Goal: Task Accomplishment & Management: Complete application form

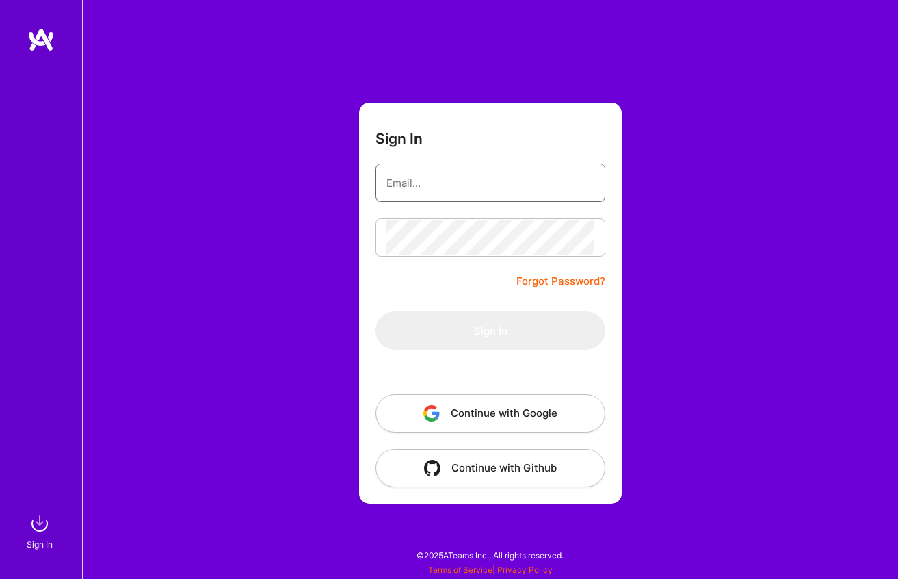
click at [457, 182] on input "email" at bounding box center [491, 183] width 208 height 35
paste input "nuno.maltez@cognitiva.com"
type input "nuno.maltez@cognitiva.com"
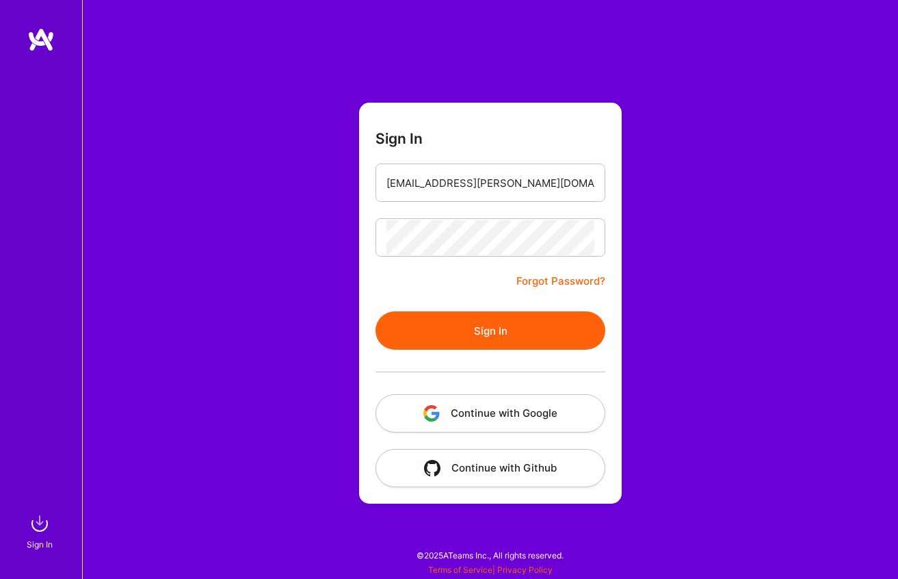
click at [487, 341] on button "Sign In" at bounding box center [491, 330] width 230 height 38
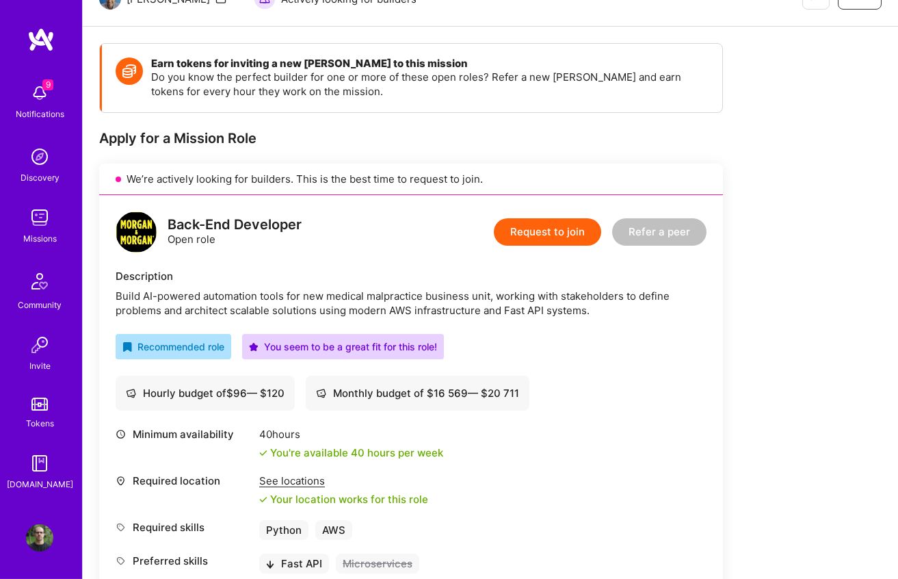
scroll to position [181, 0]
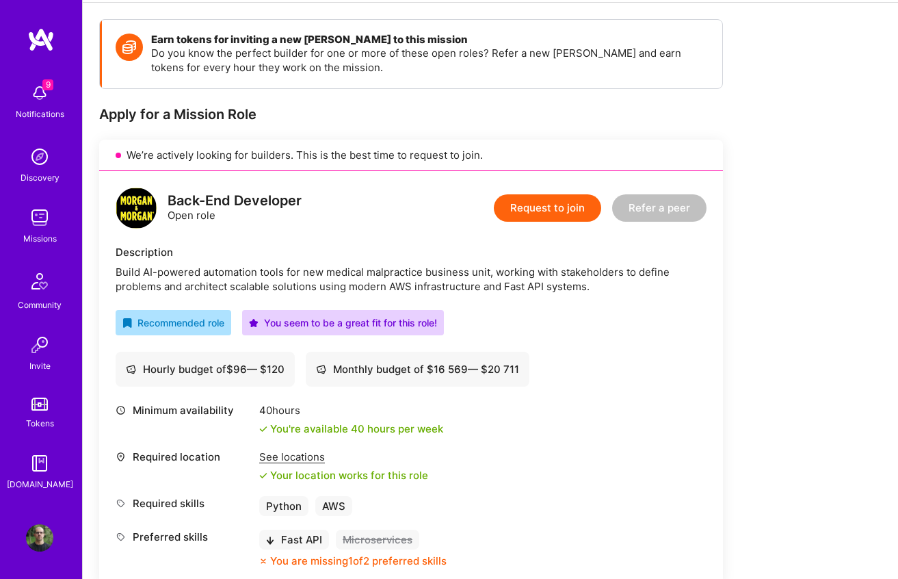
click at [530, 218] on button "Request to join" at bounding box center [547, 207] width 107 height 27
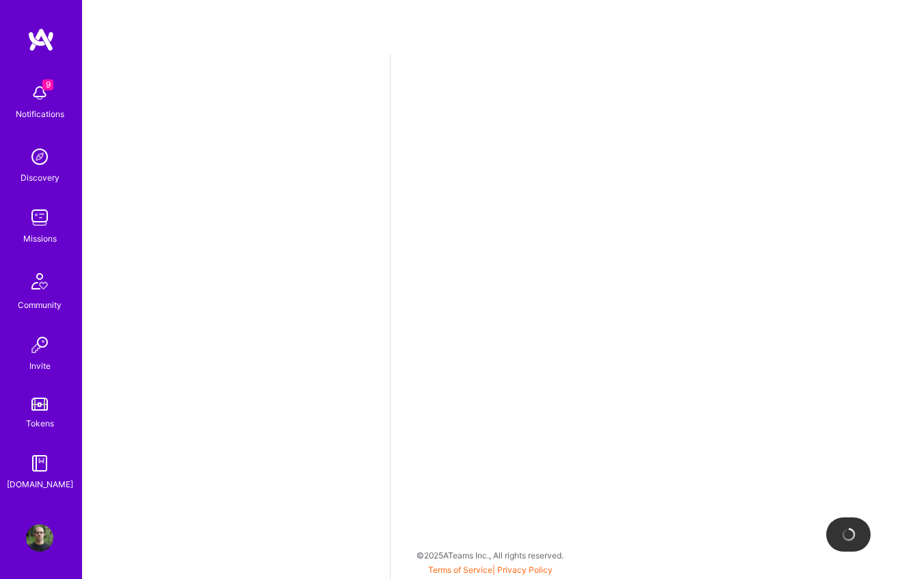
select select "PT"
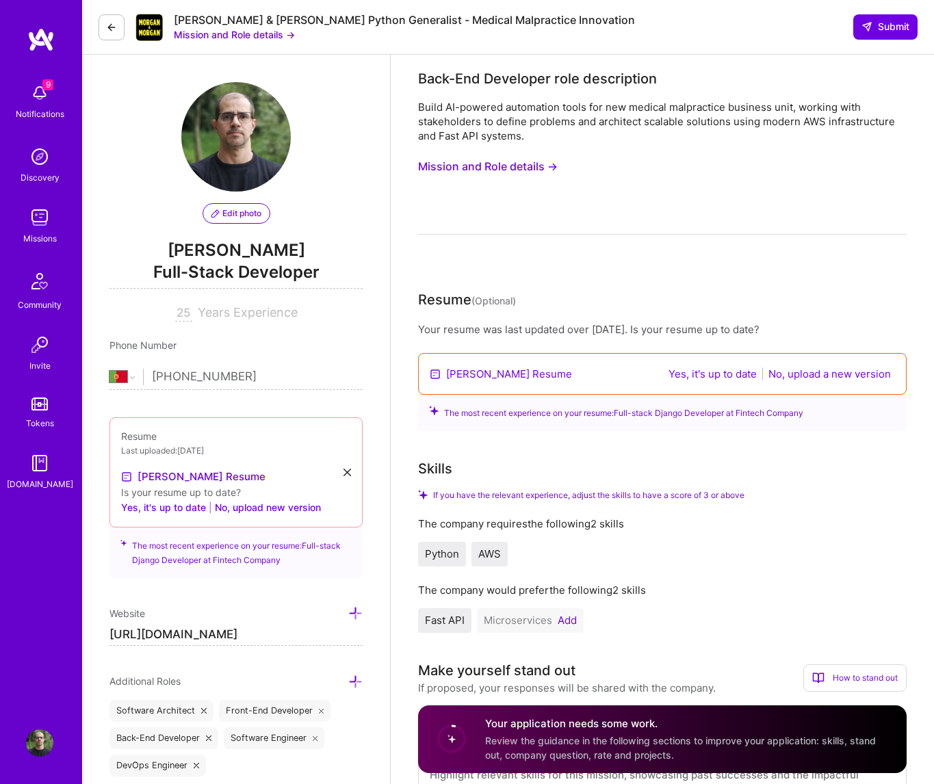
click at [705, 376] on button "Yes, it's up to date" at bounding box center [712, 374] width 96 height 16
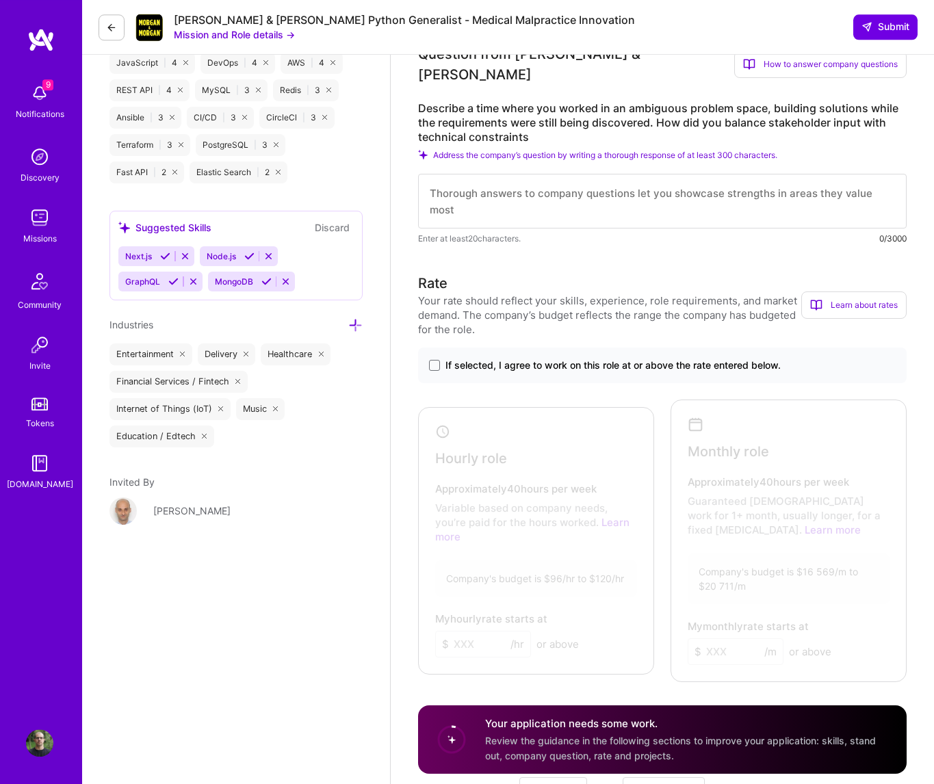
scroll to position [813, 0]
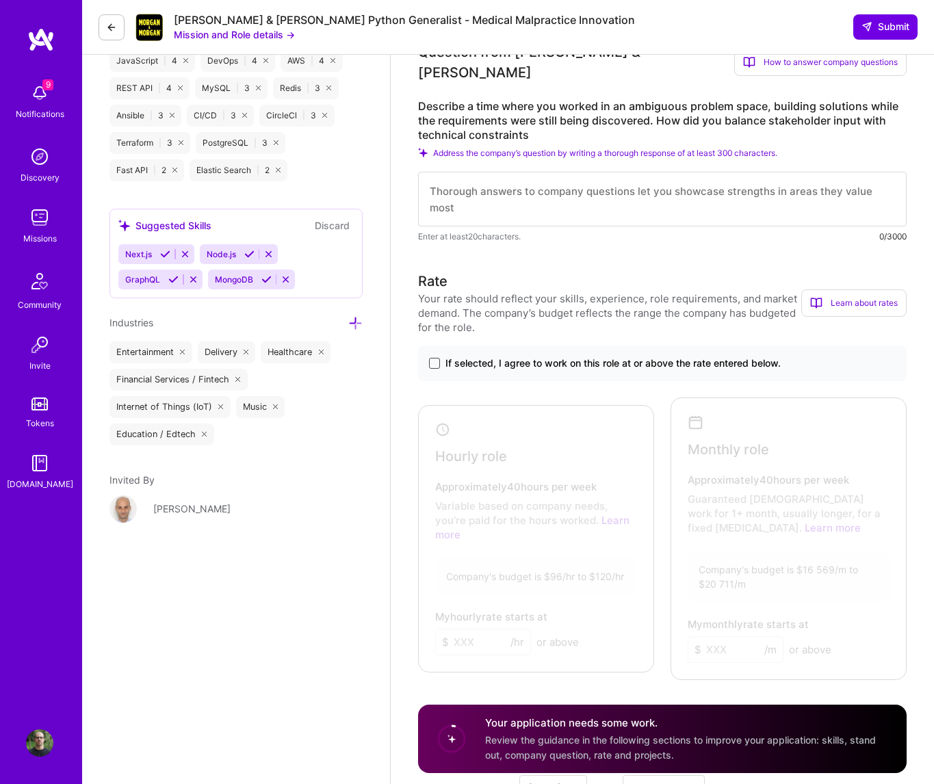
click at [437, 358] on span at bounding box center [434, 363] width 11 height 11
click at [0, 0] on input "If selected, I agree to work on this role at or above the rate entered below." at bounding box center [0, 0] width 0 height 0
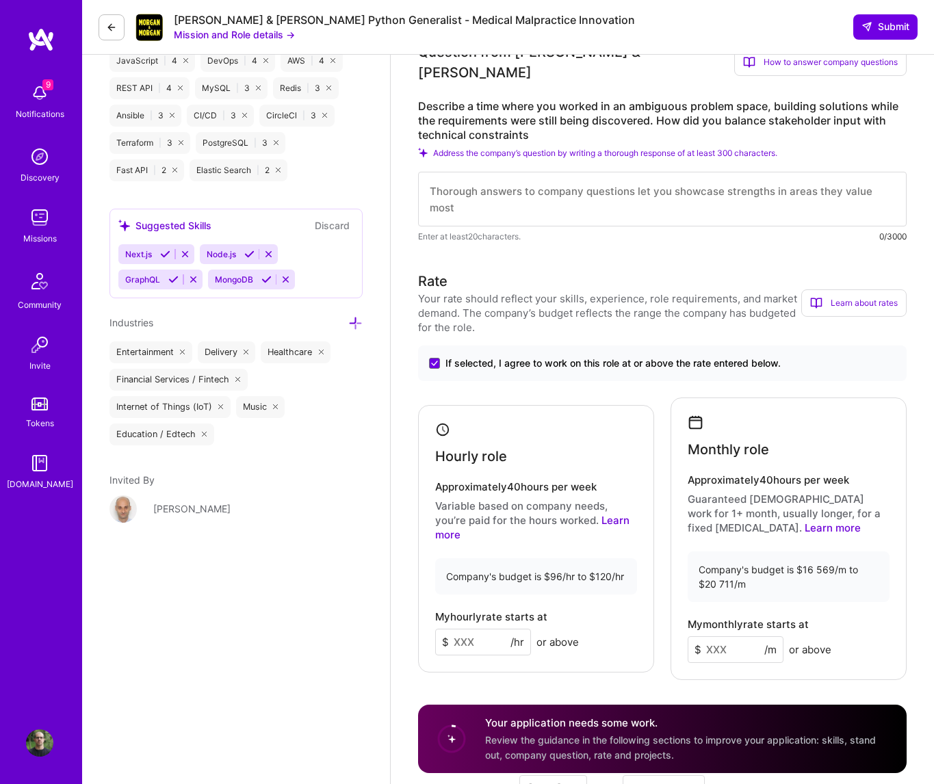
click at [475, 578] on input at bounding box center [483, 642] width 96 height 27
type input "96"
click at [727, 578] on input at bounding box center [736, 649] width 96 height 27
type input "16600"
drag, startPoint x: 454, startPoint y: 627, endPoint x: 434, endPoint y: 623, distance: 20.9
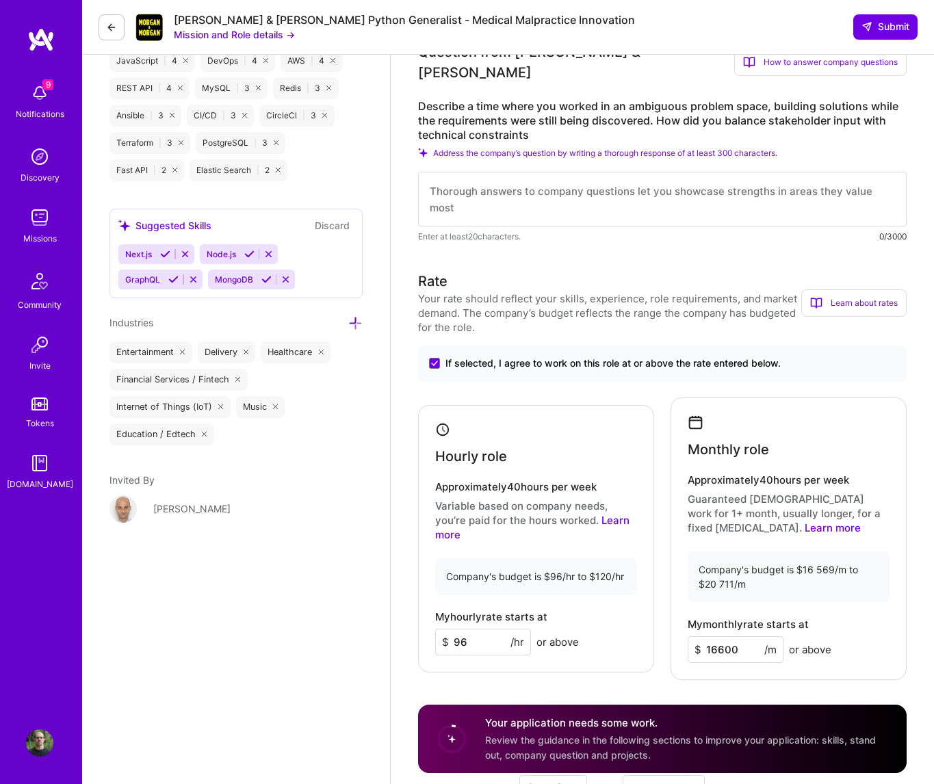
click at [435, 578] on input "96" at bounding box center [483, 642] width 96 height 27
type input "100"
type input "96"
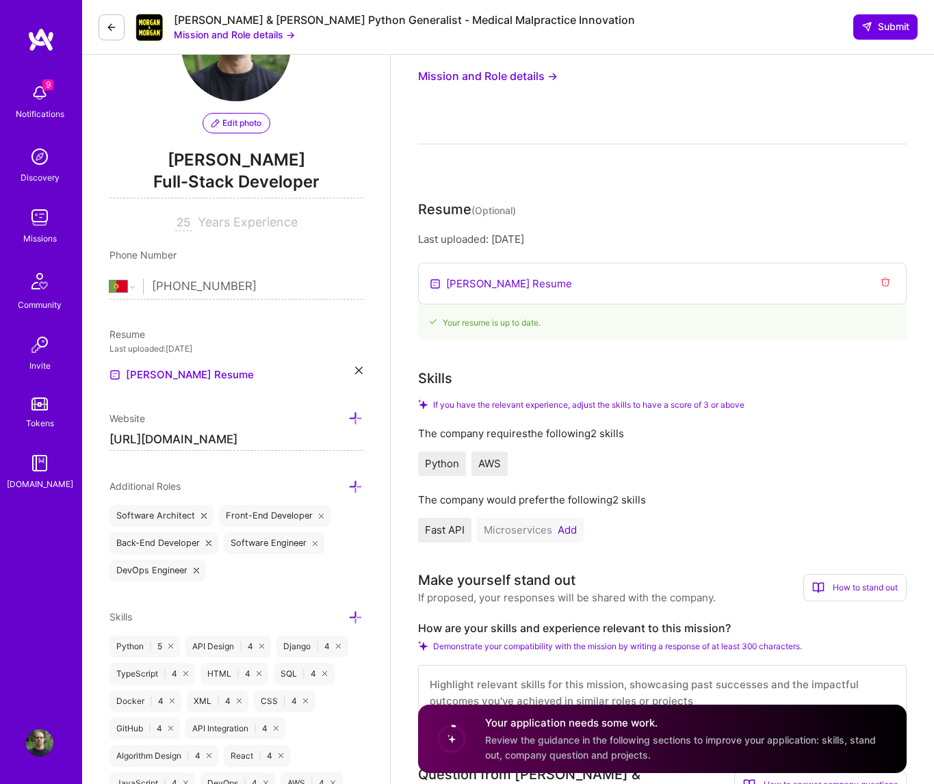
scroll to position [0, 0]
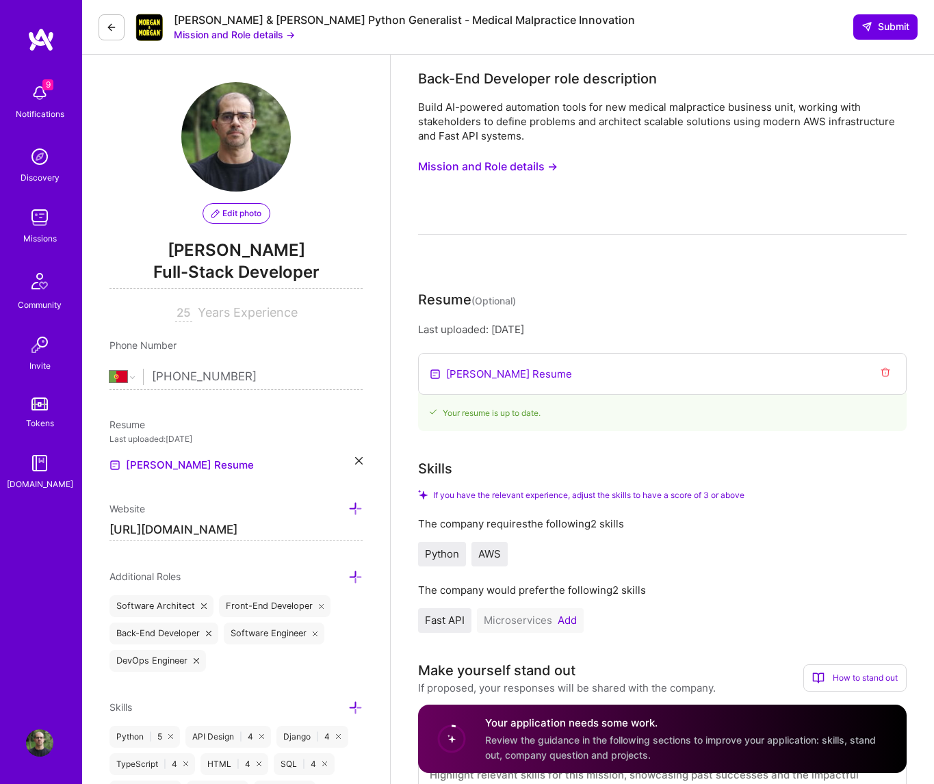
click at [499, 169] on button "Mission and Role details →" at bounding box center [488, 166] width 140 height 25
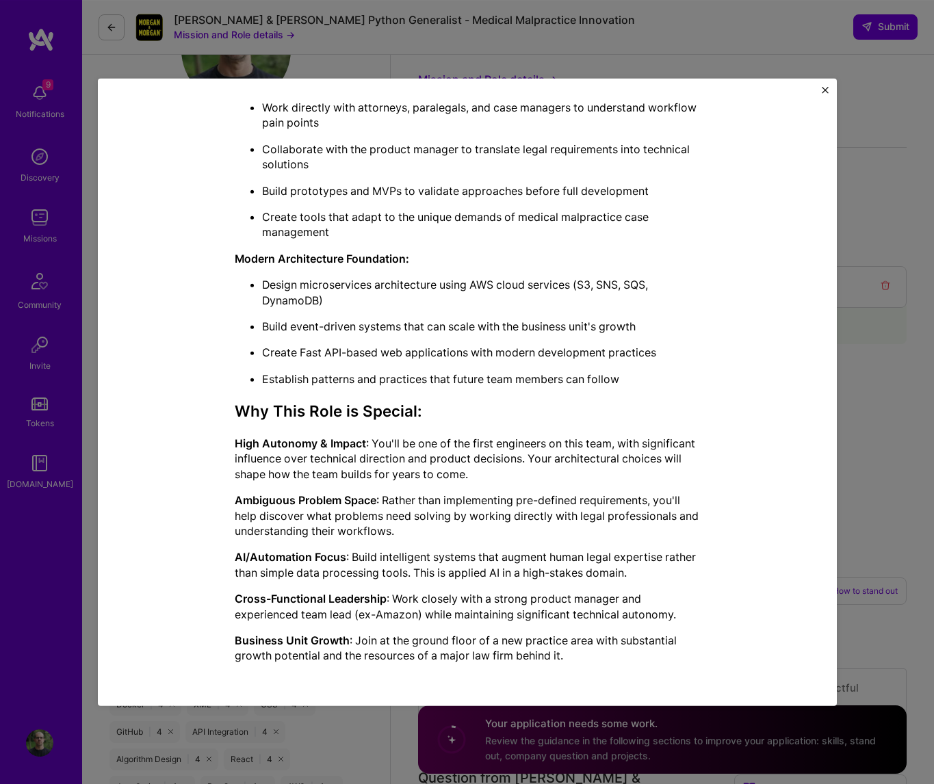
scroll to position [90, 0]
click at [829, 92] on div "Mission Description and Role Details Back-End Developer role description Build …" at bounding box center [467, 392] width 739 height 627
click at [827, 87] on img "Close" at bounding box center [825, 90] width 7 height 7
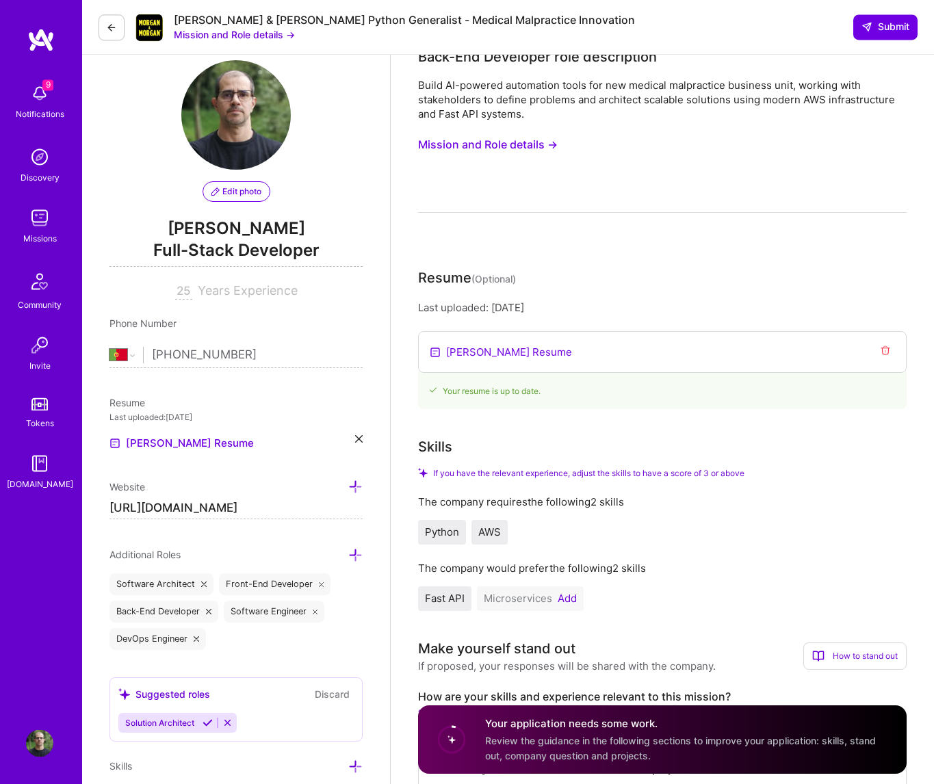
scroll to position [0, 0]
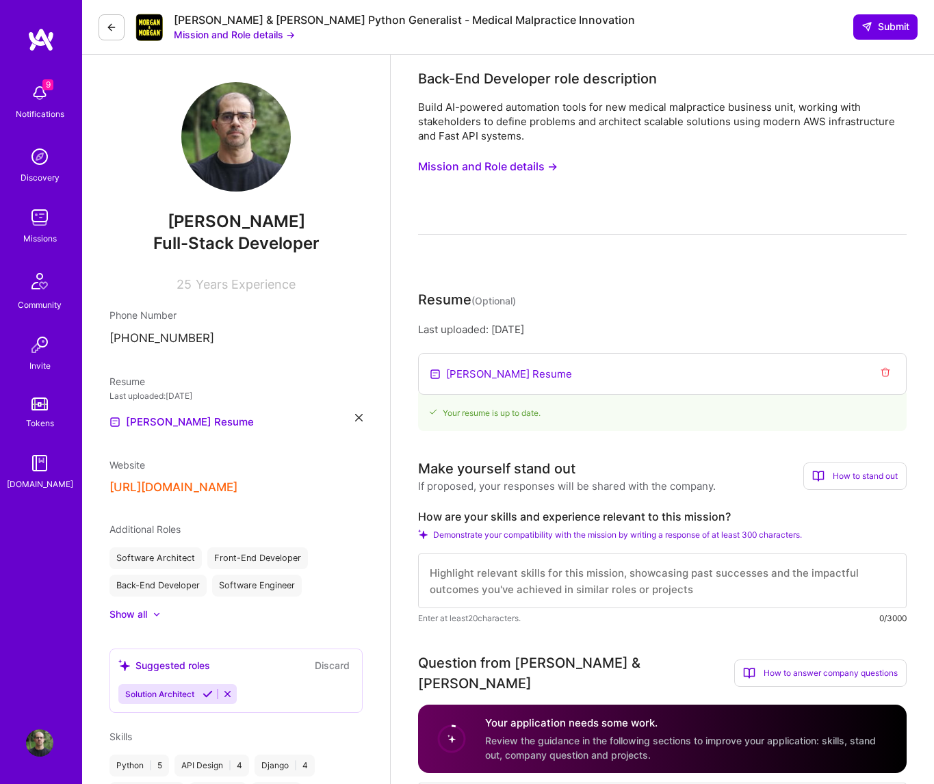
drag, startPoint x: 253, startPoint y: 32, endPoint x: 219, endPoint y: 47, distance: 37.1
click at [222, 34] on button "Mission and Role details →" at bounding box center [234, 34] width 121 height 14
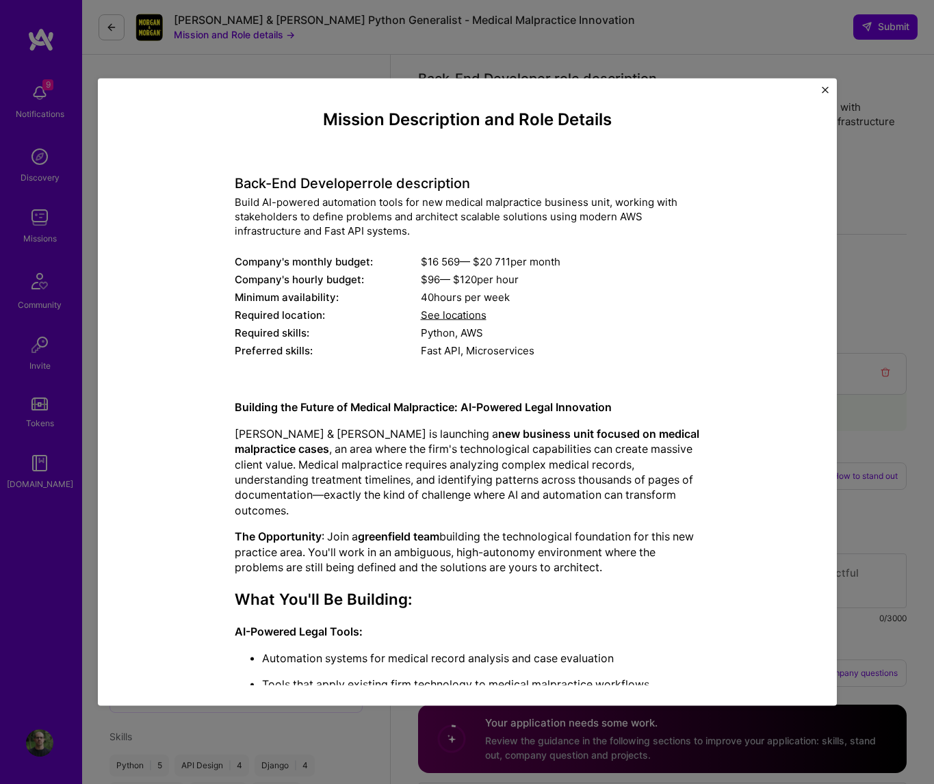
drag, startPoint x: 352, startPoint y: 57, endPoint x: 279, endPoint y: 26, distance: 79.1
click at [351, 56] on div "Mission Description and Role Details Back-End Developer role description Build …" at bounding box center [467, 392] width 934 height 784
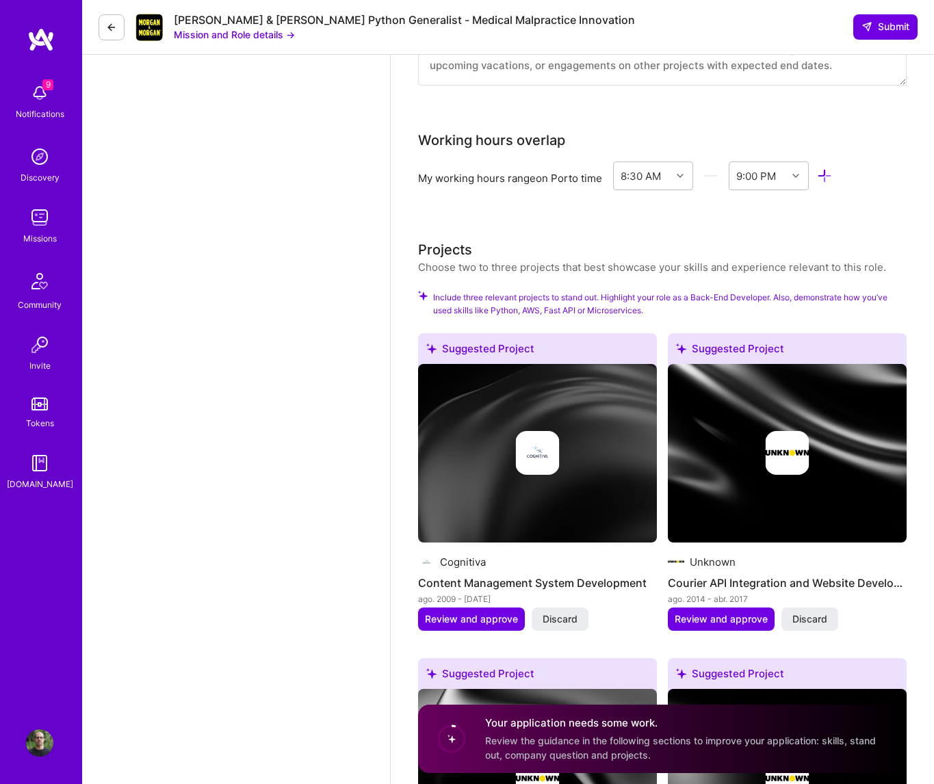
scroll to position [1697, 0]
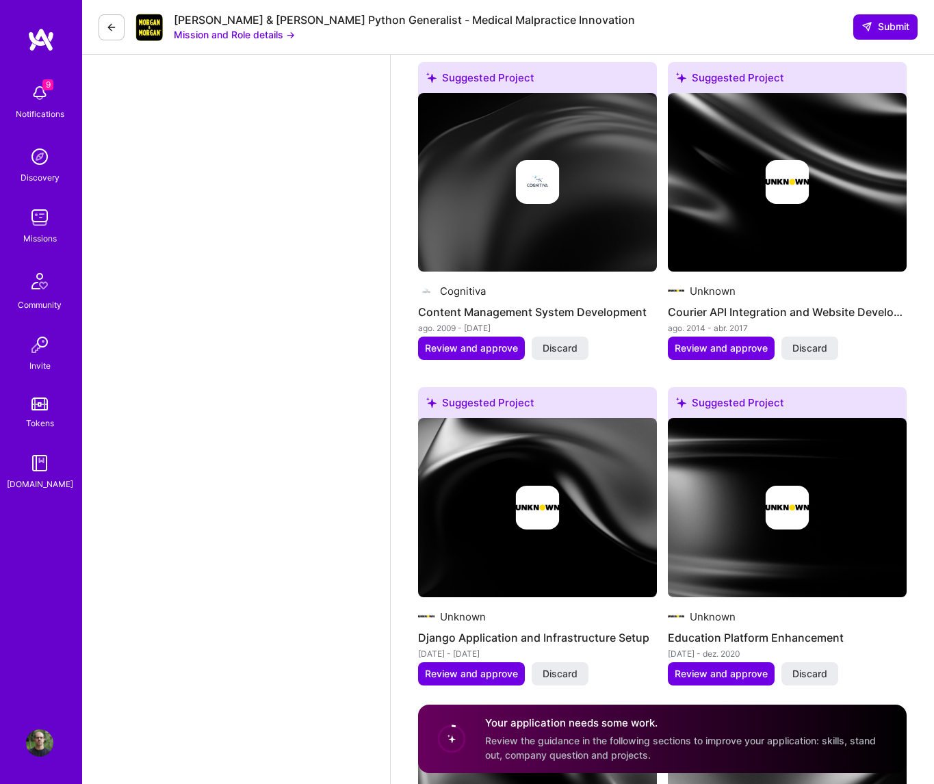
click at [718, 283] on div "Unknown" at bounding box center [787, 291] width 239 height 16
click at [725, 233] on img at bounding box center [787, 182] width 239 height 179
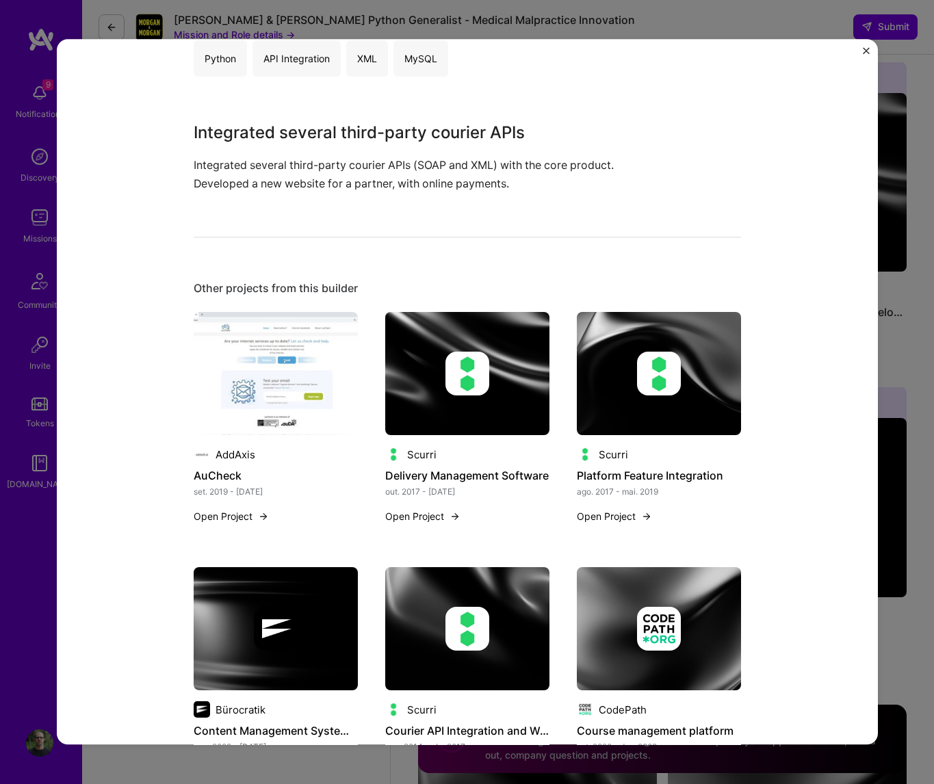
scroll to position [312, 0]
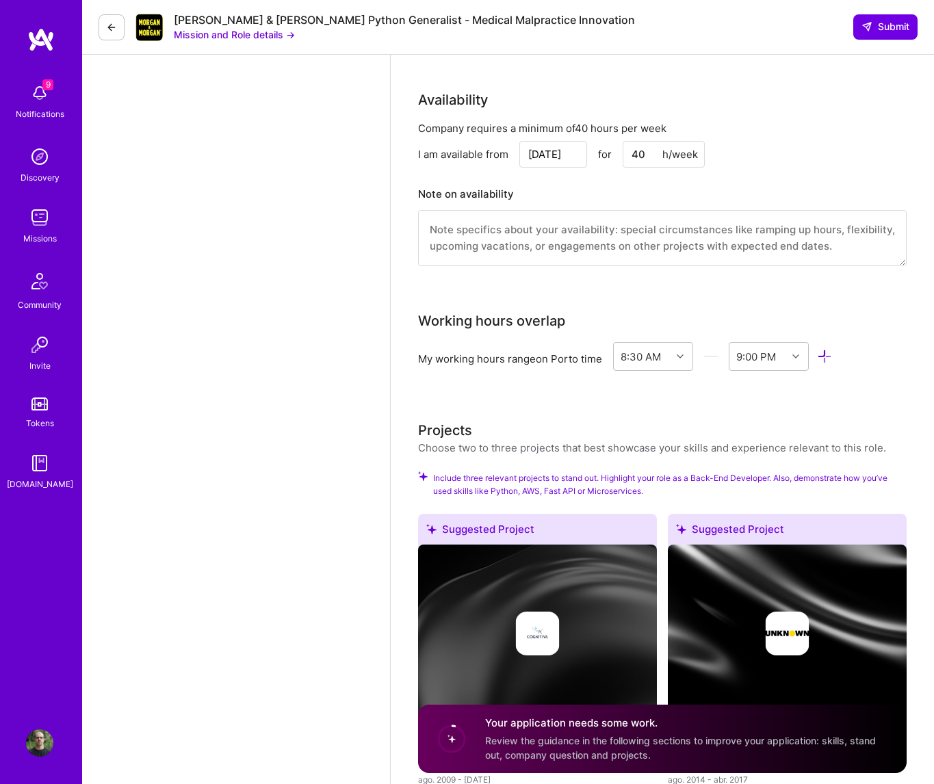
scroll to position [1516, 0]
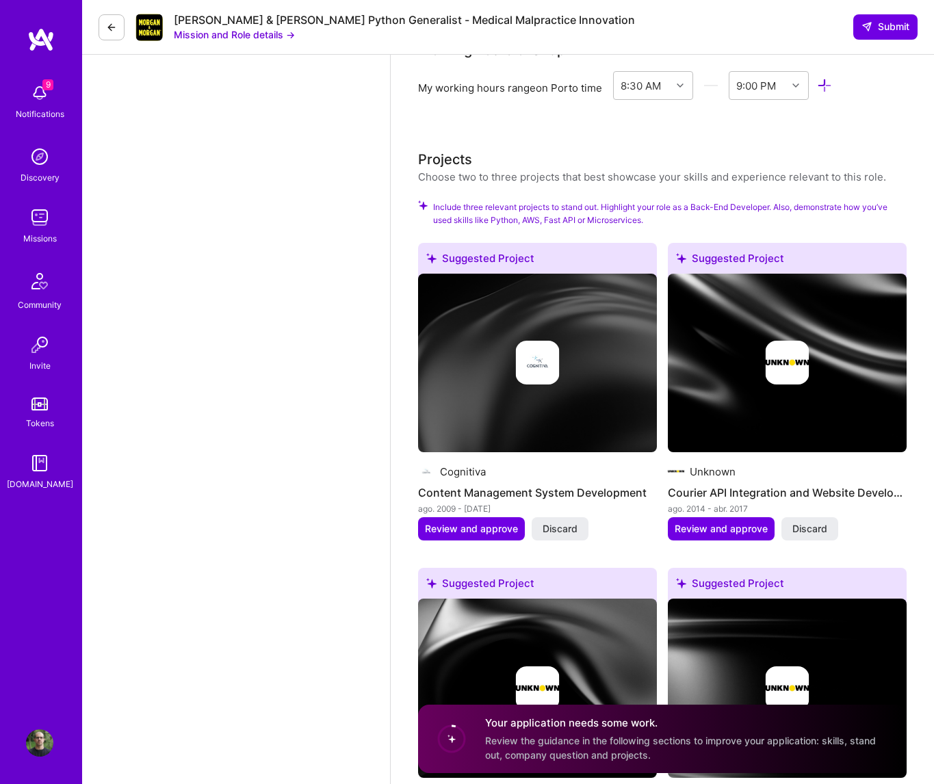
click at [742, 411] on img at bounding box center [787, 363] width 239 height 179
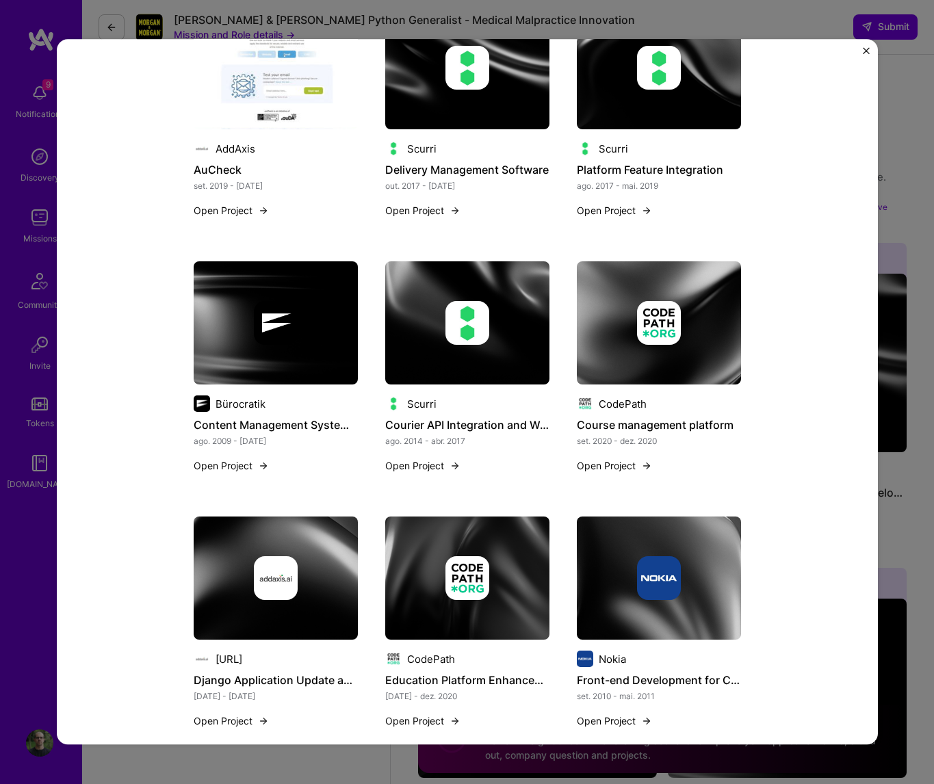
scroll to position [702, 0]
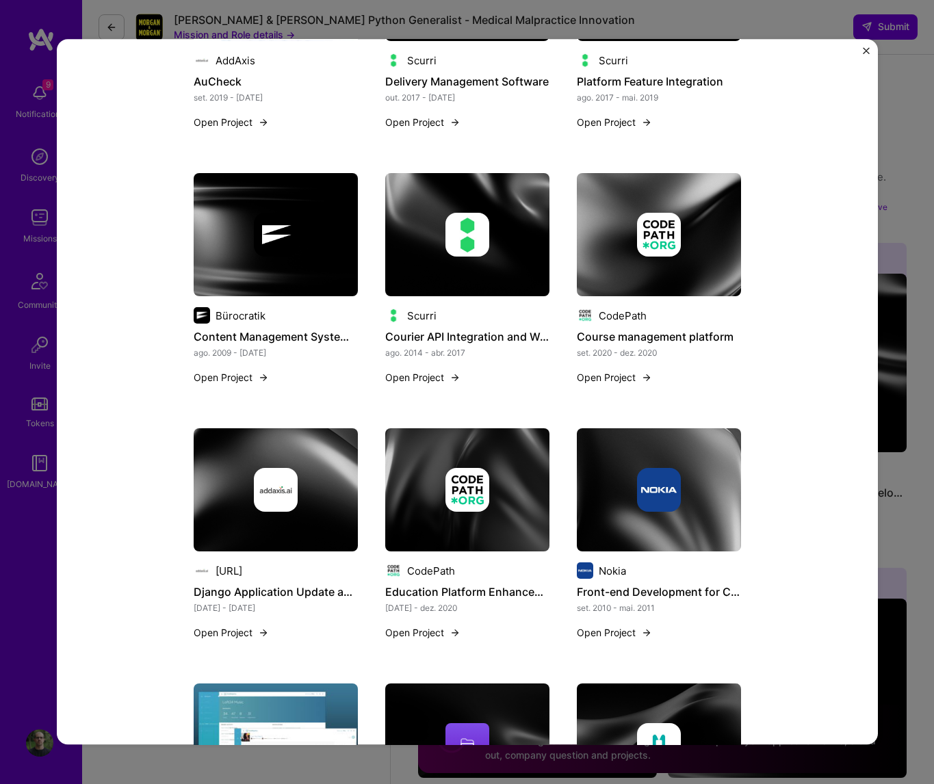
click at [460, 276] on img at bounding box center [467, 235] width 164 height 123
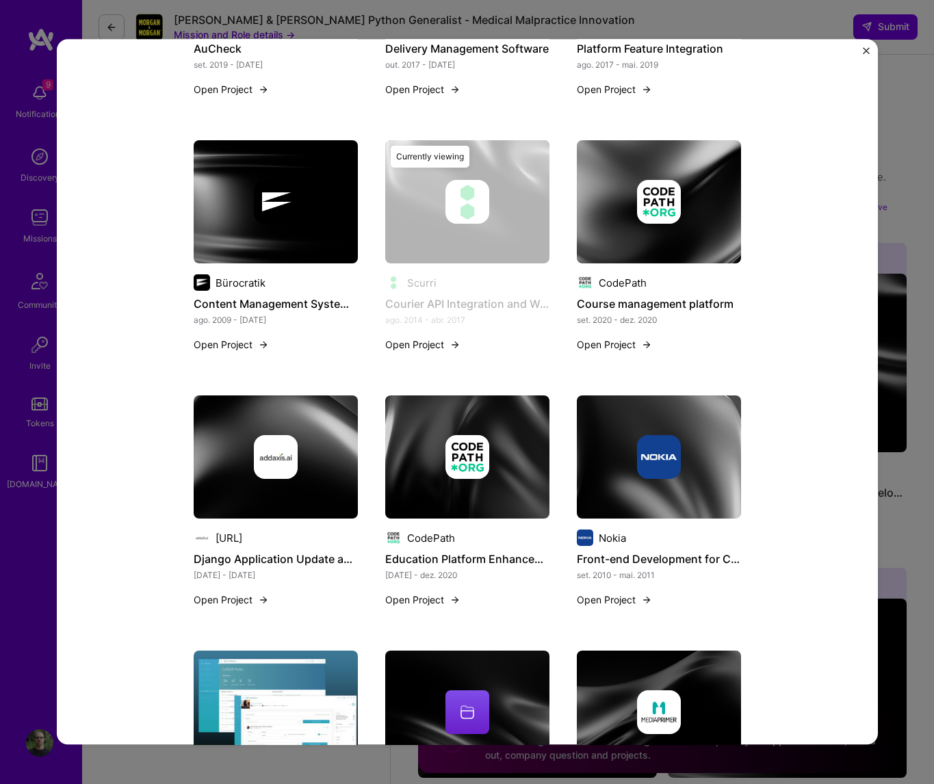
scroll to position [858, 0]
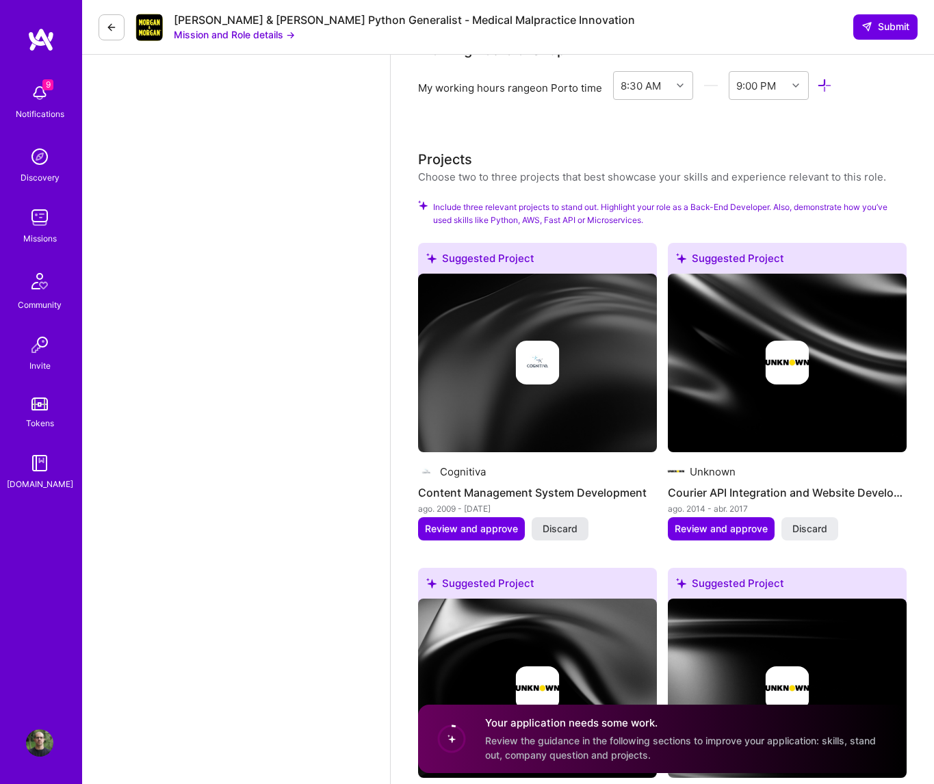
click at [571, 517] on button "Discard" at bounding box center [560, 528] width 57 height 23
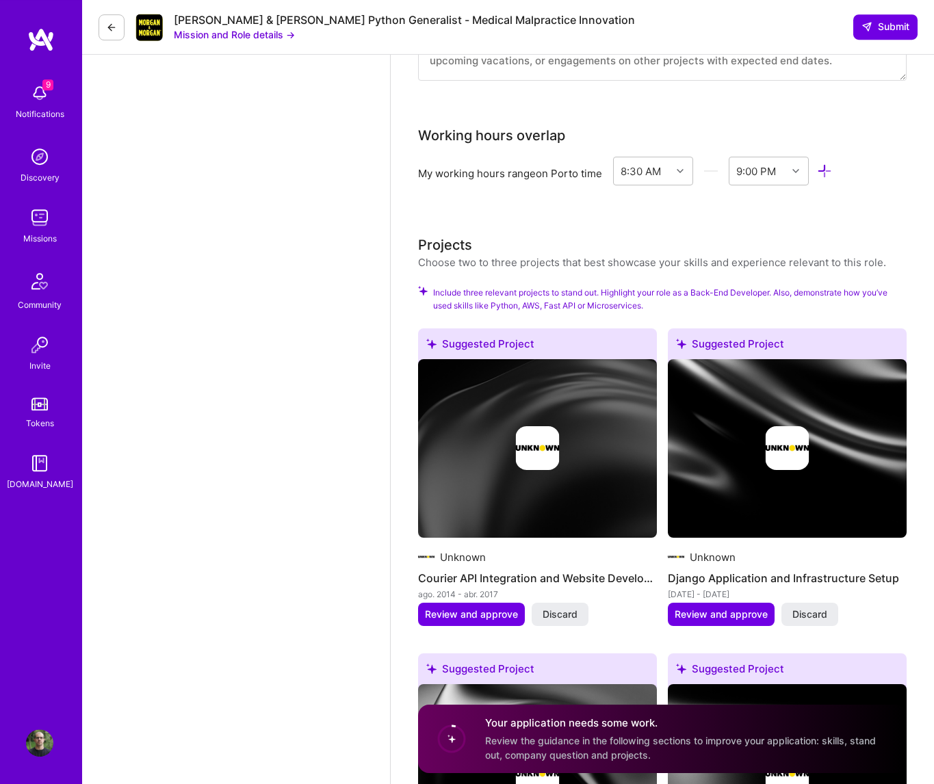
scroll to position [1426, 0]
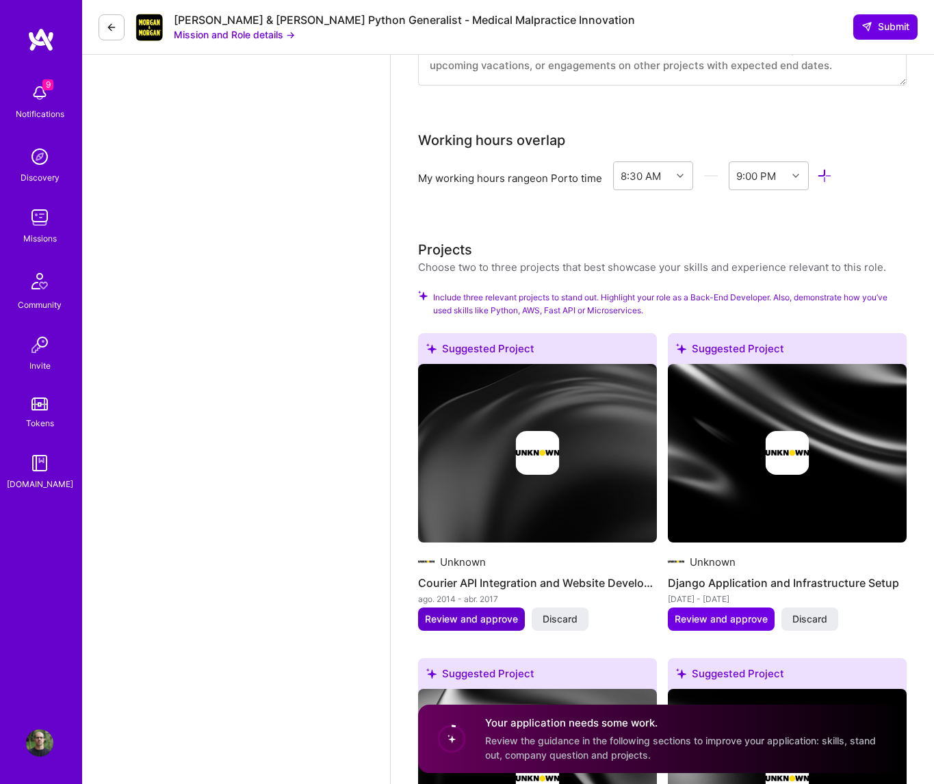
click at [495, 578] on span "Review and approve" at bounding box center [471, 619] width 93 height 14
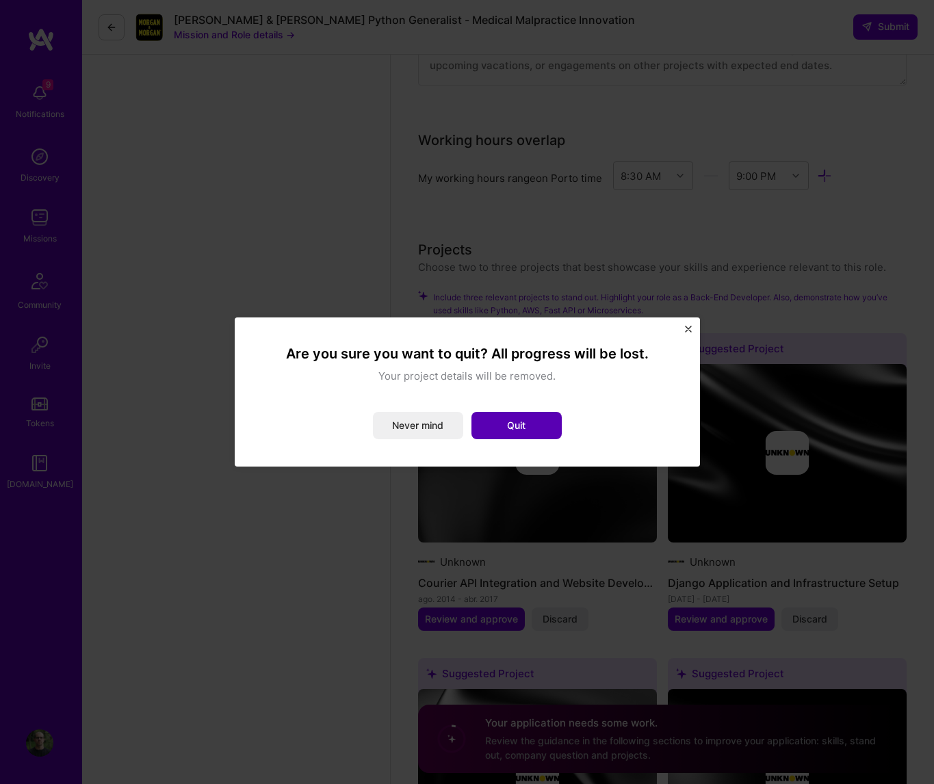
click at [545, 427] on button "Quit" at bounding box center [516, 425] width 90 height 27
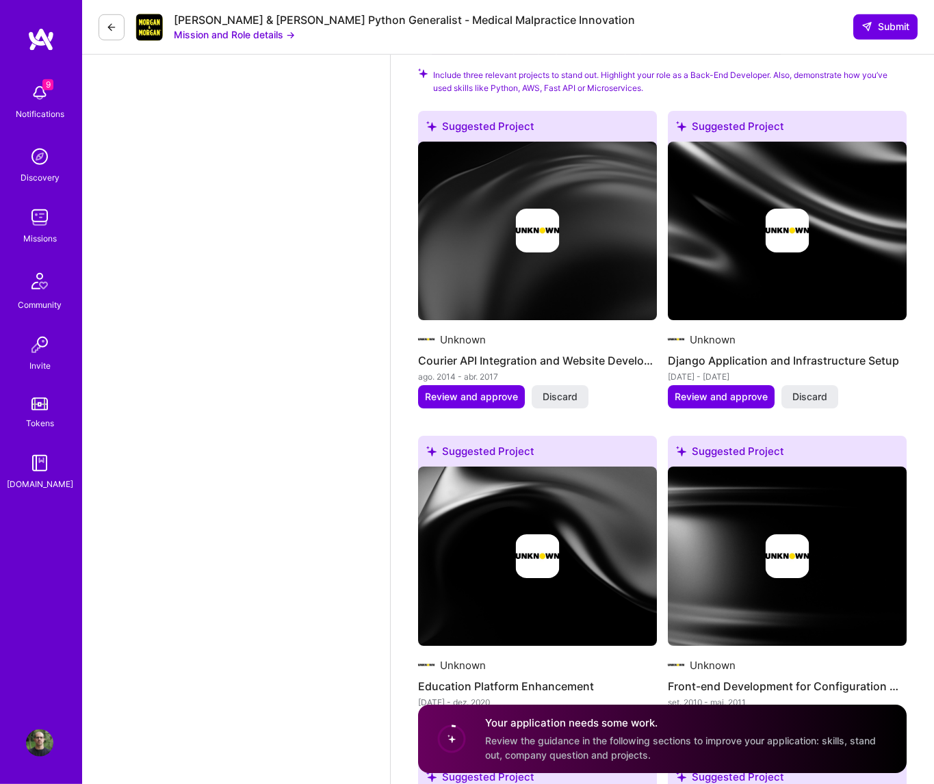
scroll to position [1697, 0]
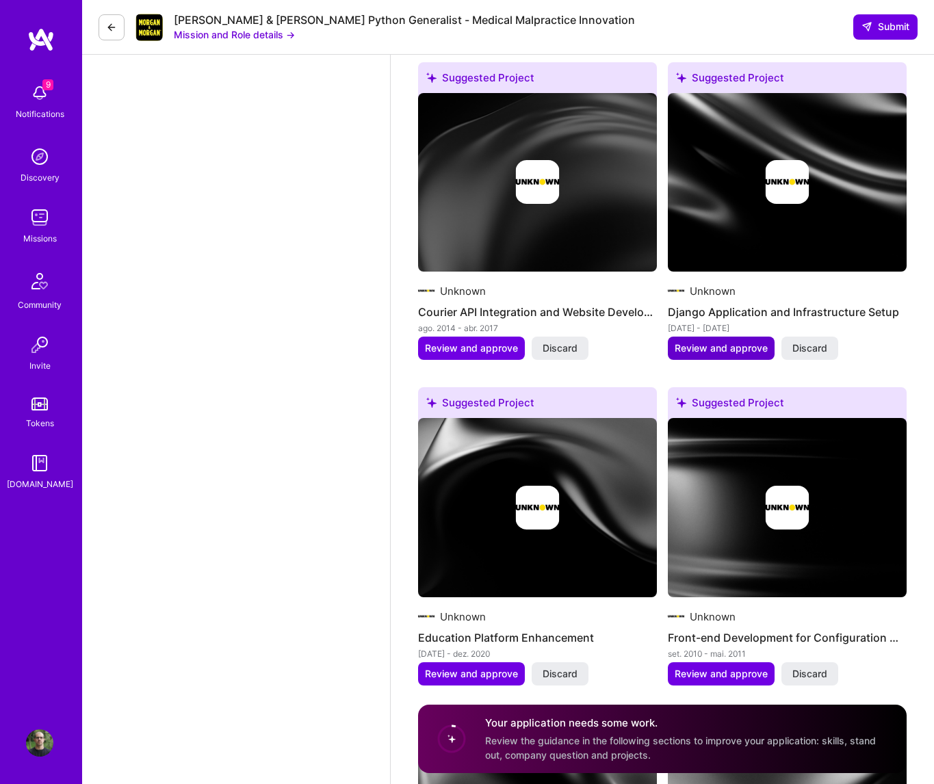
click at [742, 341] on span "Review and approve" at bounding box center [721, 348] width 93 height 14
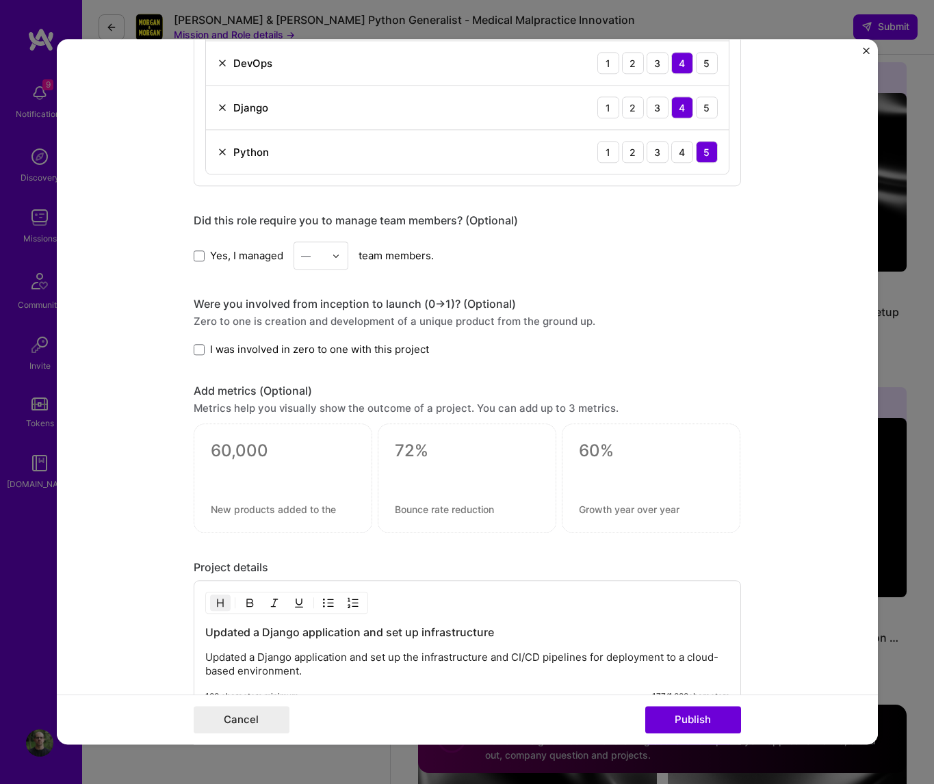
scroll to position [858, 0]
click at [360, 347] on span "I was involved in zero to one with this project" at bounding box center [319, 348] width 219 height 14
click at [209, 354] on label "I was involved in zero to one with this project" at bounding box center [311, 348] width 235 height 14
click at [0, 0] on input "I was involved in zero to one with this project" at bounding box center [0, 0] width 0 height 0
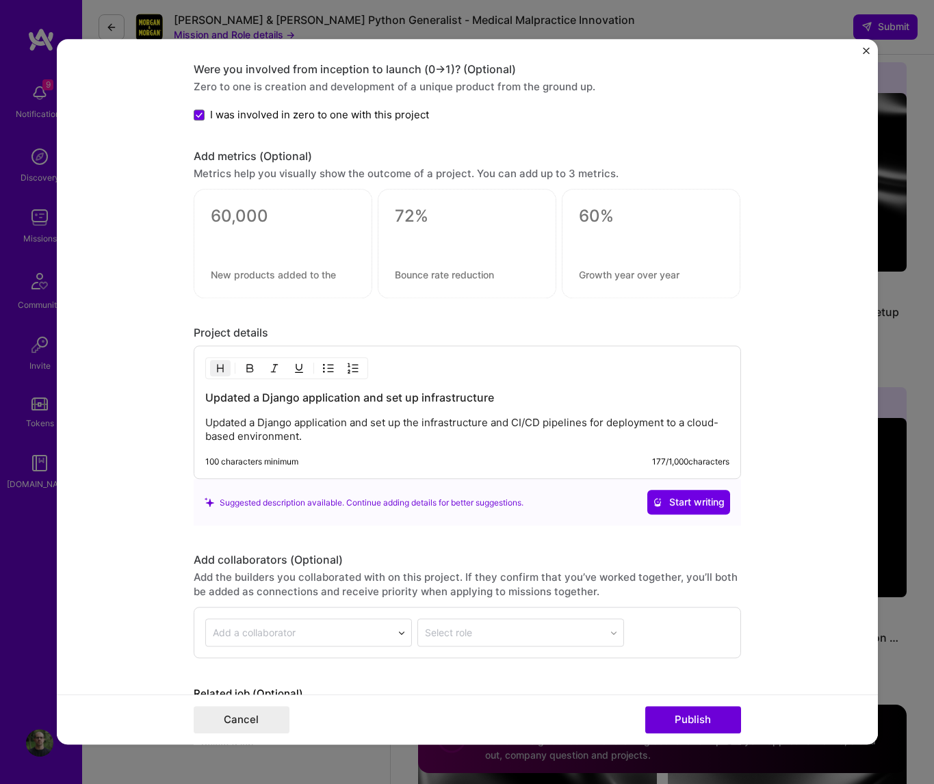
scroll to position [1179, 0]
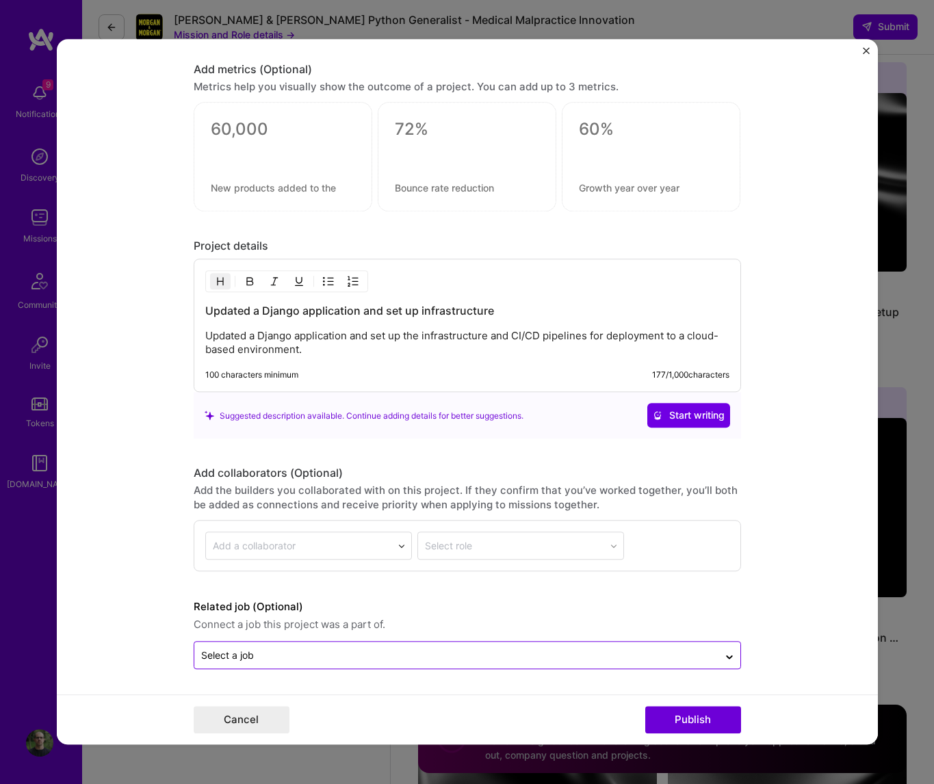
click at [325, 578] on input "text" at bounding box center [456, 656] width 510 height 14
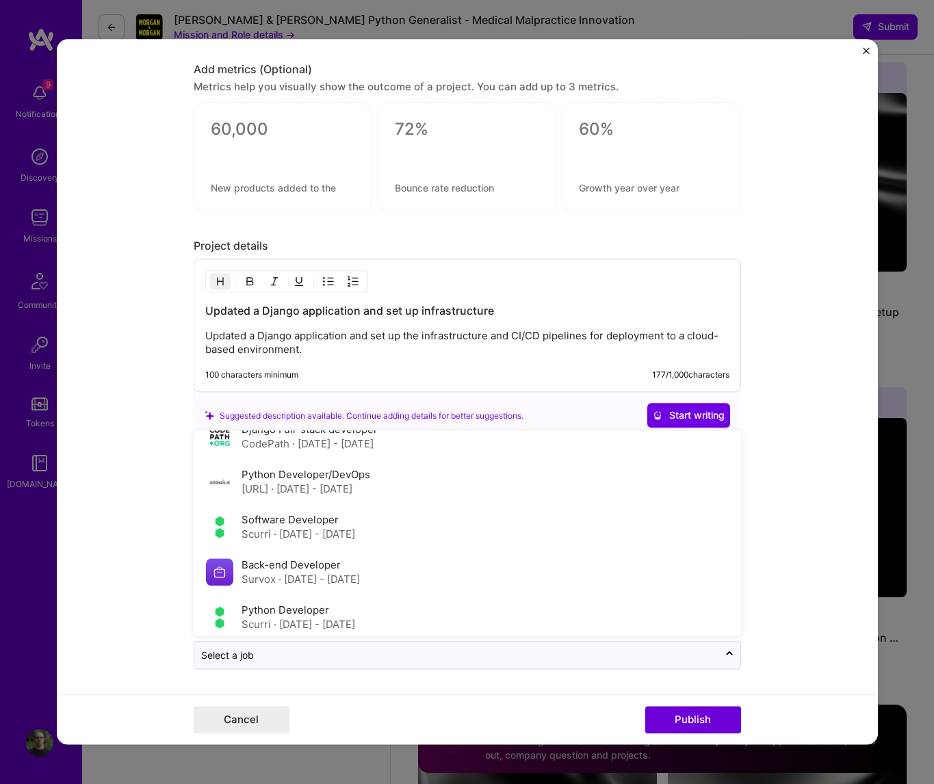
scroll to position [0, 0]
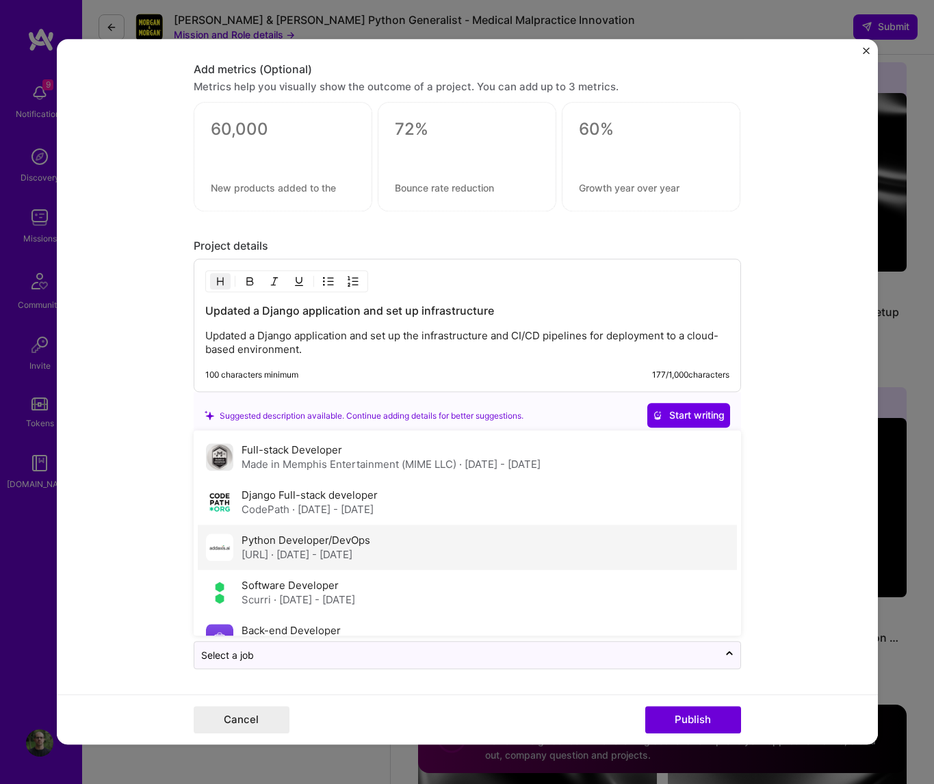
click at [324, 554] on span "· Aug 2019 - Apr 2023" at bounding box center [311, 555] width 81 height 13
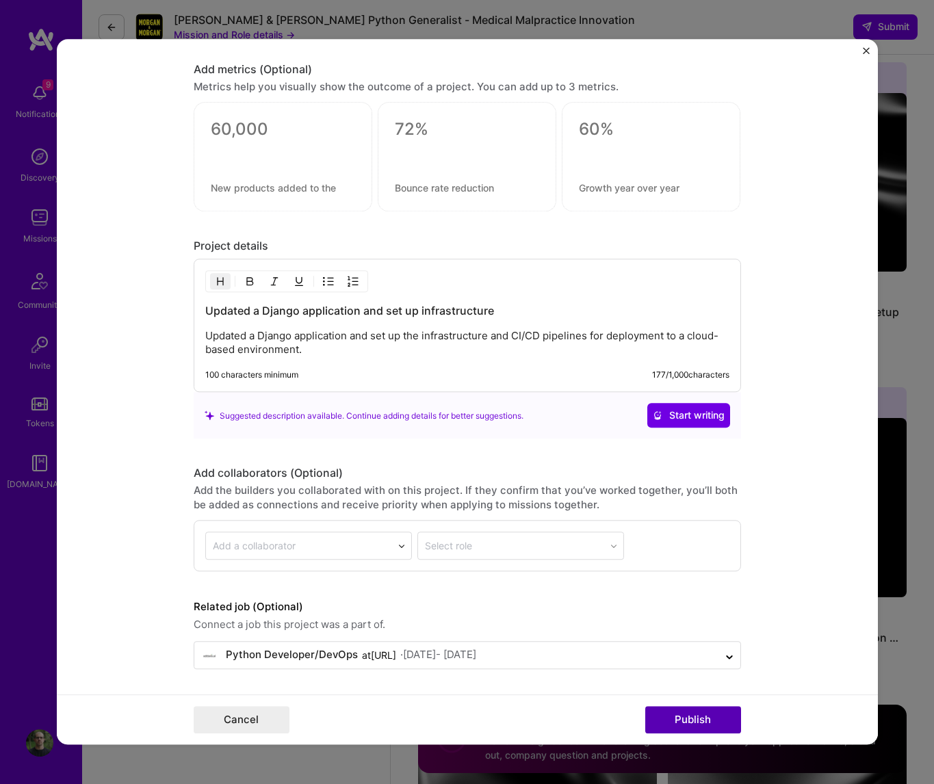
click at [707, 578] on button "Publish" at bounding box center [693, 720] width 96 height 27
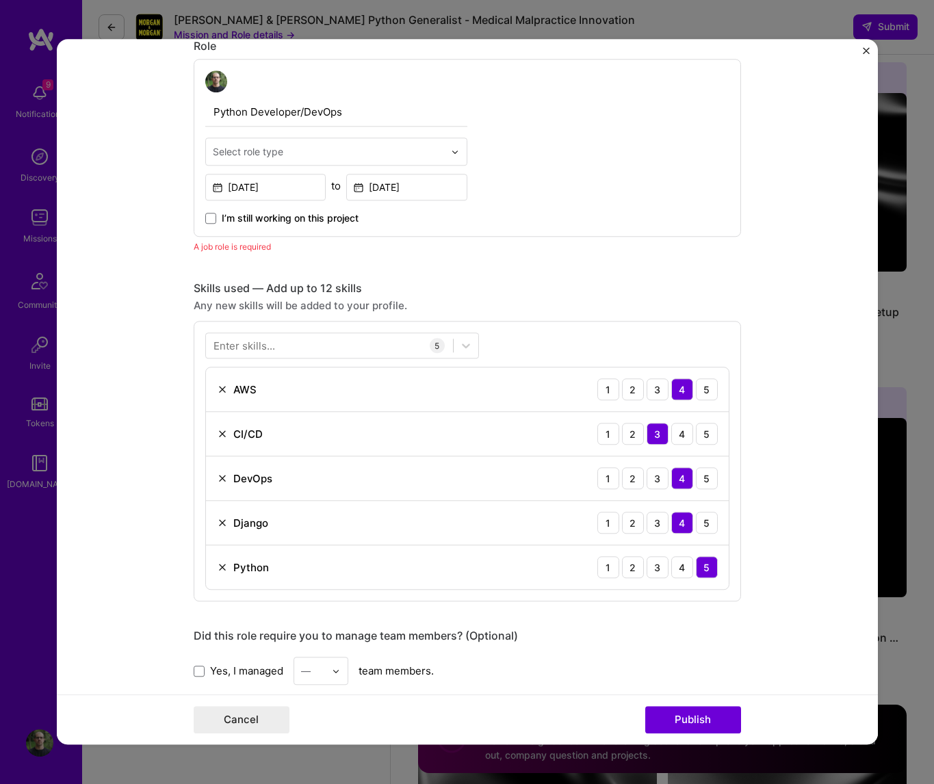
scroll to position [303, 0]
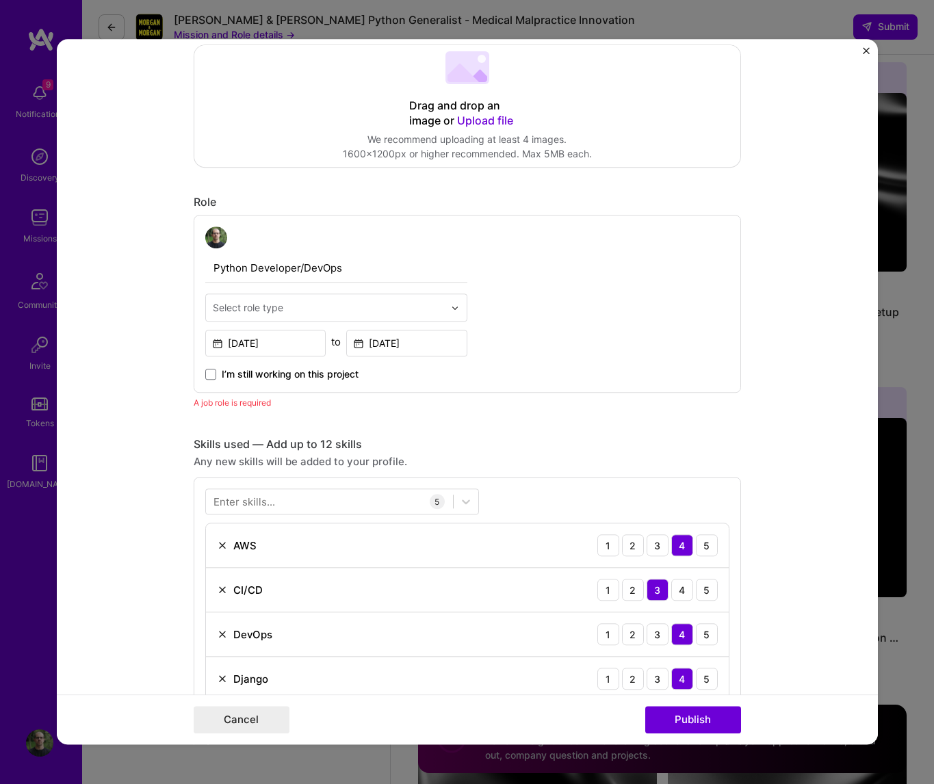
click at [339, 303] on input "text" at bounding box center [328, 307] width 231 height 14
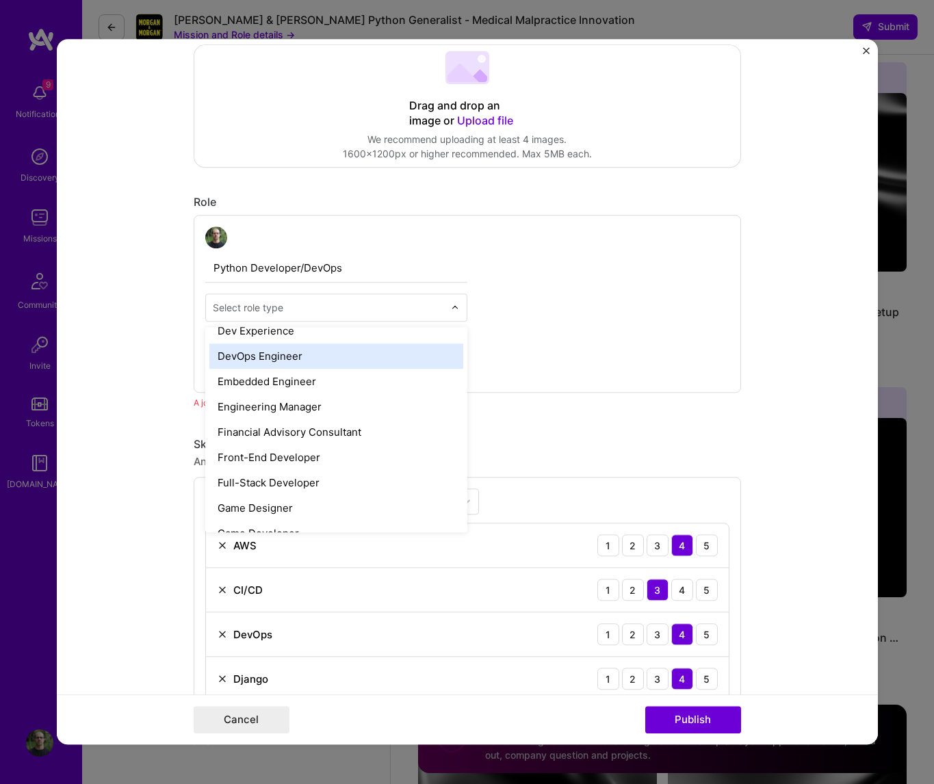
scroll to position [702, 0]
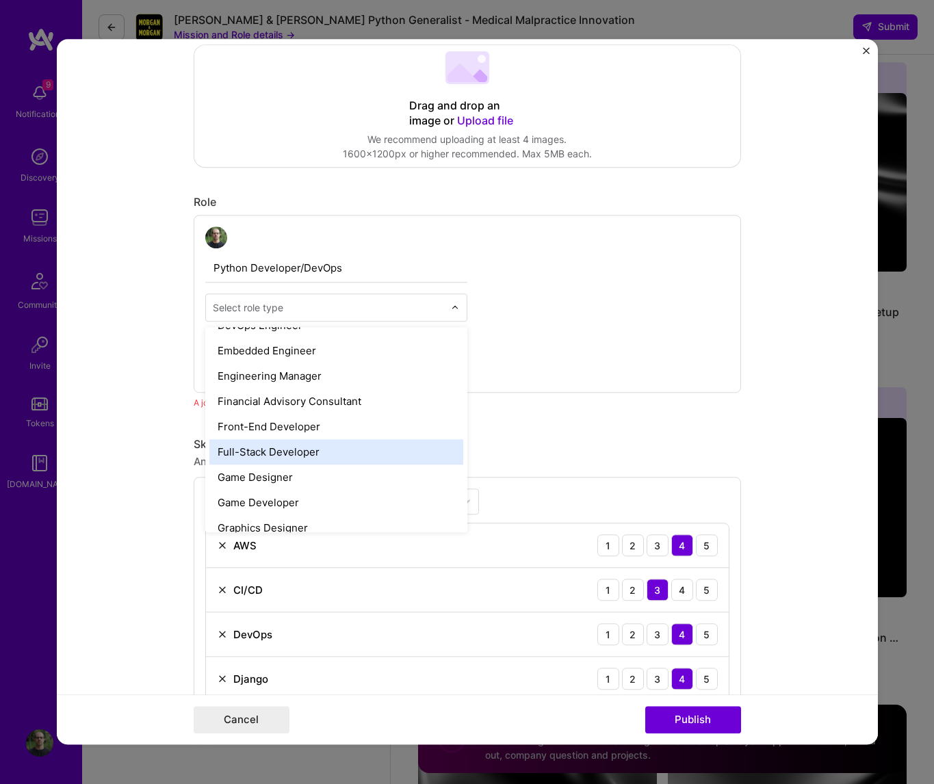
click at [327, 449] on div "Full-Stack Developer" at bounding box center [336, 451] width 254 height 25
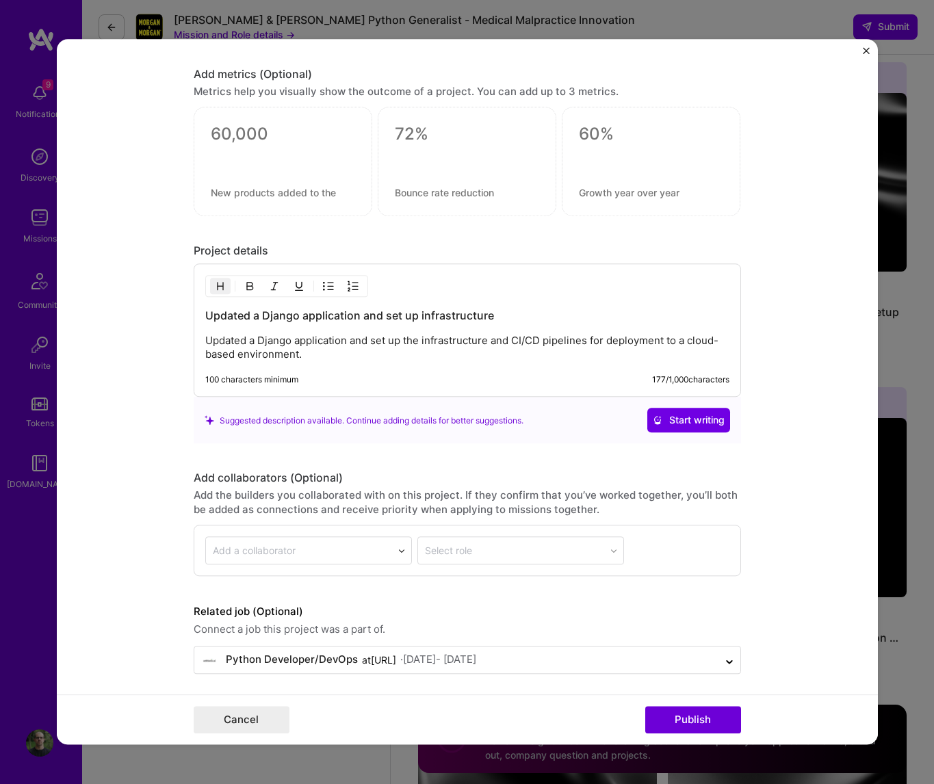
scroll to position [1179, 0]
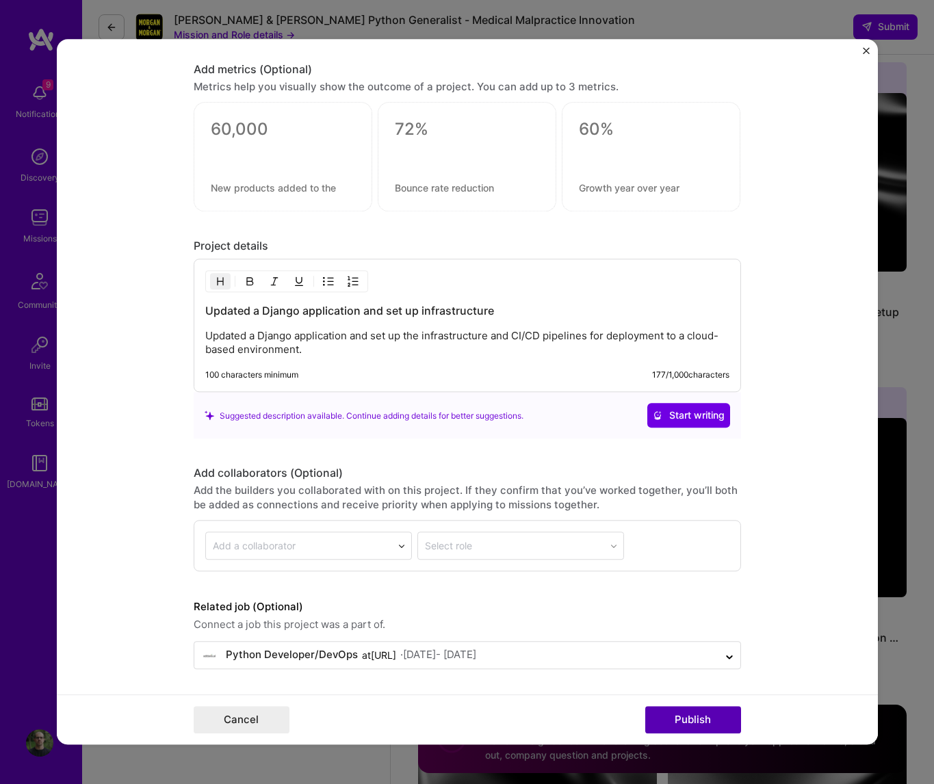
click at [677, 578] on button "Publish" at bounding box center [693, 720] width 96 height 27
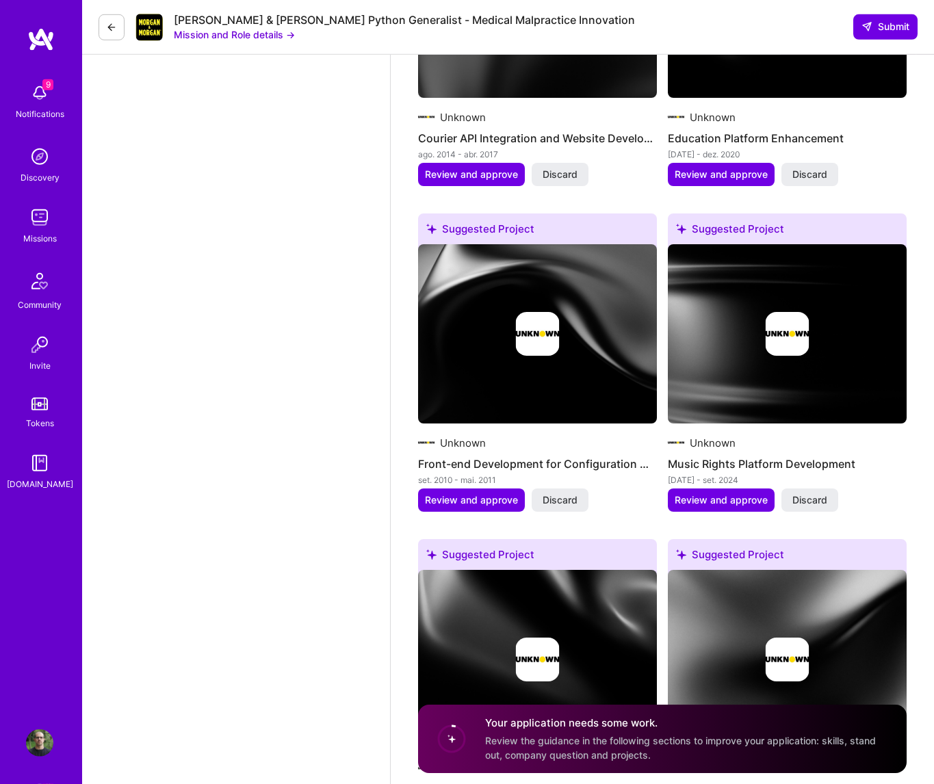
scroll to position [1877, 0]
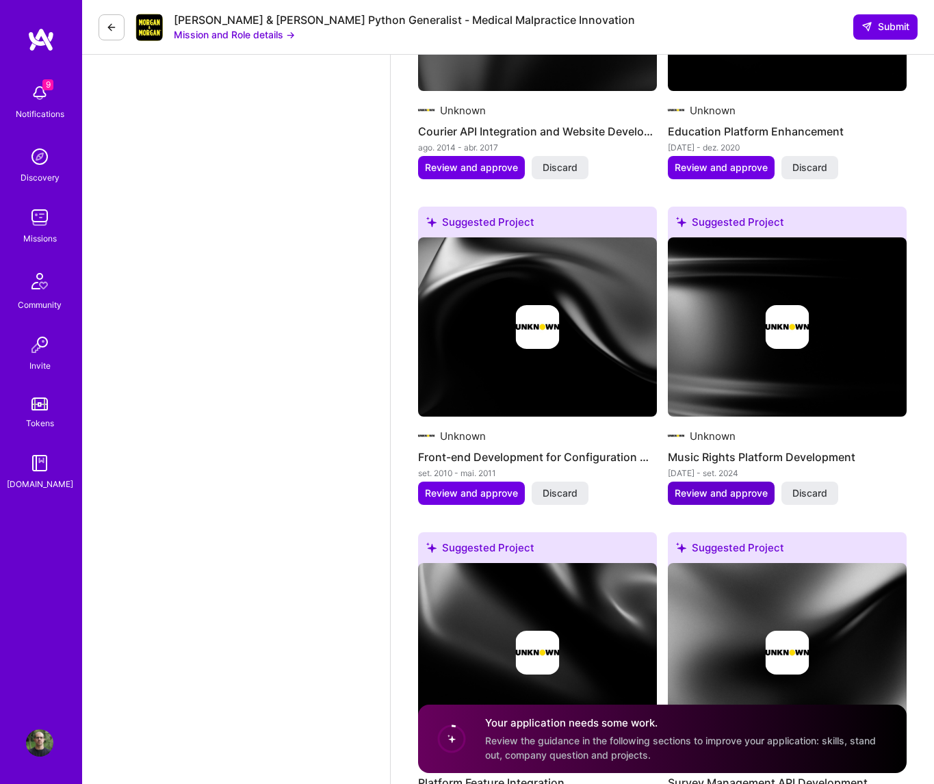
click at [720, 493] on button "Review and approve" at bounding box center [721, 493] width 107 height 23
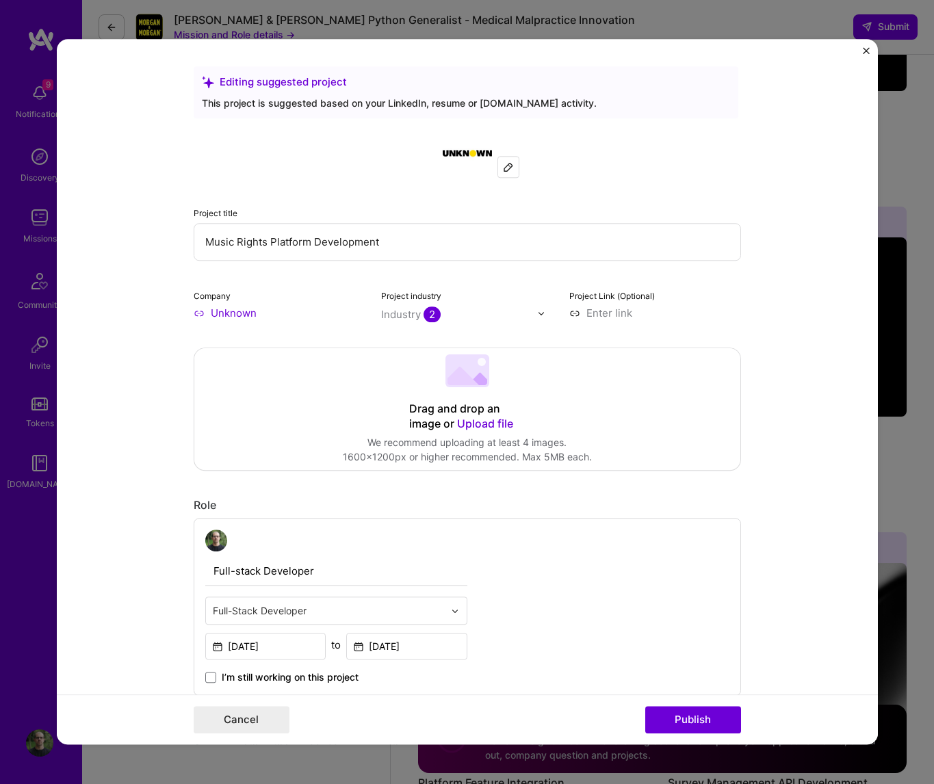
click at [242, 313] on input "Unknown" at bounding box center [280, 313] width 172 height 14
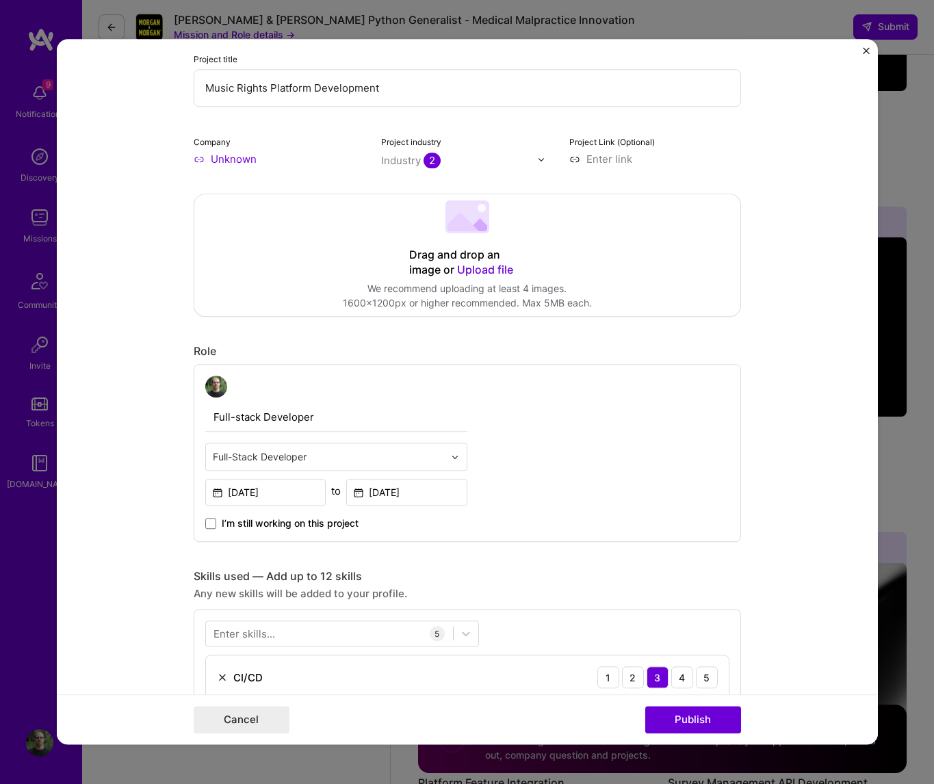
scroll to position [156, 0]
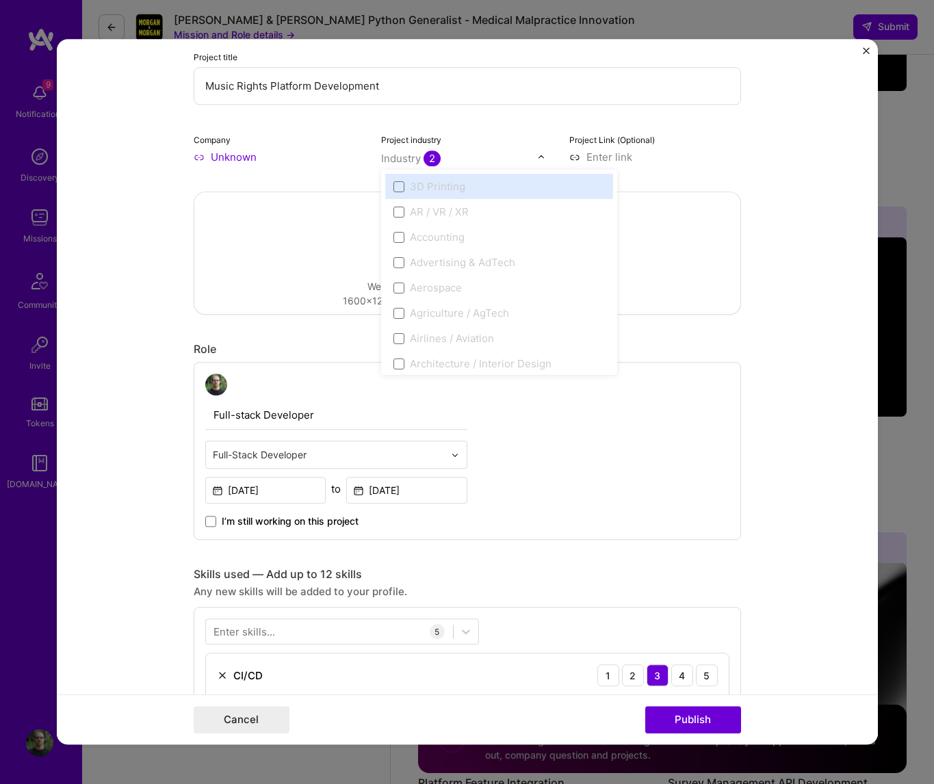
click at [537, 155] on div "Industry 2" at bounding box center [467, 157] width 172 height 14
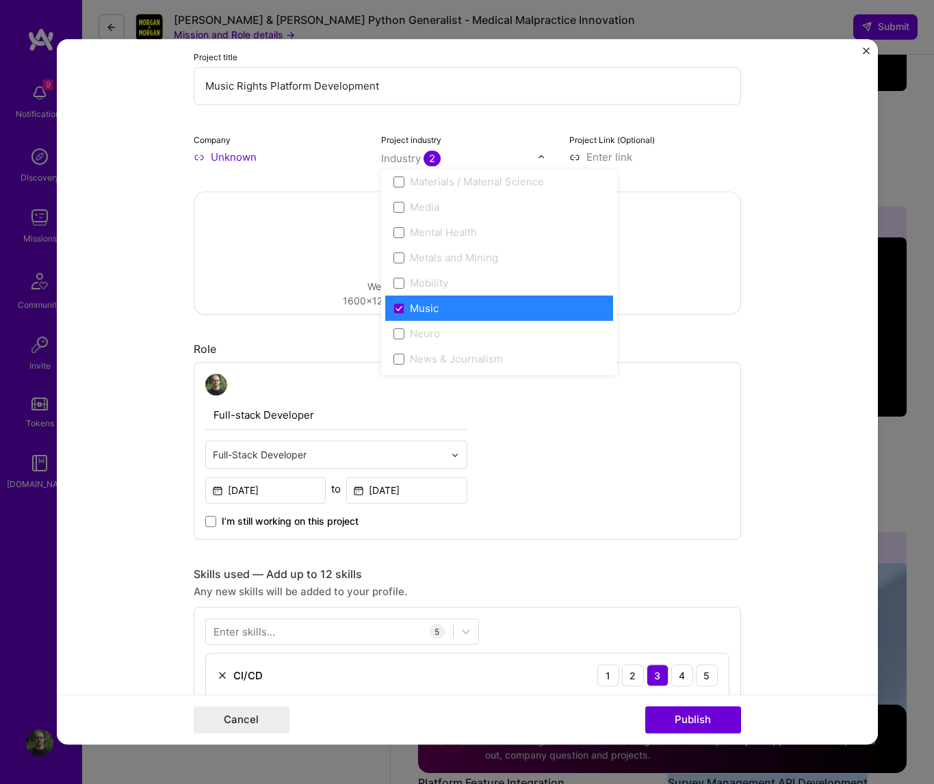
click at [755, 291] on form "Editing suggested project This project is suggested based on your LinkedIn, res…" at bounding box center [467, 391] width 821 height 705
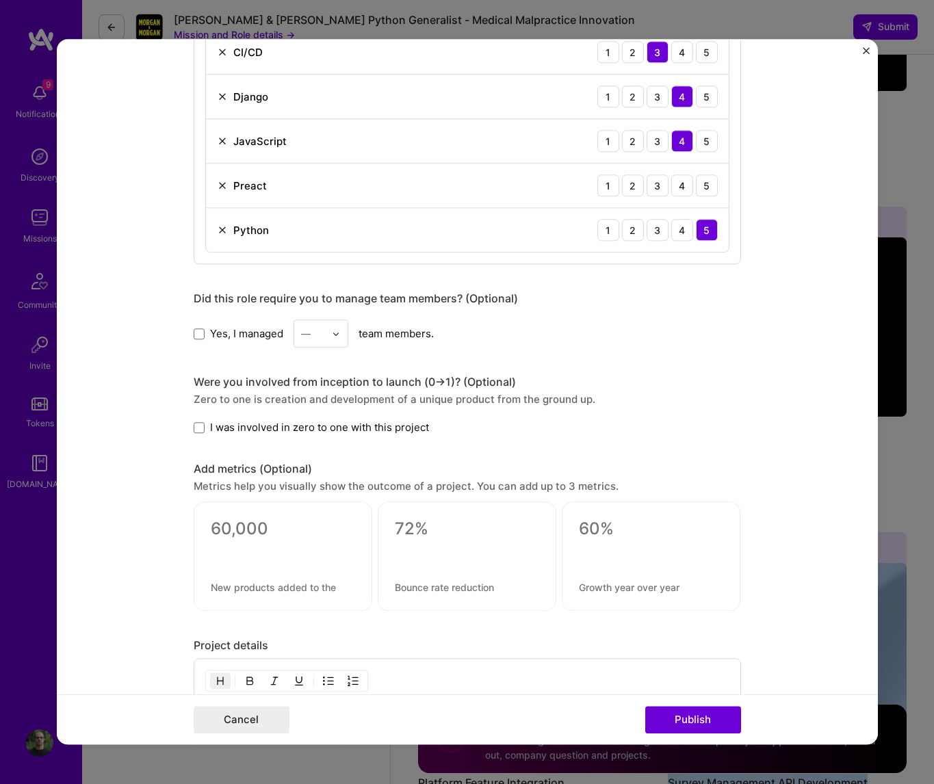
scroll to position [780, 0]
click at [200, 424] on span at bounding box center [199, 426] width 11 height 11
click at [0, 0] on input "I was involved in zero to one with this project" at bounding box center [0, 0] width 0 height 0
click at [196, 339] on label "Yes, I managed" at bounding box center [239, 333] width 90 height 14
click at [0, 0] on input "Yes, I managed" at bounding box center [0, 0] width 0 height 0
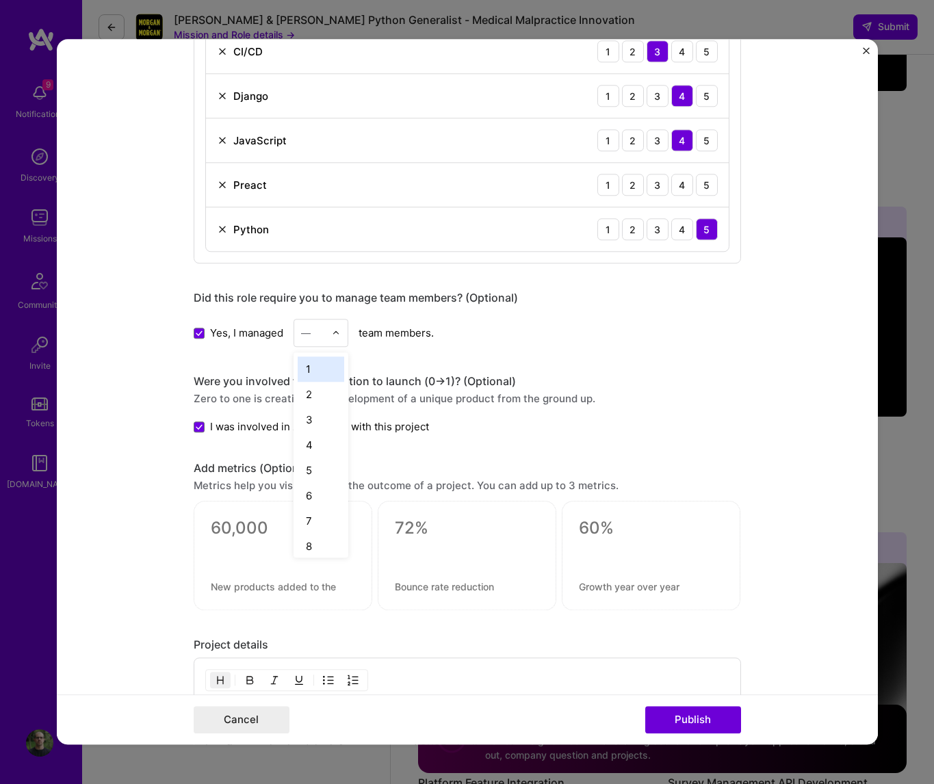
click at [328, 334] on div "—" at bounding box center [313, 333] width 38 height 27
click at [319, 389] on div "2" at bounding box center [321, 394] width 47 height 25
drag, startPoint x: 196, startPoint y: 423, endPoint x: 272, endPoint y: 422, distance: 75.3
click at [197, 422] on span at bounding box center [199, 426] width 11 height 11
click at [0, 0] on input "I was involved in zero to one with this project" at bounding box center [0, 0] width 0 height 0
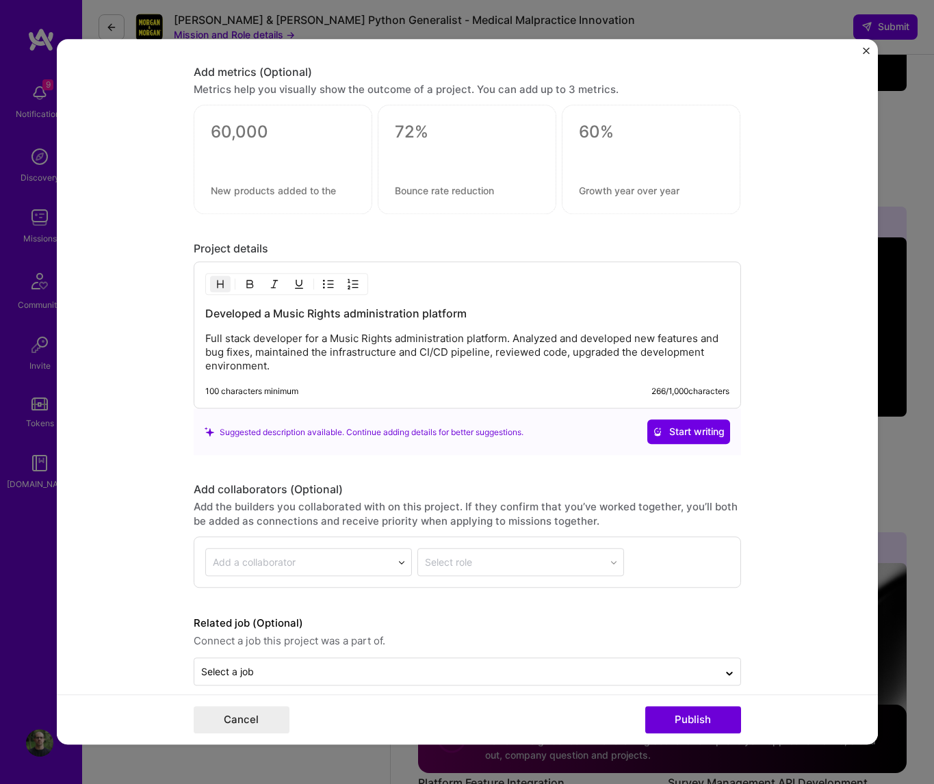
scroll to position [1192, 0]
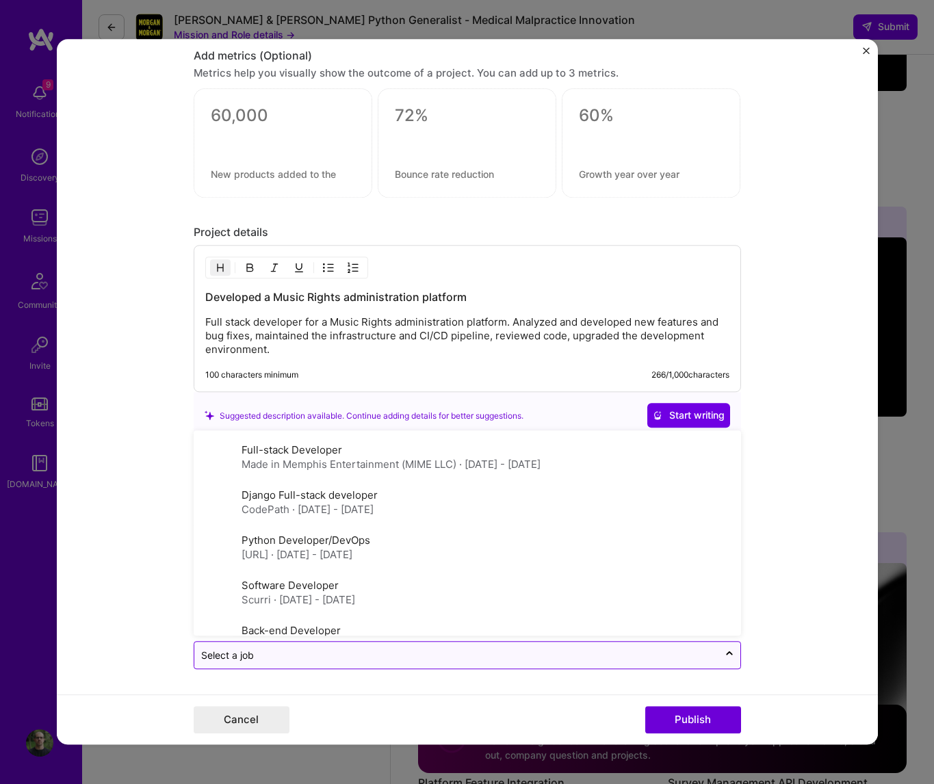
click at [273, 578] on input "text" at bounding box center [456, 656] width 510 height 14
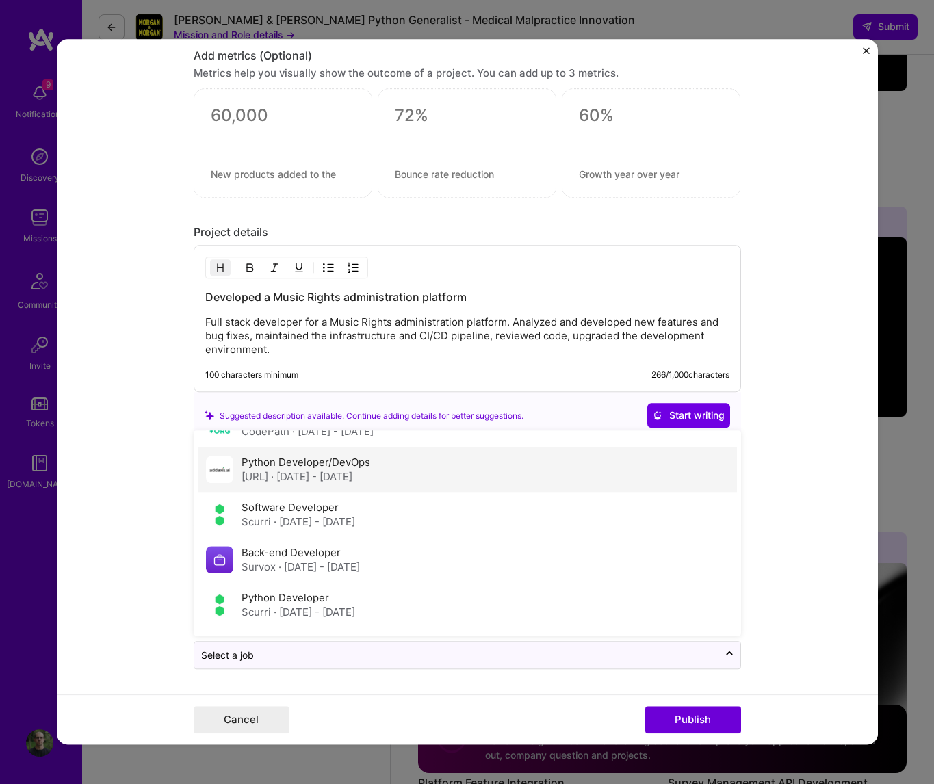
scroll to position [0, 0]
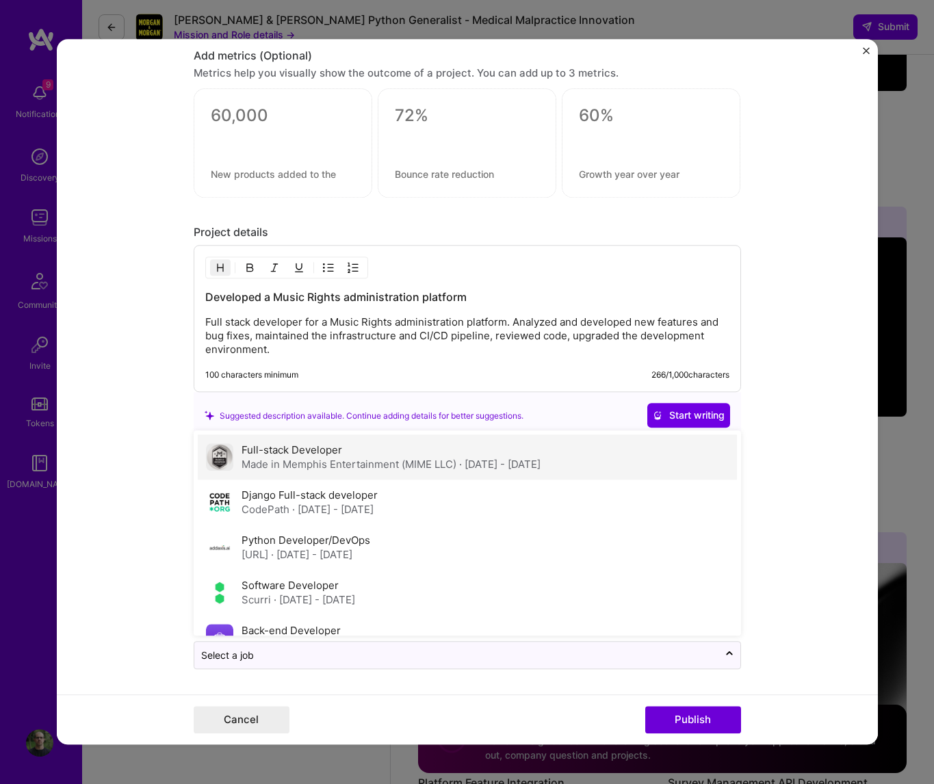
click at [275, 458] on div "Made in Memphis Entertainment (MIME LLC) · Jan 2021 - Oct 2024" at bounding box center [391, 465] width 299 height 14
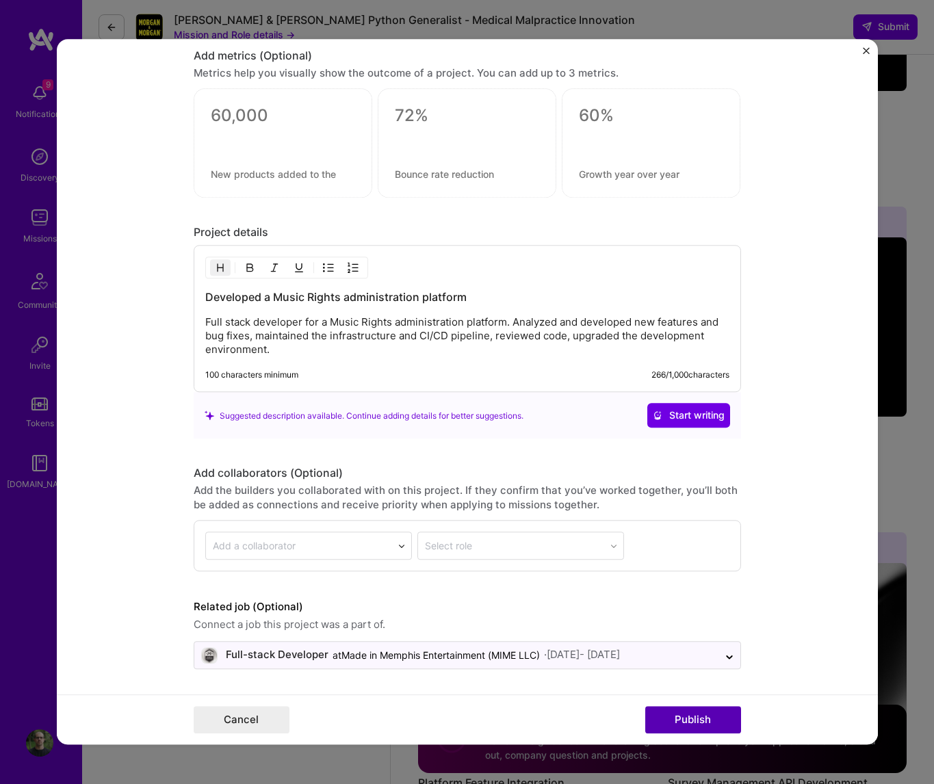
click at [689, 578] on button "Publish" at bounding box center [693, 720] width 96 height 27
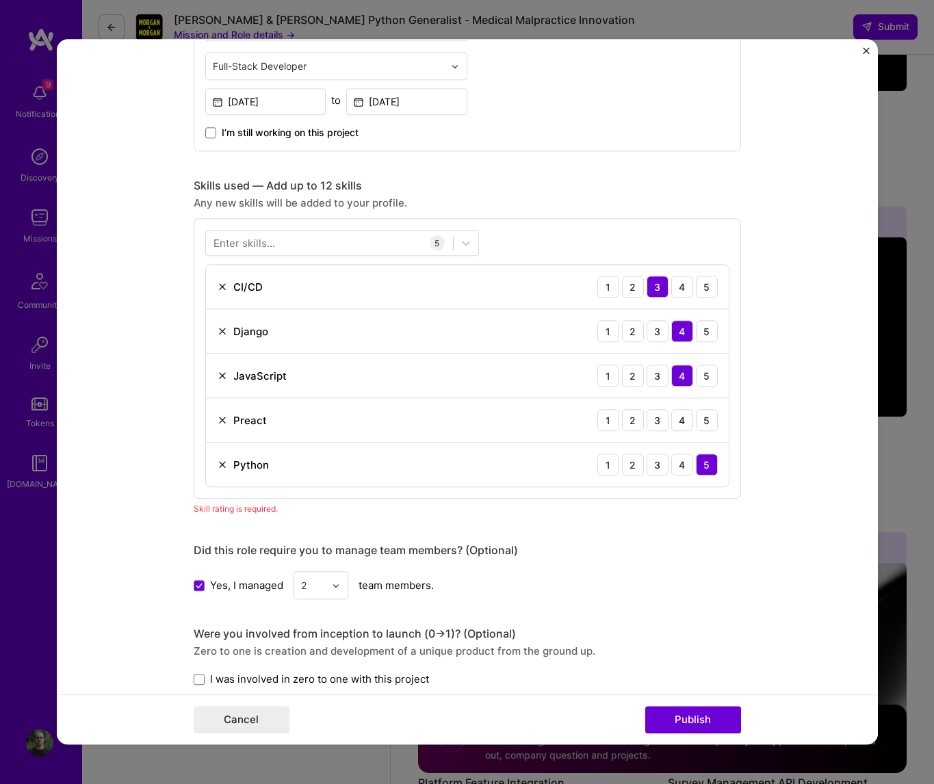
scroll to position [528, 0]
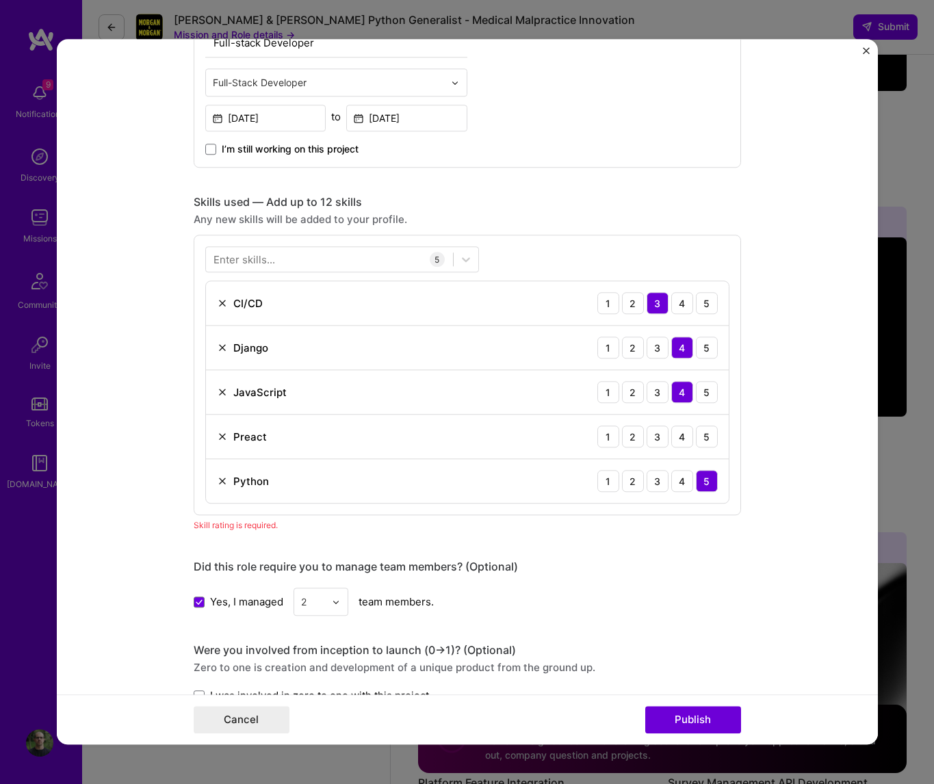
click at [222, 434] on img at bounding box center [222, 436] width 11 height 11
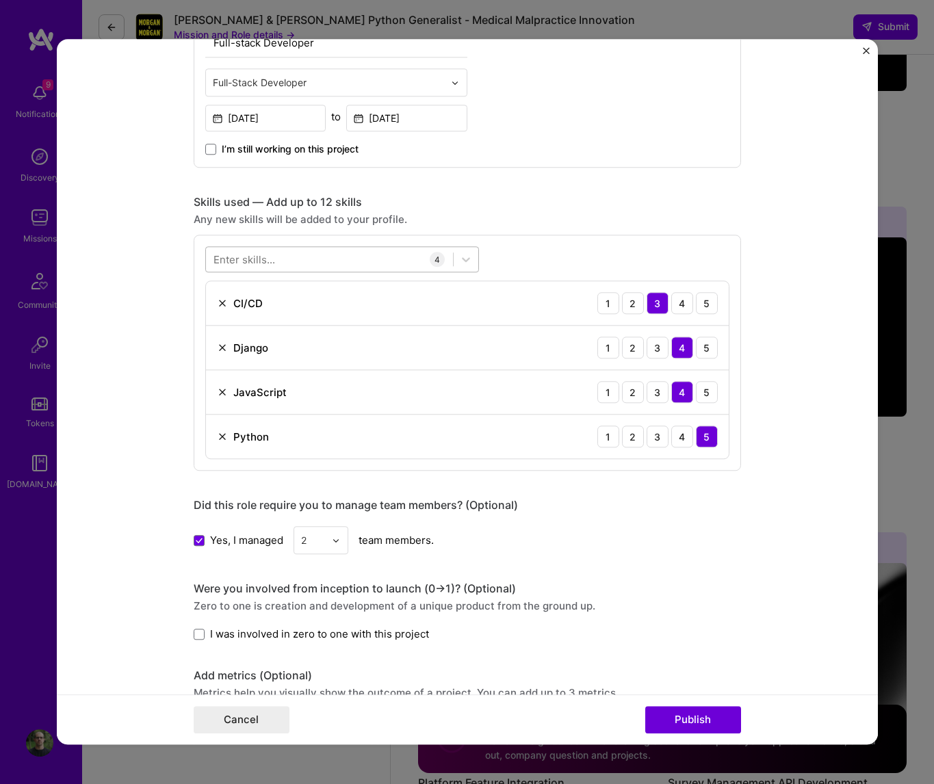
click at [319, 255] on div at bounding box center [329, 259] width 247 height 23
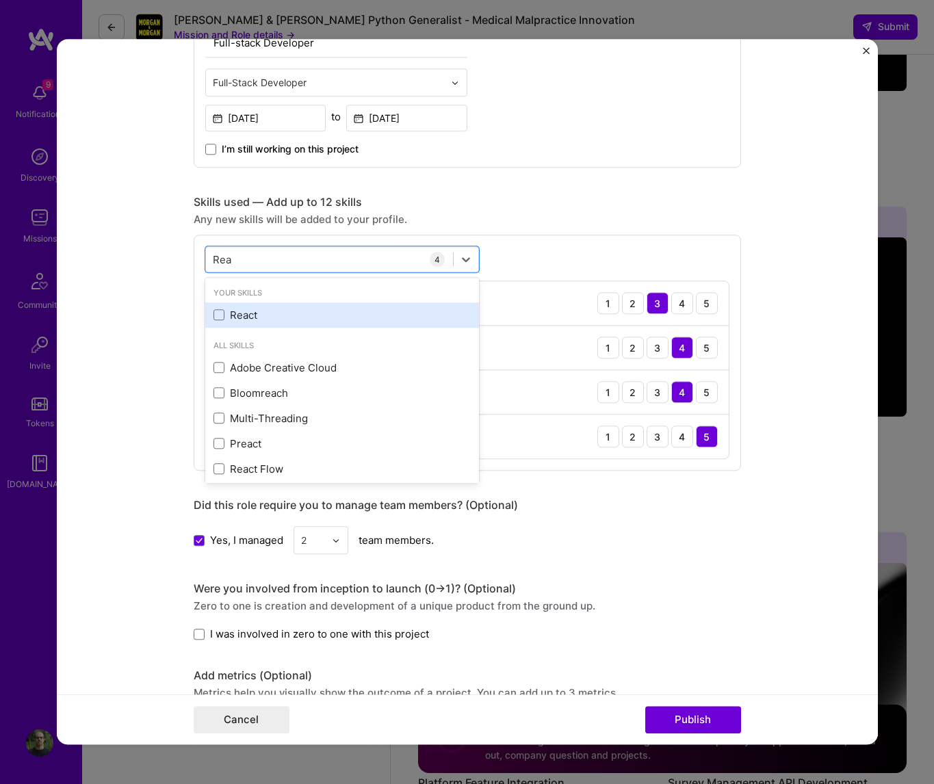
click at [229, 315] on div "React" at bounding box center [341, 315] width 257 height 14
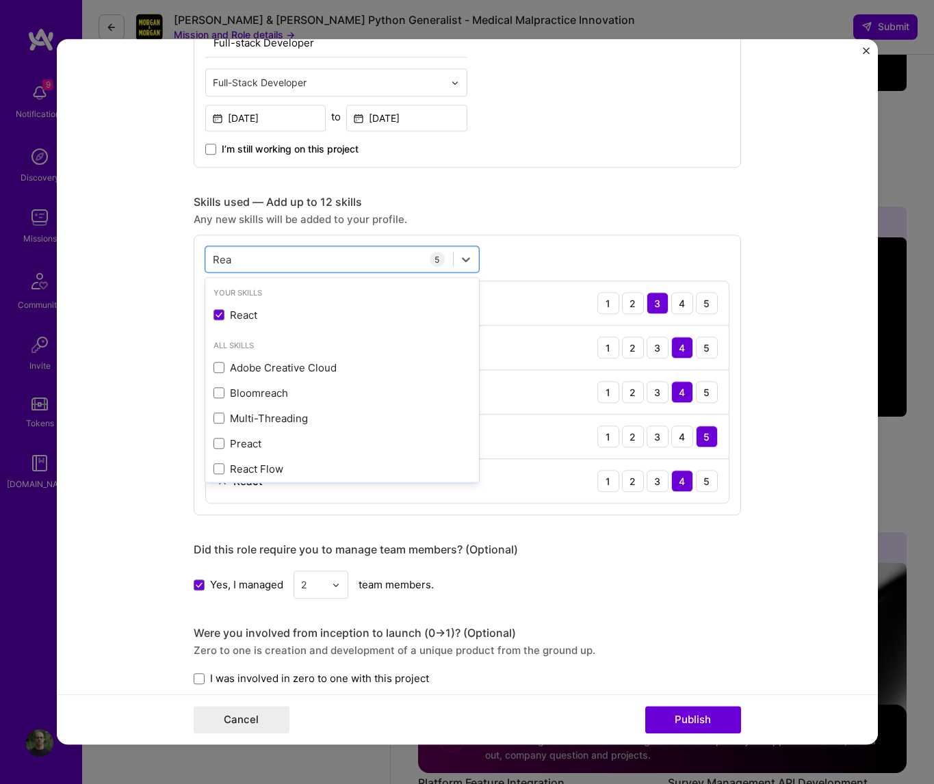
scroll to position [83, 0]
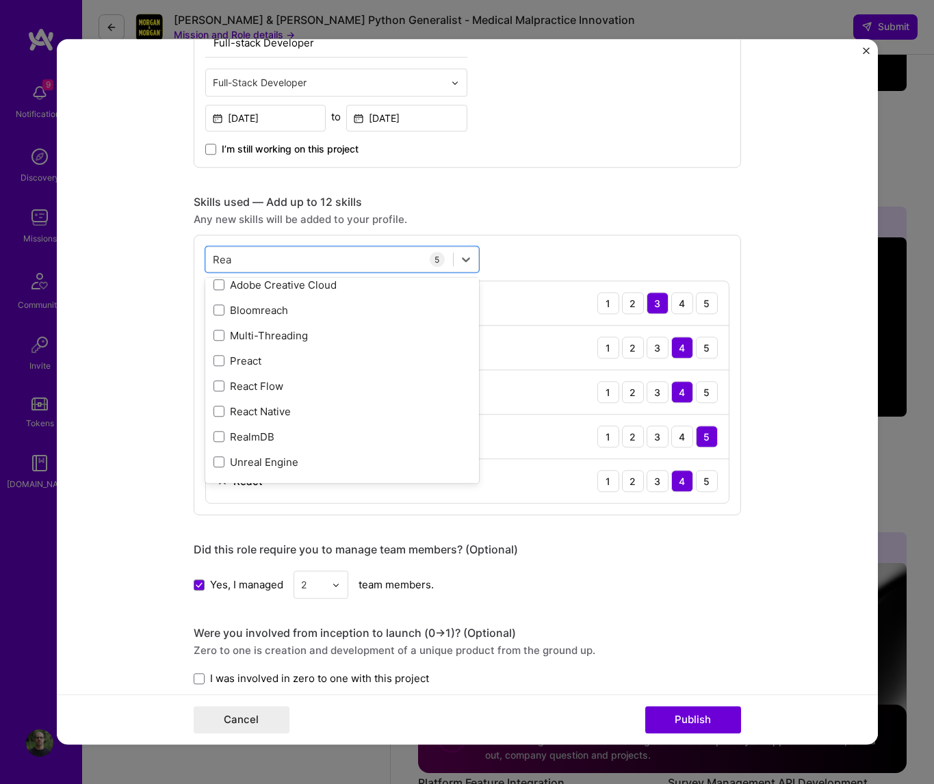
type input "Rea"
click at [609, 538] on div "Editing suggested project This project is suggested based on your LinkedIn, res…" at bounding box center [467, 435] width 547 height 1795
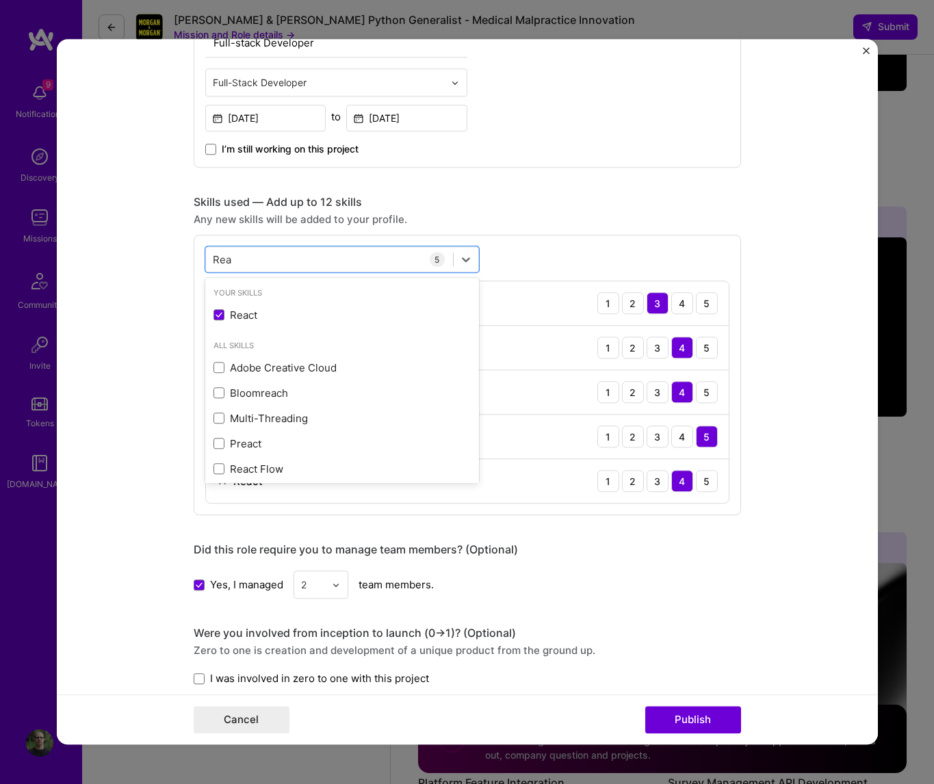
drag, startPoint x: 278, startPoint y: 255, endPoint x: 180, endPoint y: 253, distance: 97.9
click at [180, 253] on form "Editing suggested project This project is suggested based on your LinkedIn, res…" at bounding box center [467, 391] width 821 height 705
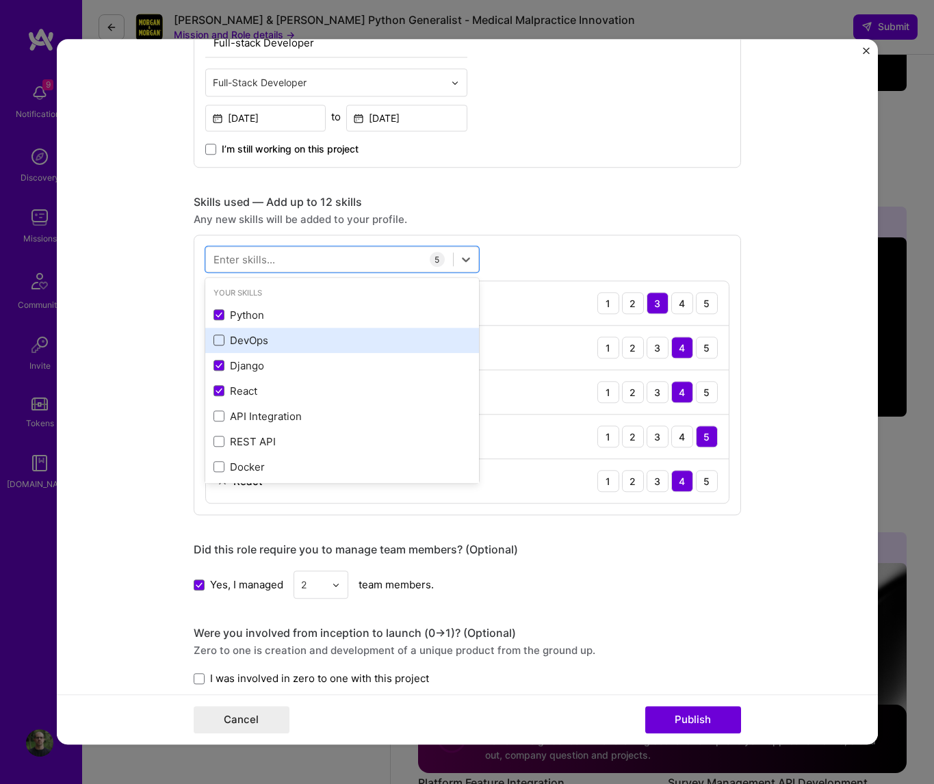
click at [217, 341] on span at bounding box center [218, 340] width 11 height 11
click at [0, 0] on input "checkbox" at bounding box center [0, 0] width 0 height 0
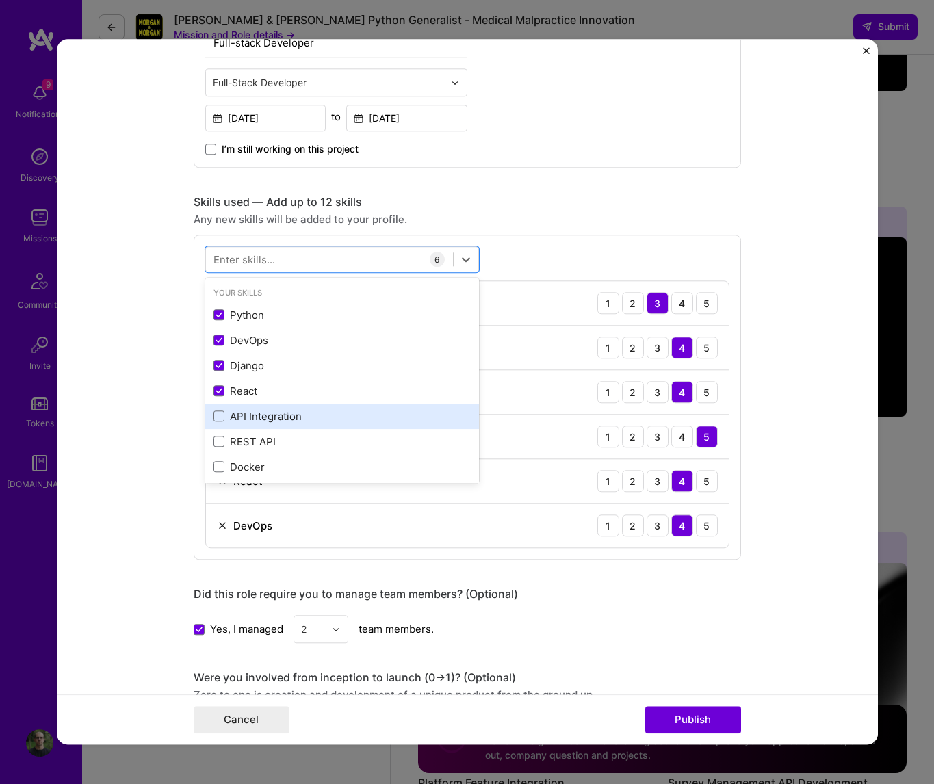
scroll to position [78, 0]
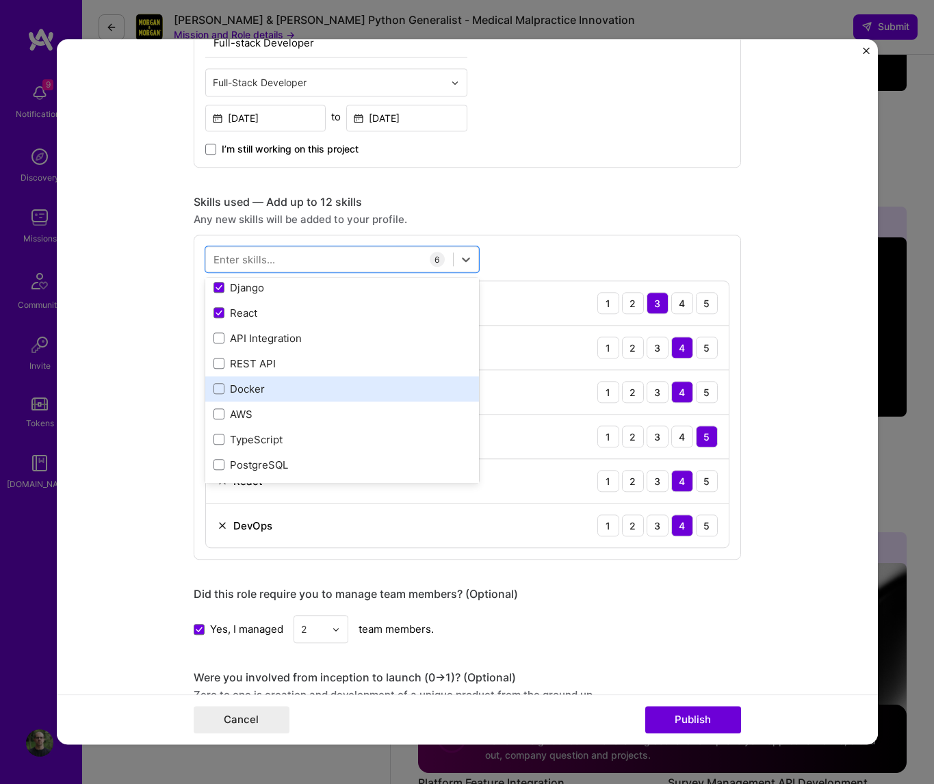
drag, startPoint x: 218, startPoint y: 366, endPoint x: 219, endPoint y: 382, distance: 15.8
click at [217, 367] on span at bounding box center [218, 363] width 11 height 11
click at [0, 0] on input "checkbox" at bounding box center [0, 0] width 0 height 0
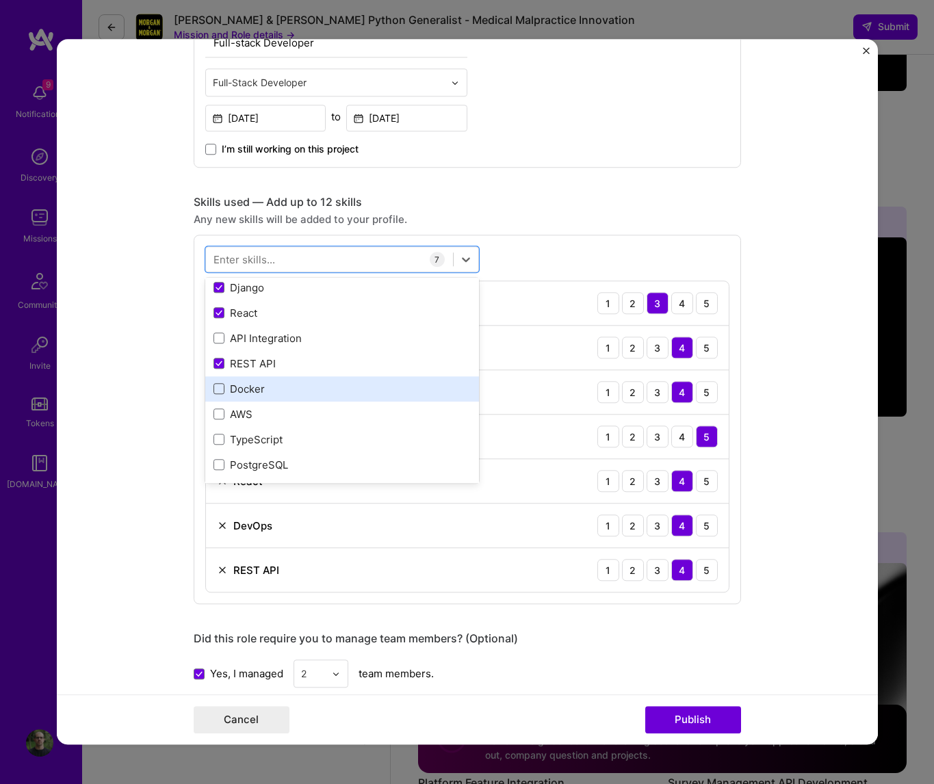
click at [220, 384] on span at bounding box center [218, 389] width 11 height 11
click at [0, 0] on input "checkbox" at bounding box center [0, 0] width 0 height 0
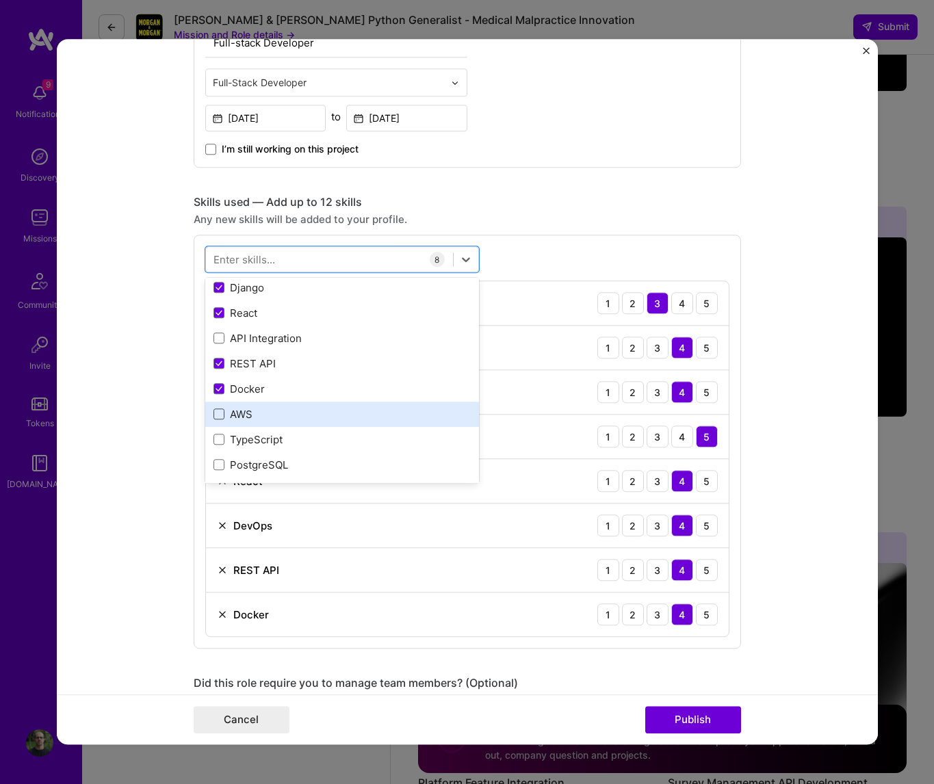
click at [217, 417] on span at bounding box center [218, 414] width 11 height 11
click at [0, 0] on input "checkbox" at bounding box center [0, 0] width 0 height 0
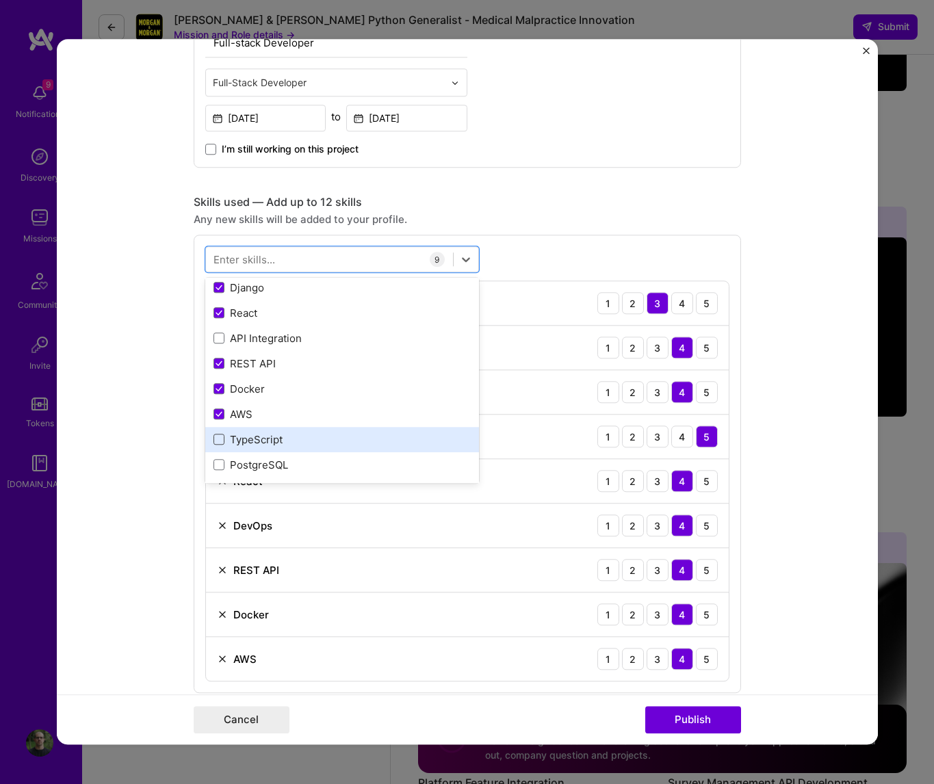
click at [220, 436] on span at bounding box center [218, 439] width 11 height 11
click at [0, 0] on input "checkbox" at bounding box center [0, 0] width 0 height 0
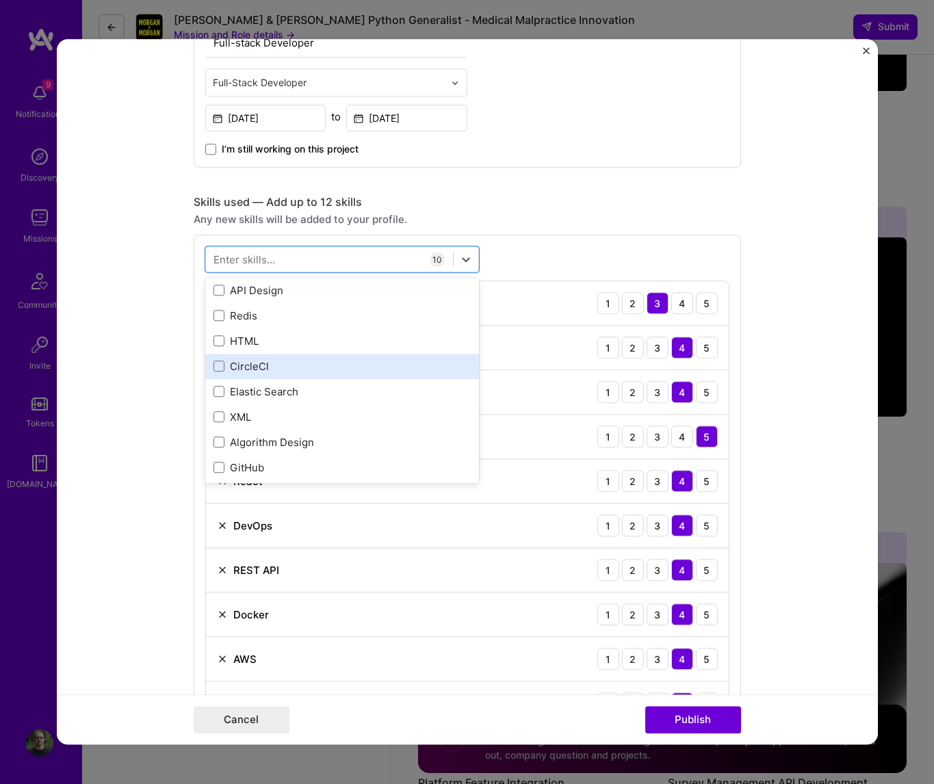
scroll to position [468, 0]
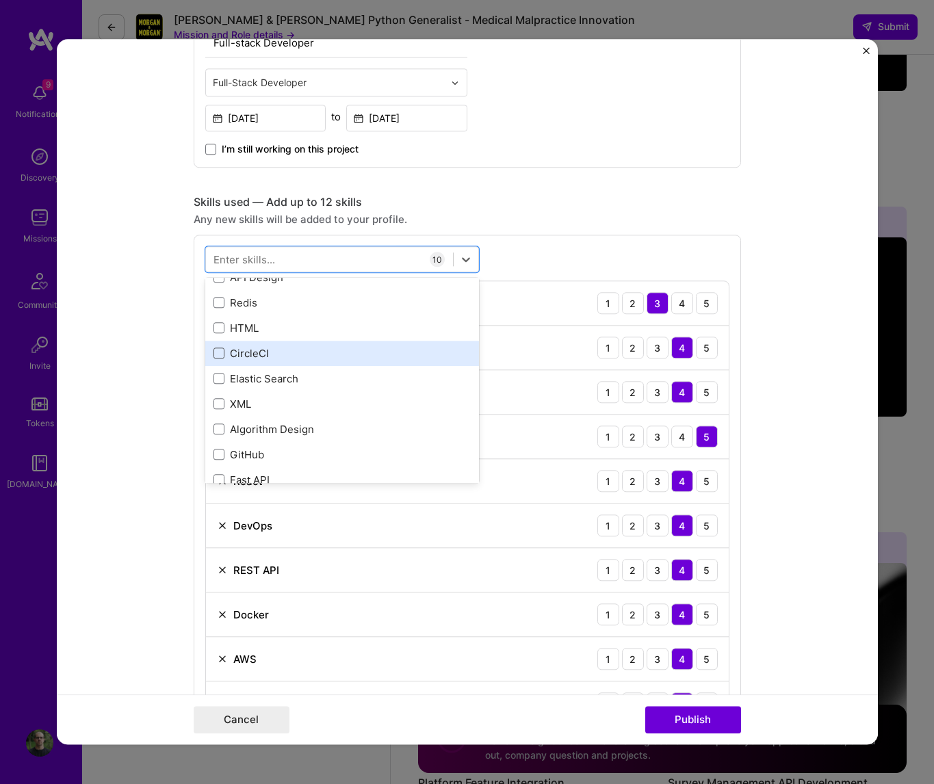
click at [217, 352] on span at bounding box center [218, 353] width 11 height 11
click at [0, 0] on input "checkbox" at bounding box center [0, 0] width 0 height 0
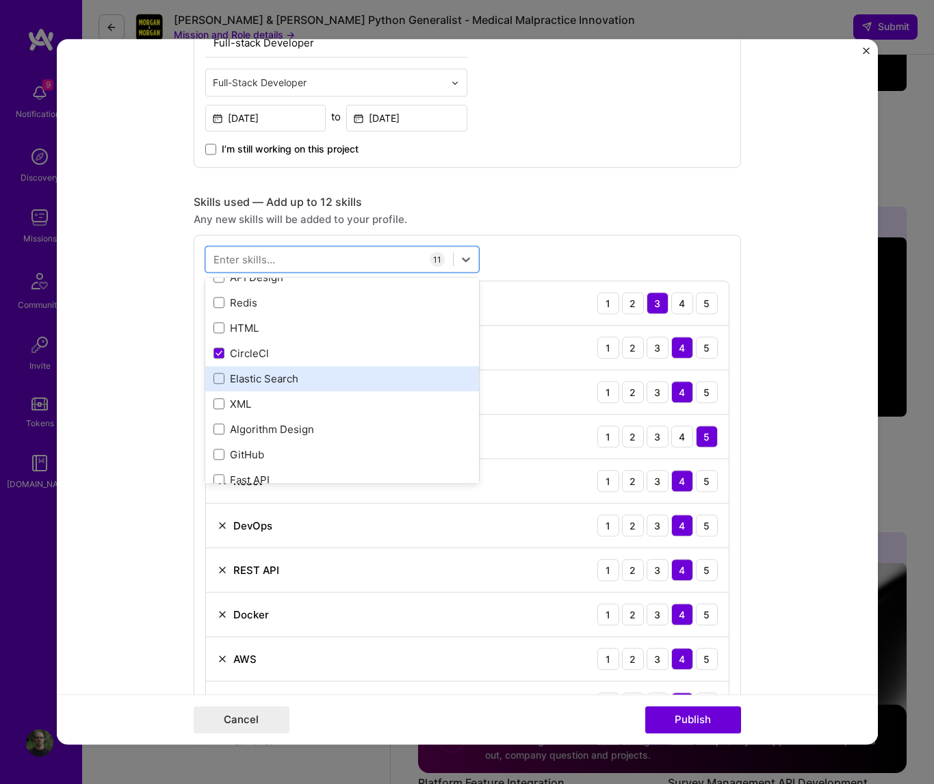
click at [223, 373] on div "Elastic Search" at bounding box center [341, 378] width 257 height 14
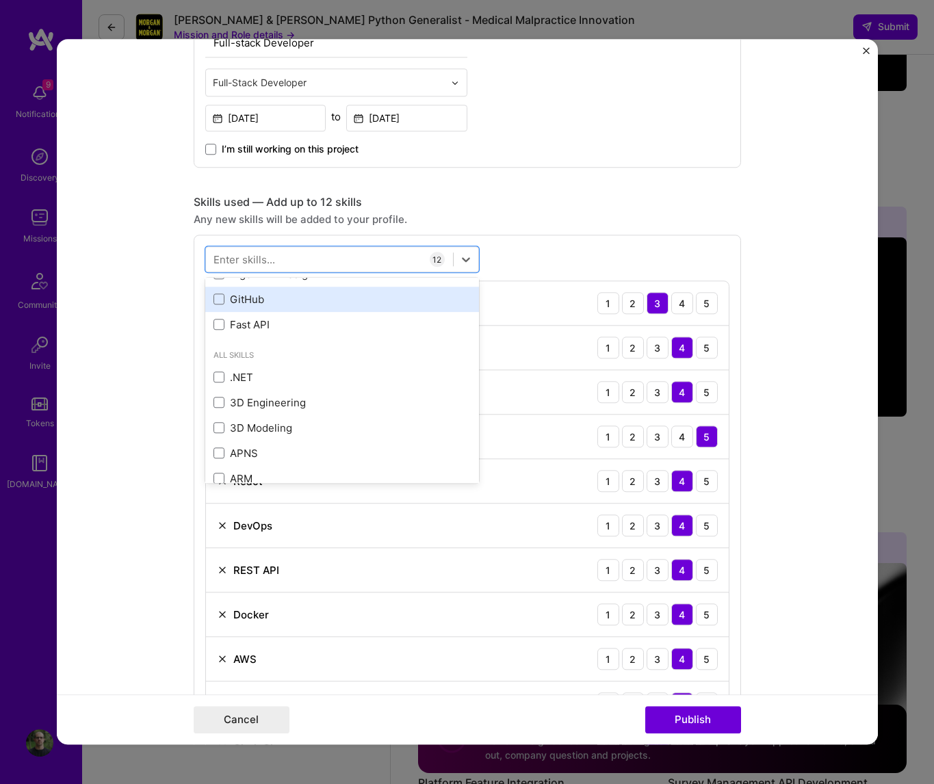
scroll to position [624, 0]
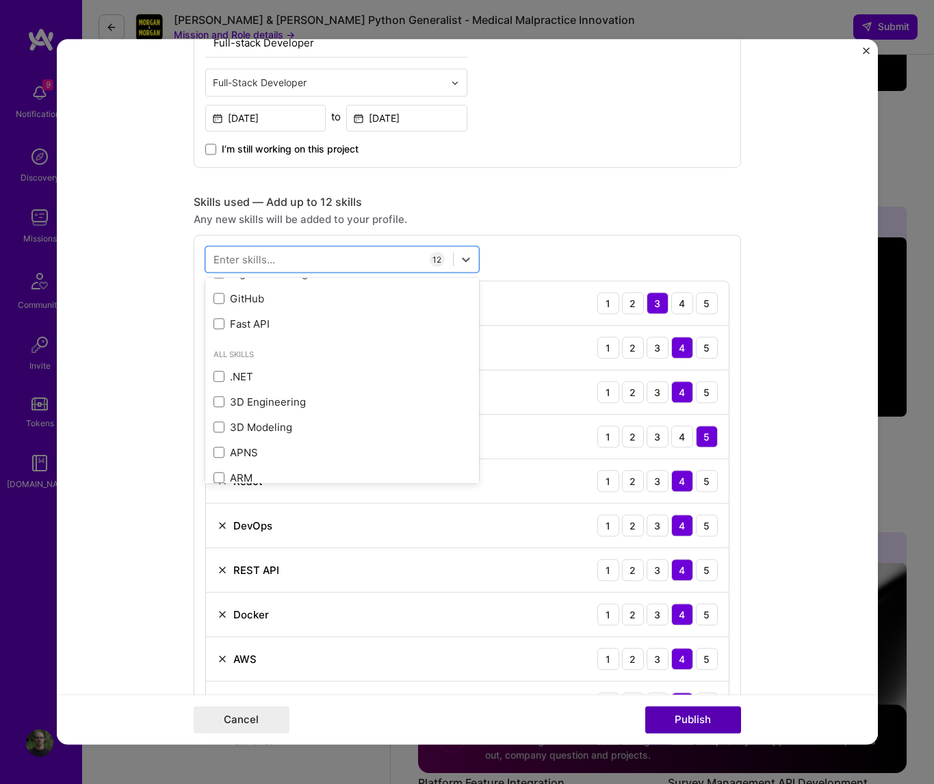
click at [721, 578] on button "Publish" at bounding box center [693, 720] width 96 height 27
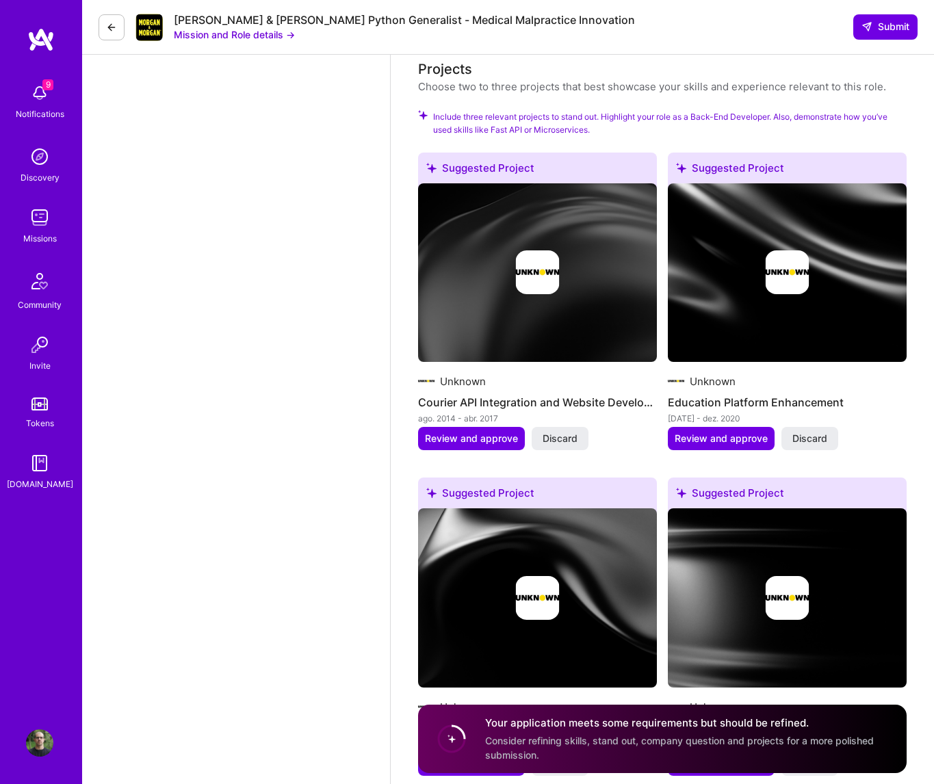
scroll to position [1787, 0]
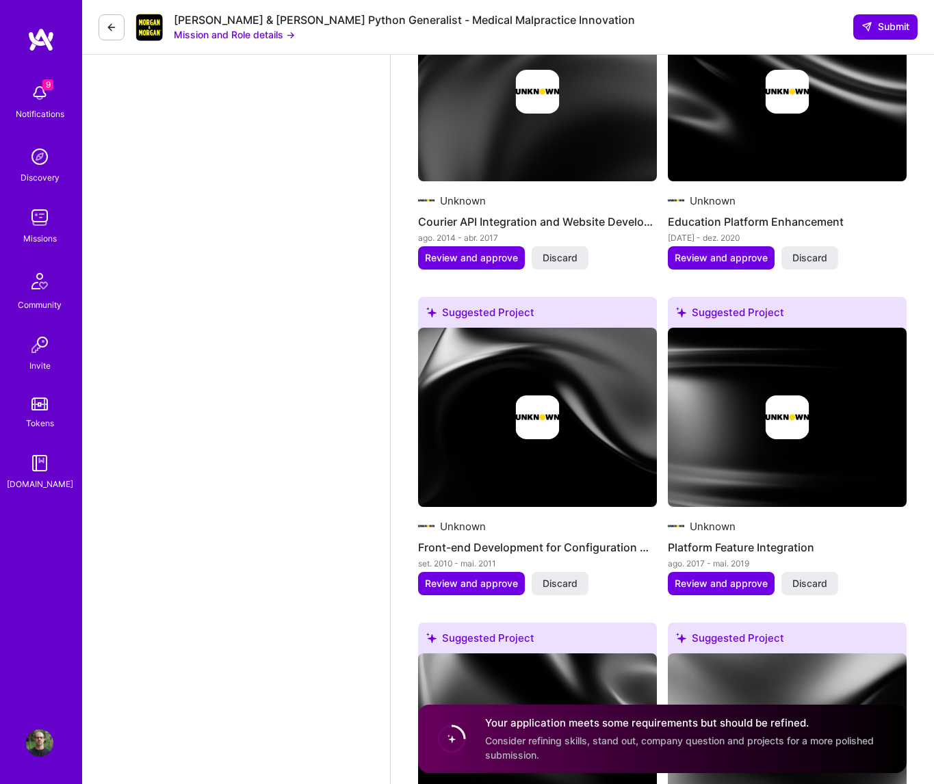
click at [522, 450] on img at bounding box center [537, 417] width 239 height 179
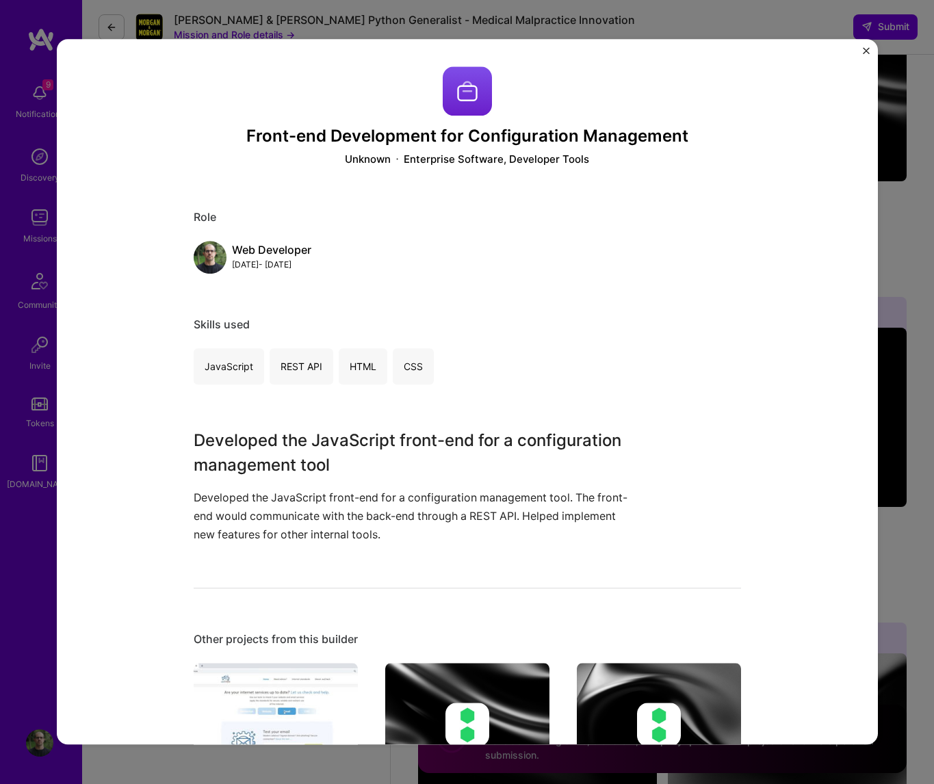
scroll to position [390, 0]
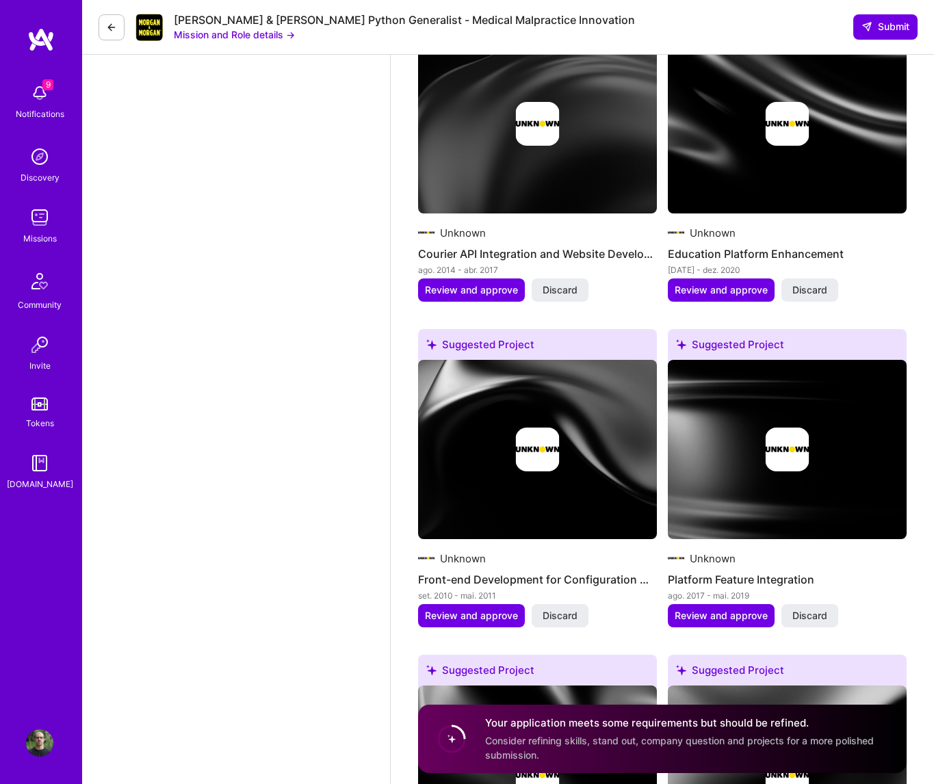
scroll to position [1394, 0]
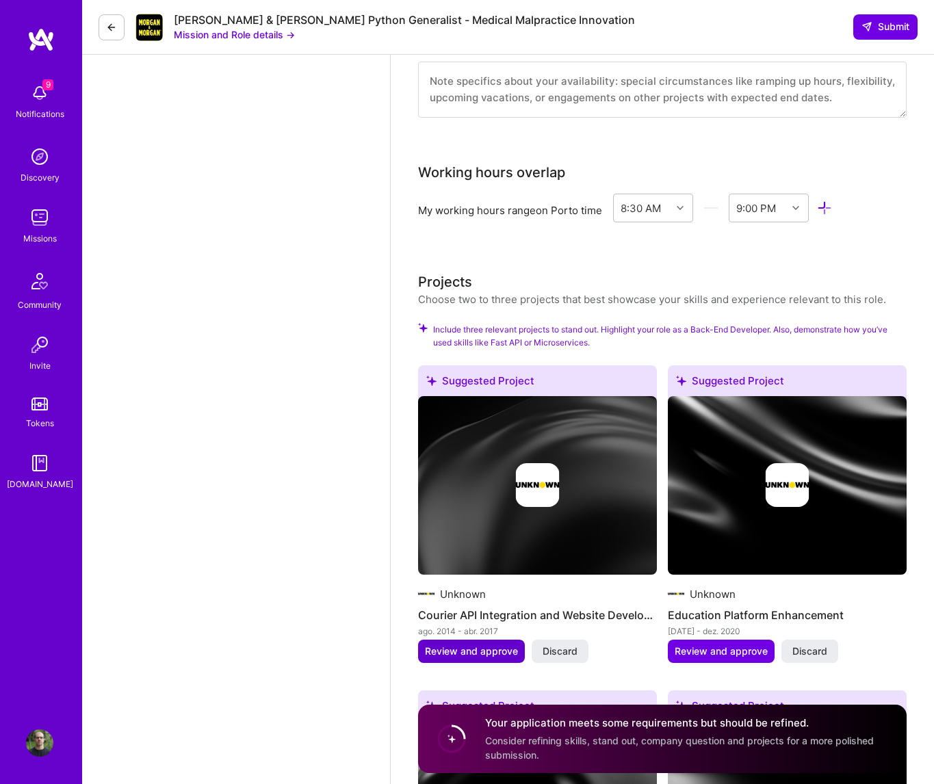
click at [493, 578] on button "Review and approve" at bounding box center [471, 651] width 107 height 23
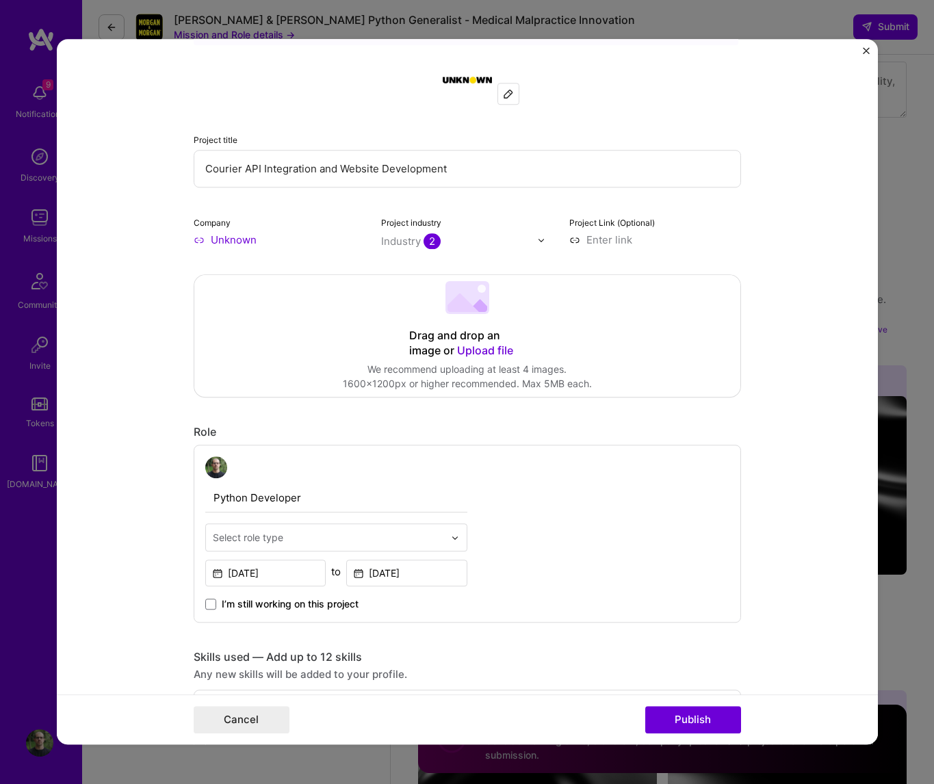
scroll to position [234, 0]
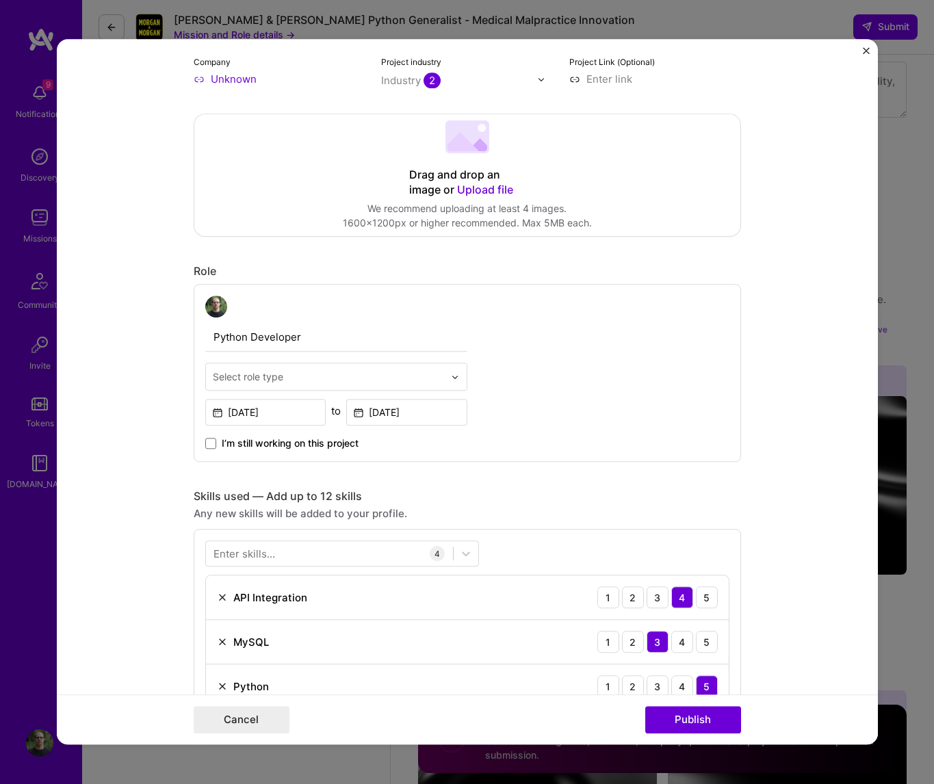
click at [299, 381] on input "text" at bounding box center [328, 376] width 231 height 14
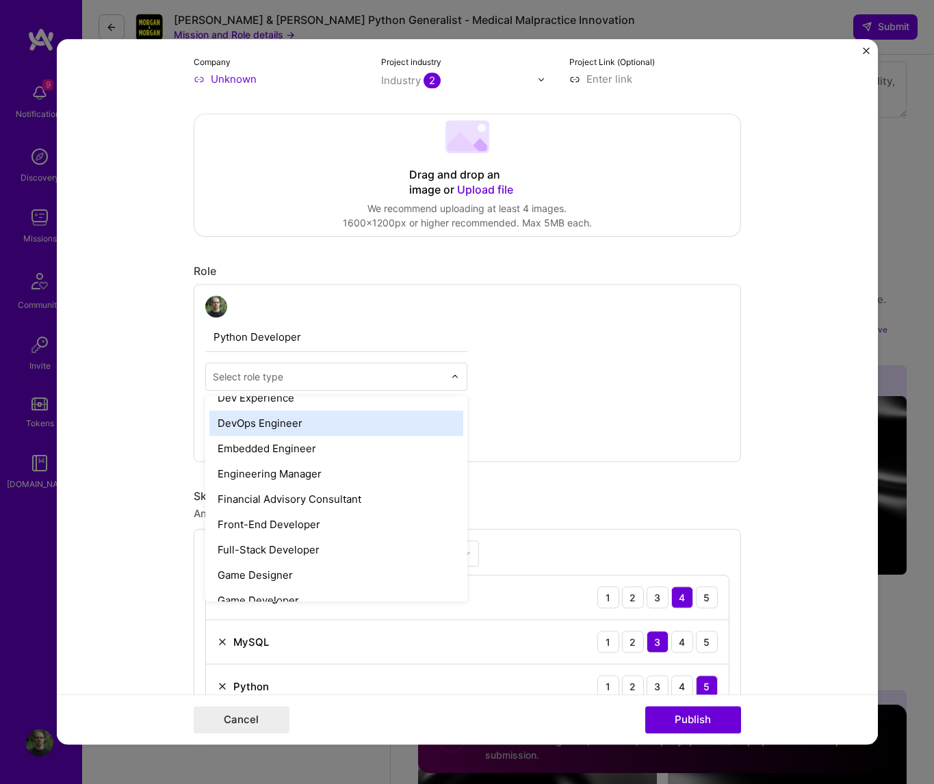
scroll to position [702, 0]
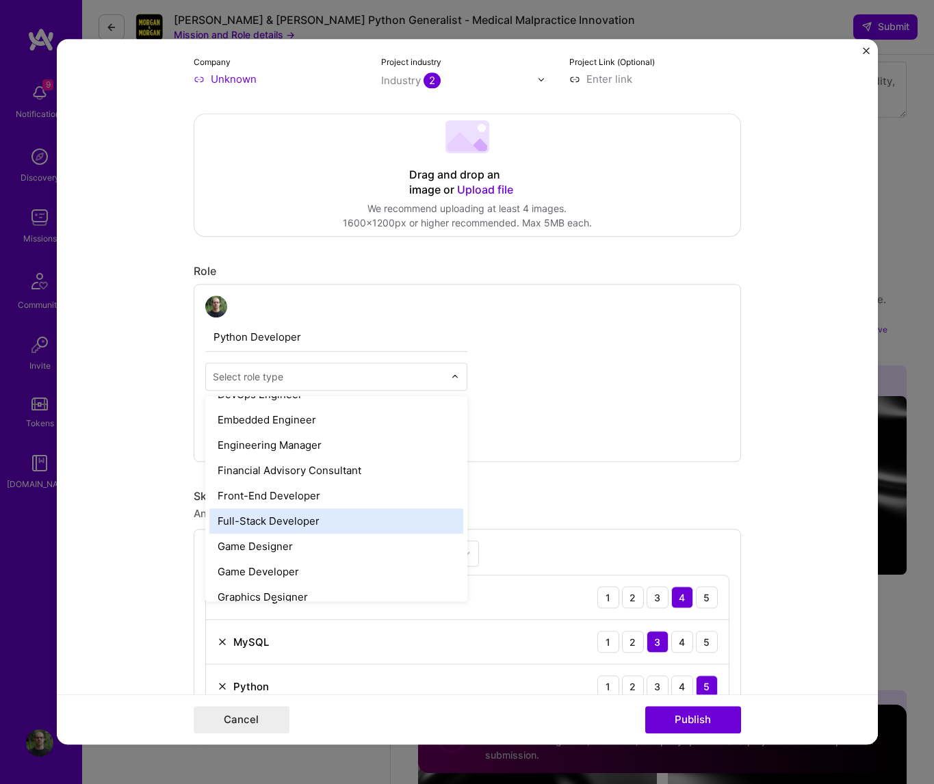
click at [295, 520] on div "Full-Stack Developer" at bounding box center [336, 520] width 254 height 25
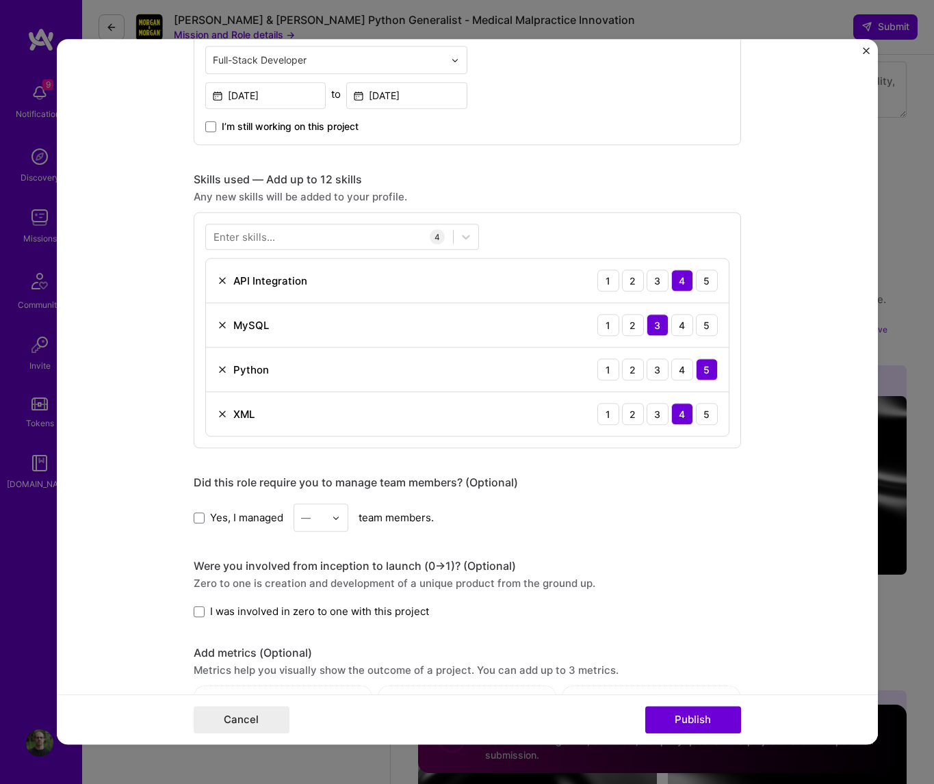
scroll to position [546, 0]
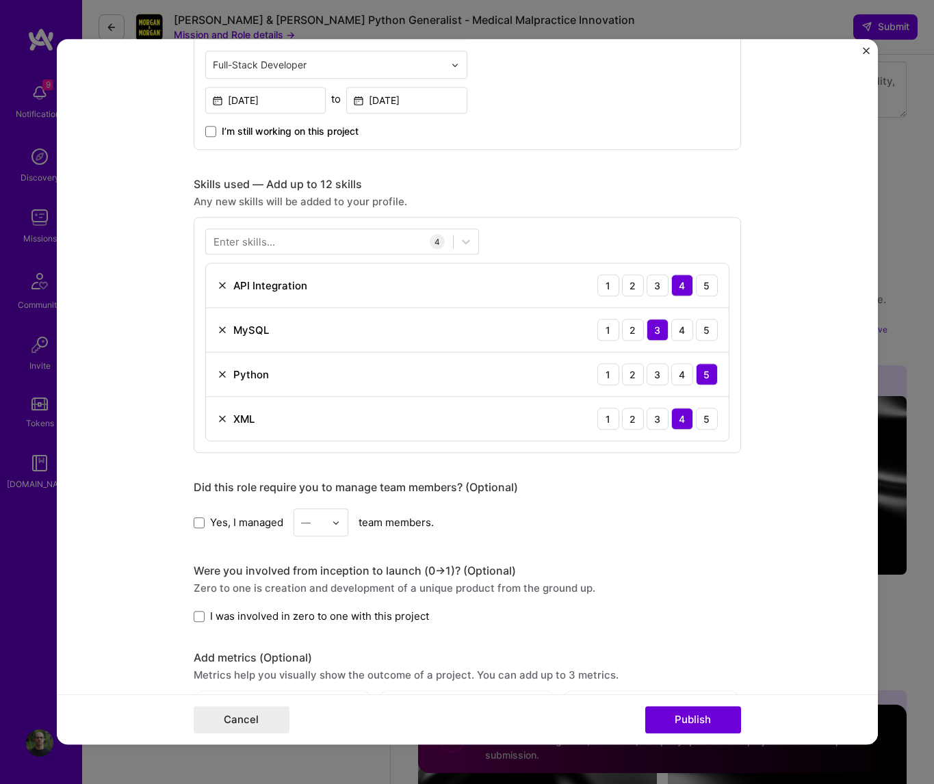
click at [250, 237] on div "Enter skills..." at bounding box center [244, 242] width 62 height 14
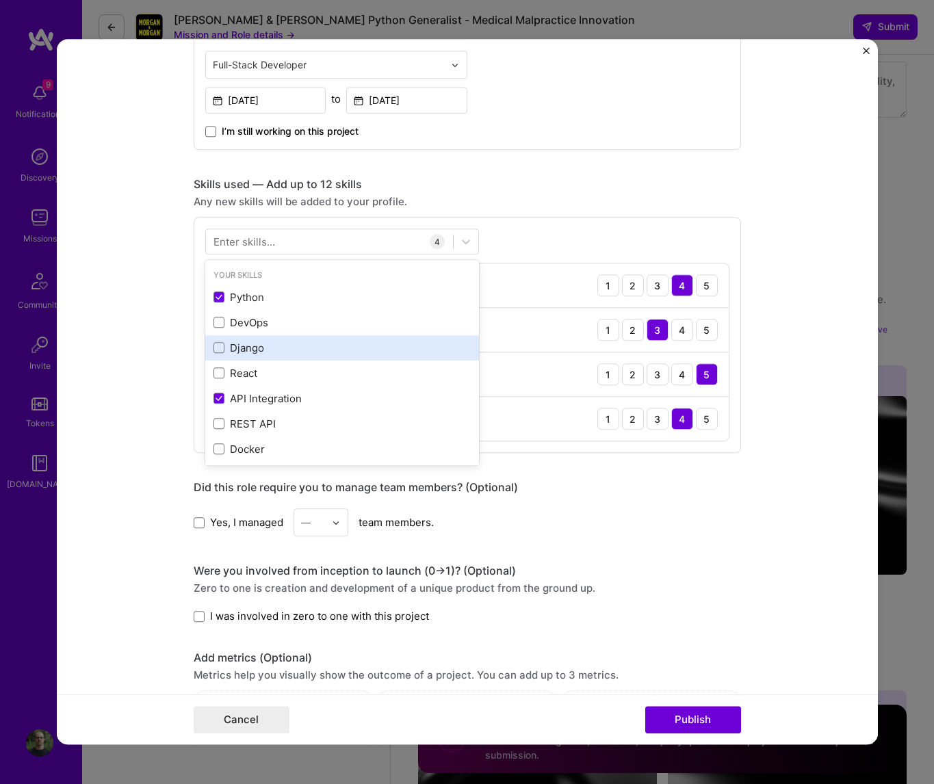
click at [218, 342] on div "Django" at bounding box center [341, 348] width 257 height 14
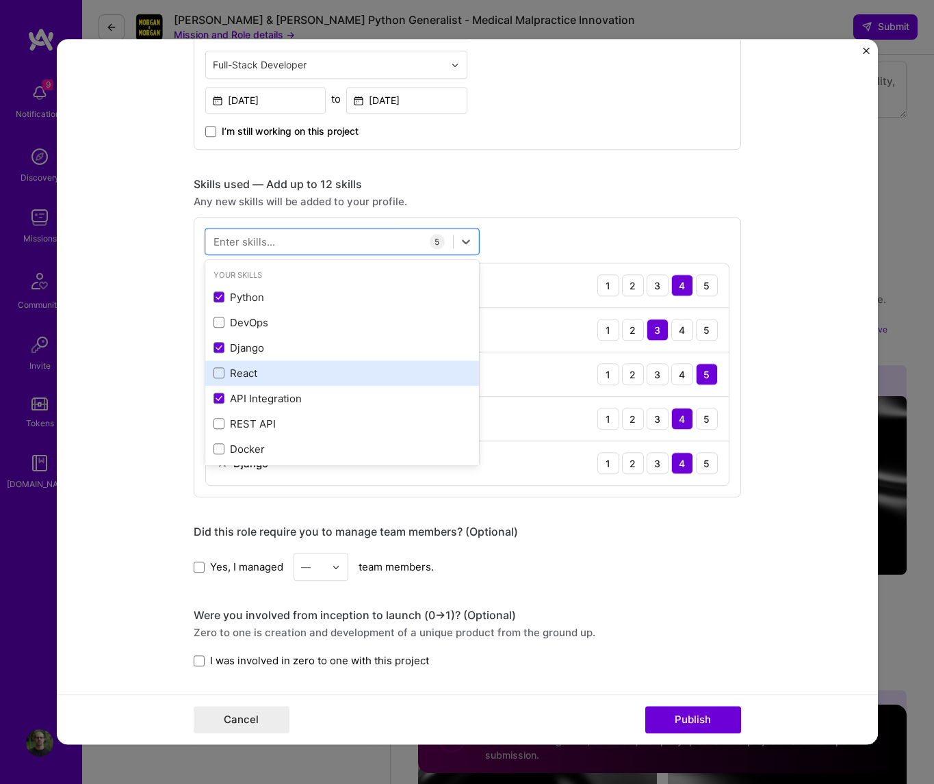
click at [218, 365] on div "React" at bounding box center [342, 373] width 274 height 25
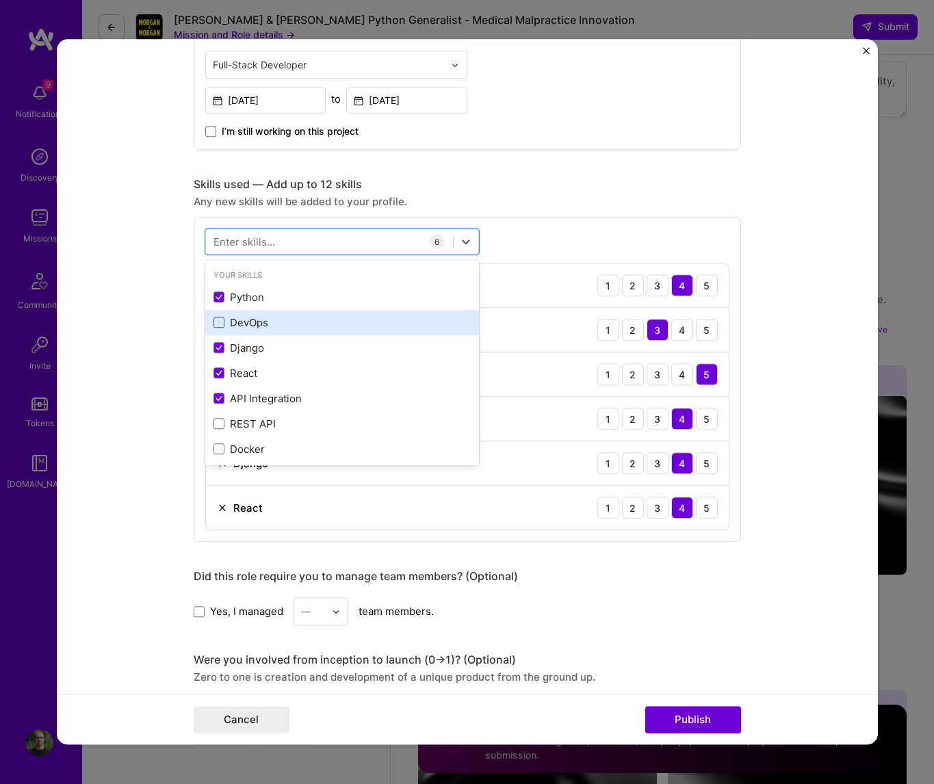
click at [217, 322] on span at bounding box center [218, 322] width 11 height 11
click at [0, 0] on input "checkbox" at bounding box center [0, 0] width 0 height 0
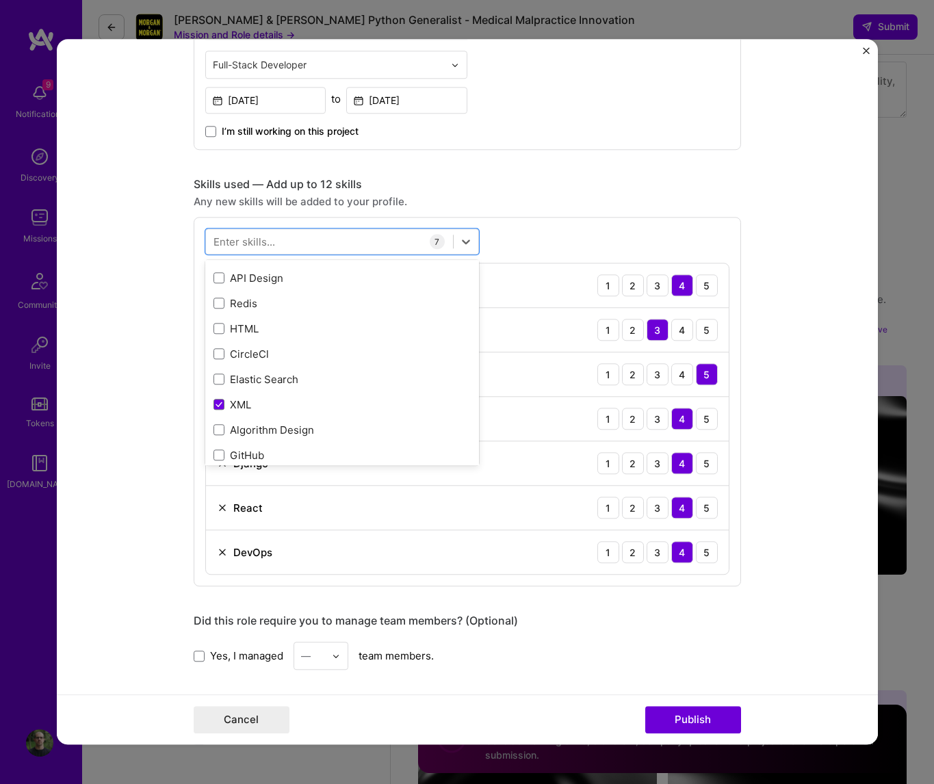
scroll to position [468, 0]
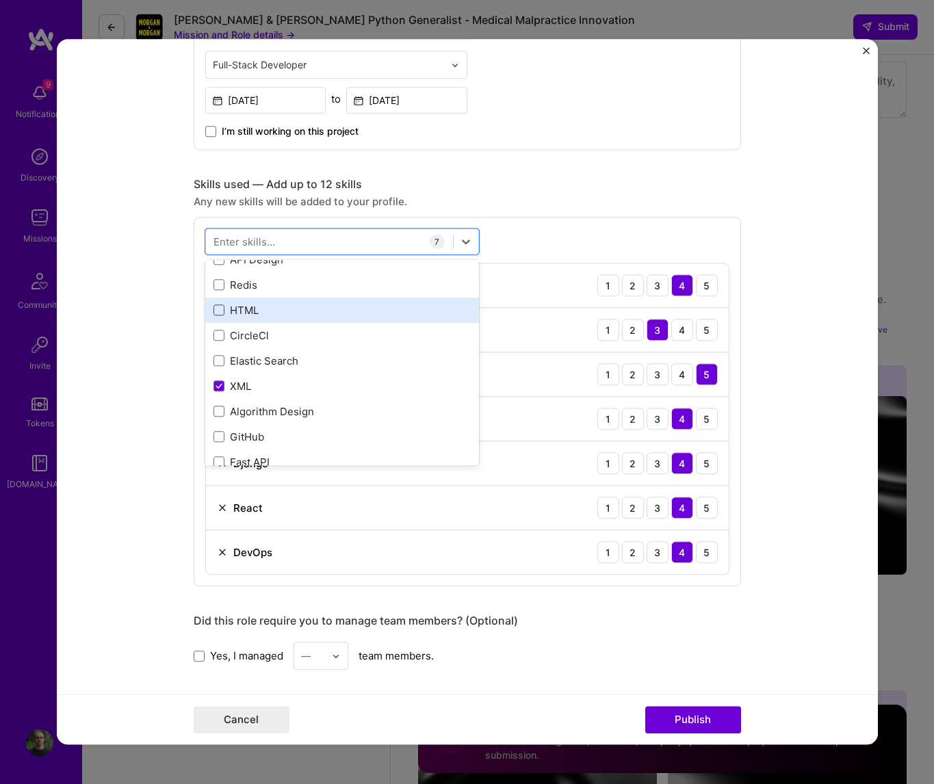
click at [219, 304] on div "HTML" at bounding box center [341, 310] width 257 height 14
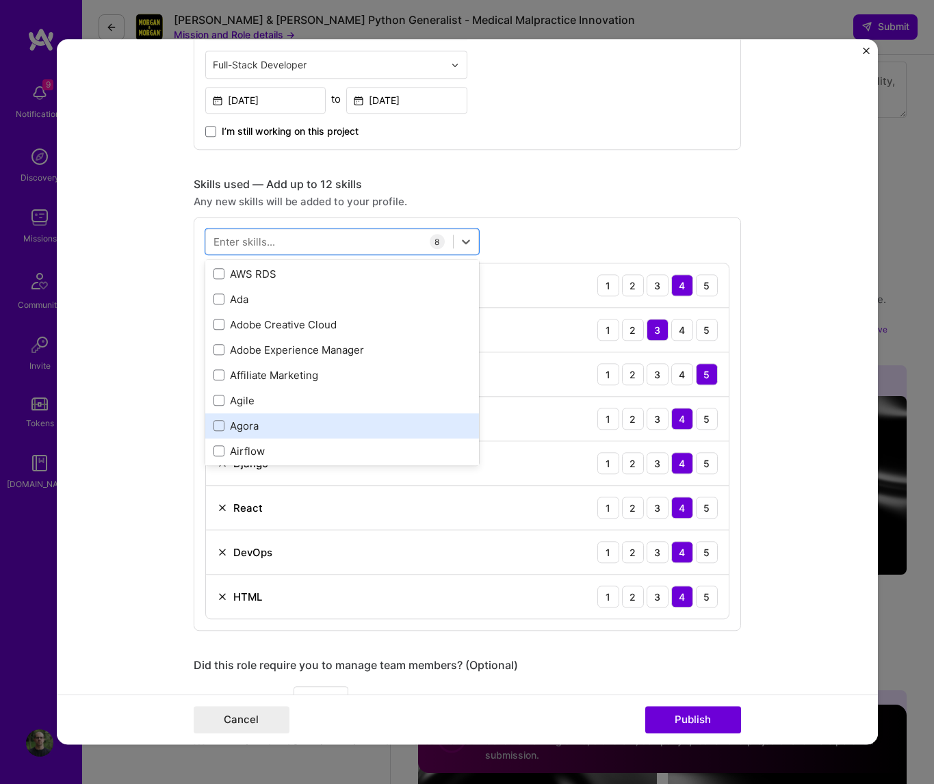
scroll to position [1014, 0]
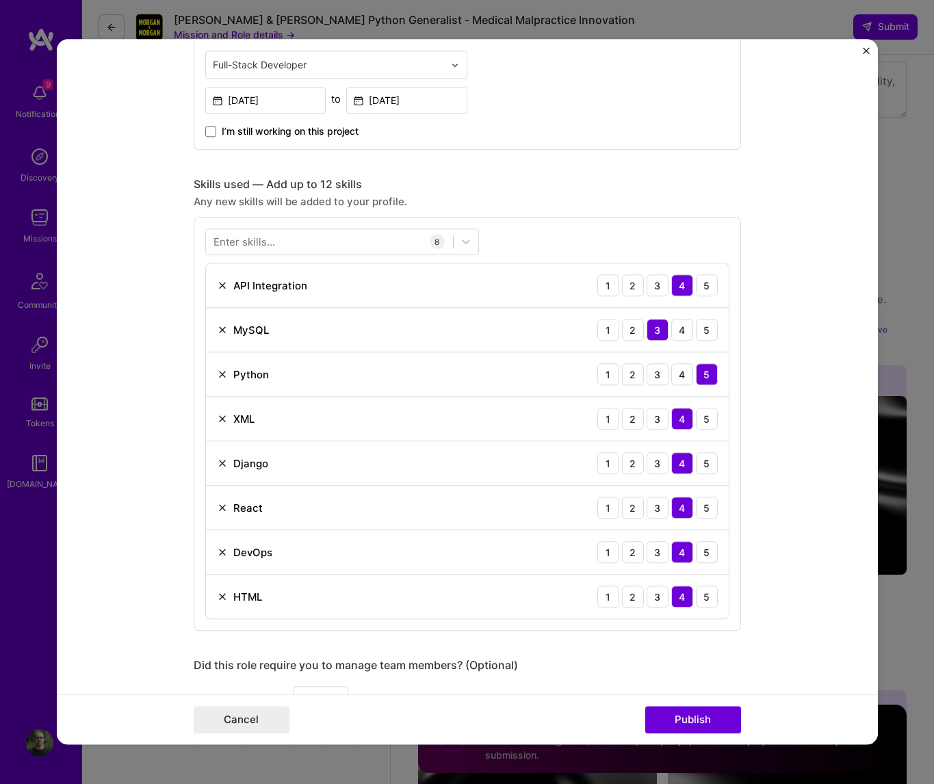
click at [588, 199] on div "Any new skills will be added to your profile." at bounding box center [467, 201] width 547 height 14
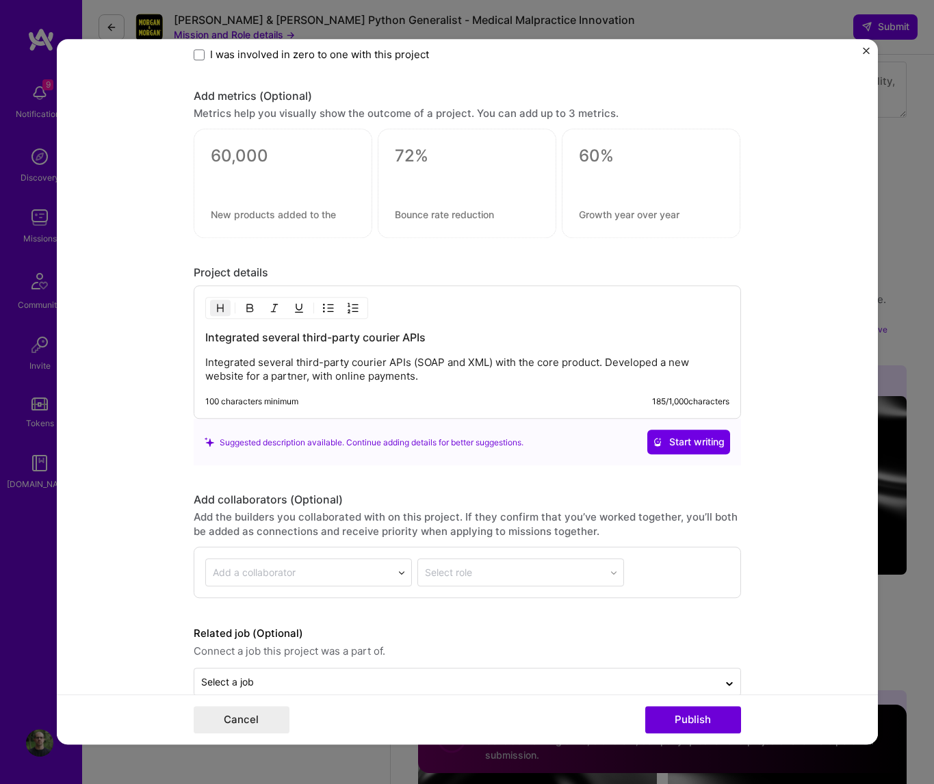
scroll to position [1312, 0]
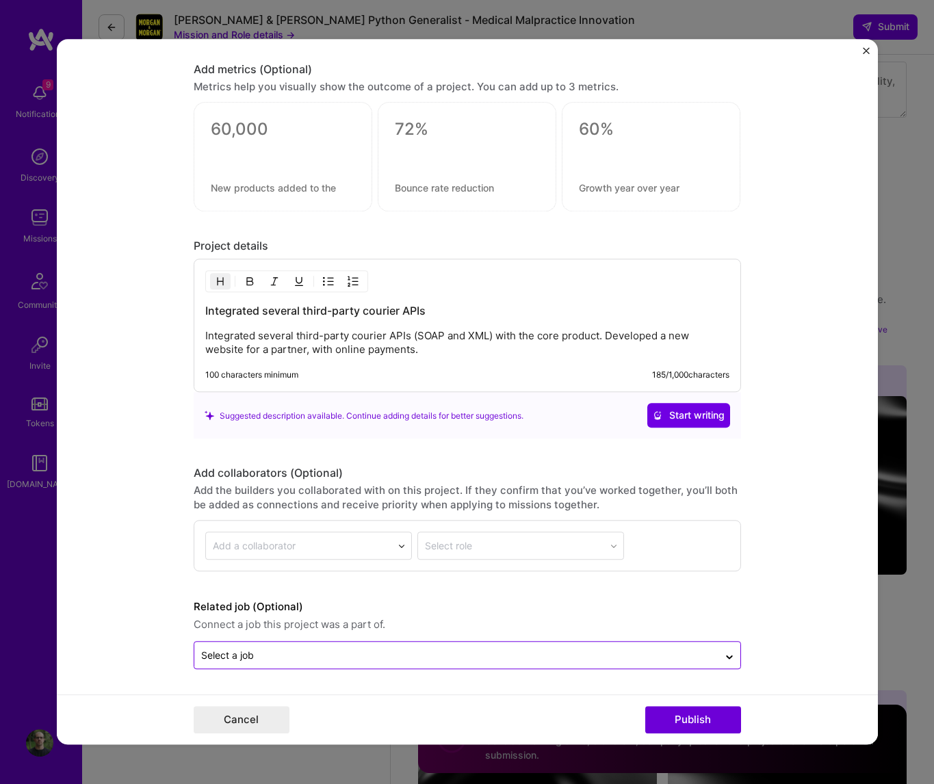
click at [313, 578] on input "text" at bounding box center [456, 656] width 510 height 14
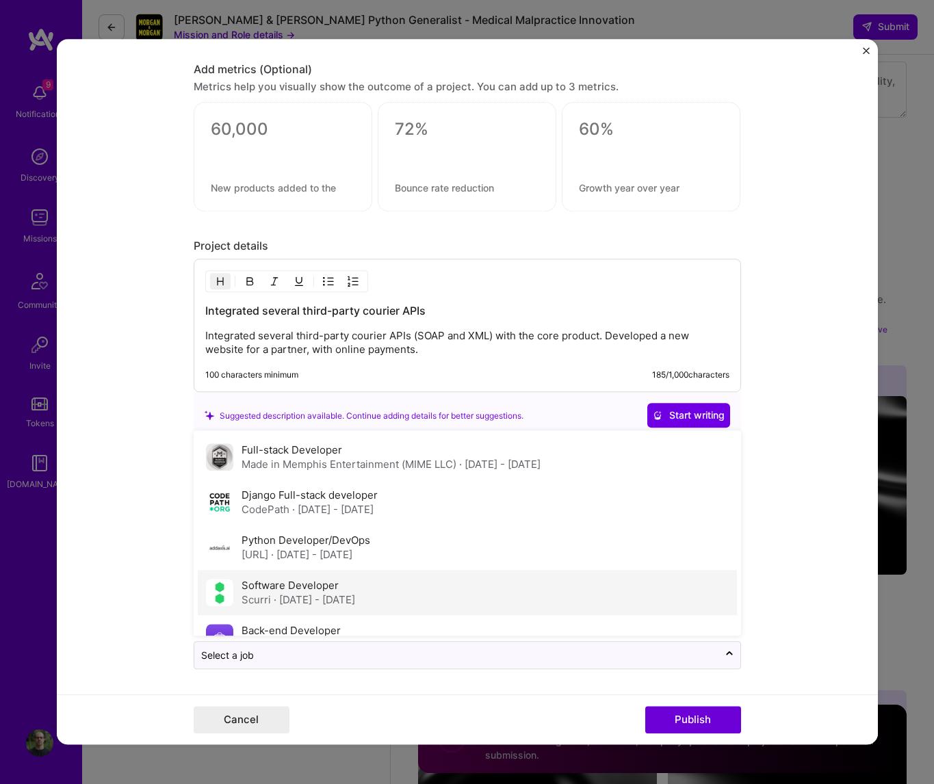
click at [316, 578] on label "Software Developer" at bounding box center [290, 585] width 97 height 13
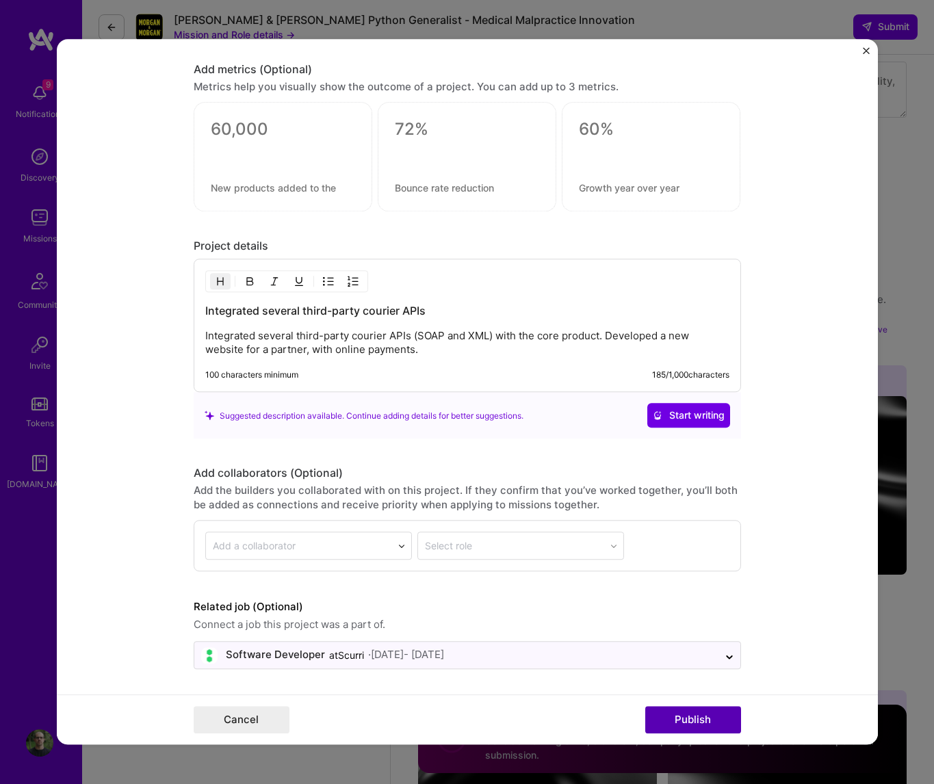
click at [702, 578] on button "Publish" at bounding box center [693, 720] width 96 height 27
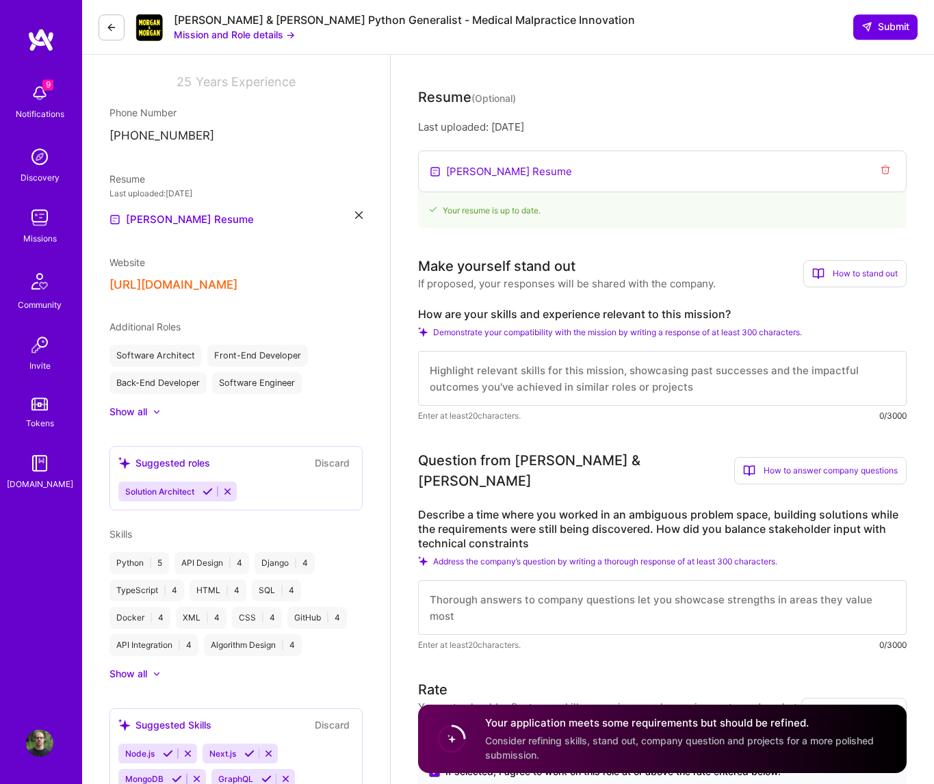
scroll to position [201, 0]
click at [547, 578] on textarea at bounding box center [662, 609] width 488 height 55
click at [564, 183] on div "Nuno's Resume" at bounding box center [662, 173] width 488 height 42
click at [697, 365] on textarea at bounding box center [662, 379] width 488 height 55
click at [505, 356] on textarea at bounding box center [662, 379] width 488 height 55
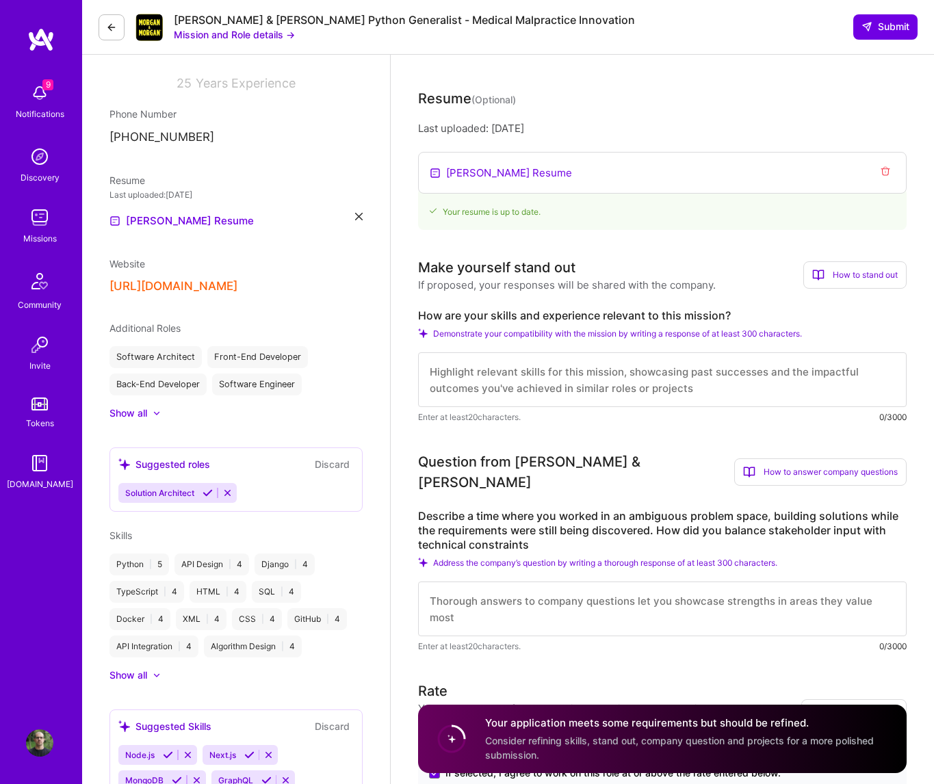
click at [497, 358] on textarea at bounding box center [662, 379] width 488 height 55
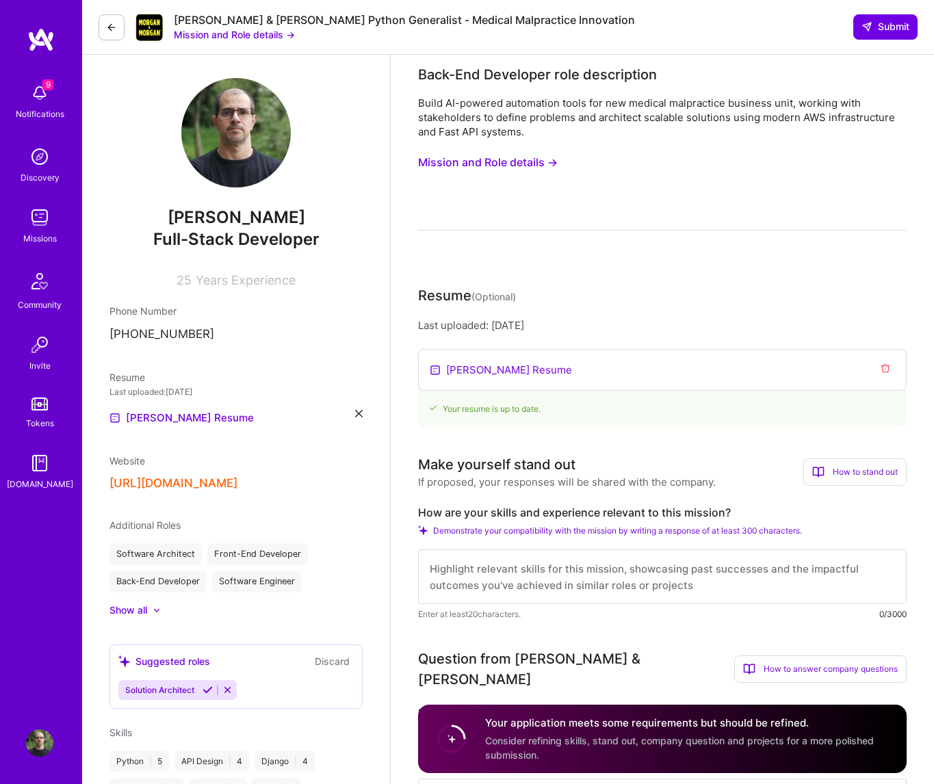
scroll to position [0, 0]
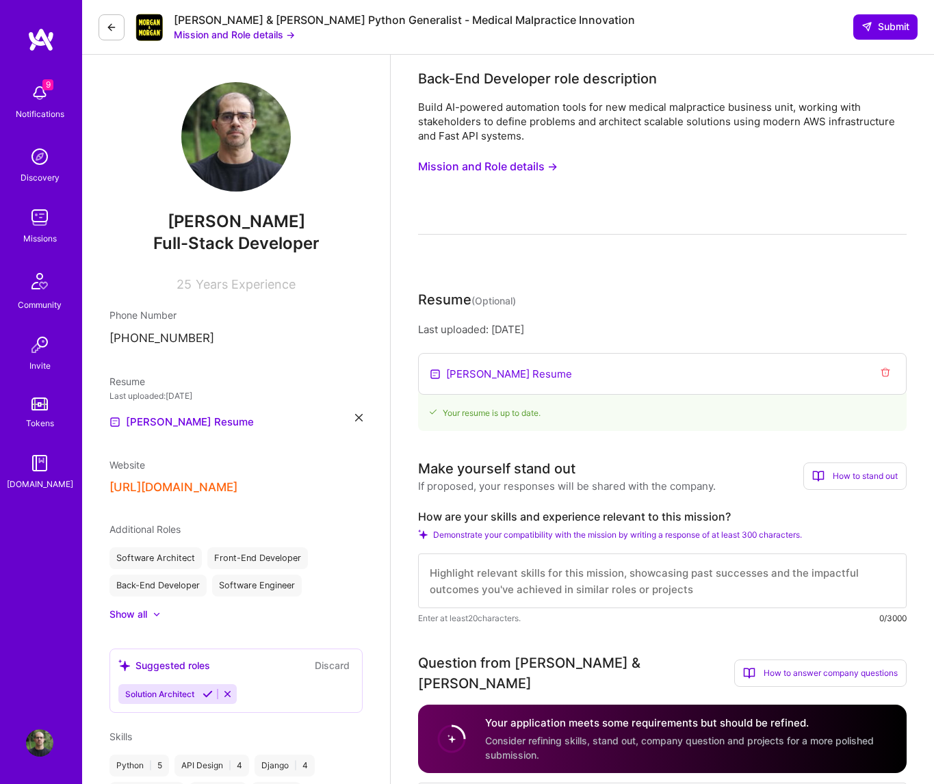
click at [519, 167] on button "Mission and Role details →" at bounding box center [488, 166] width 140 height 25
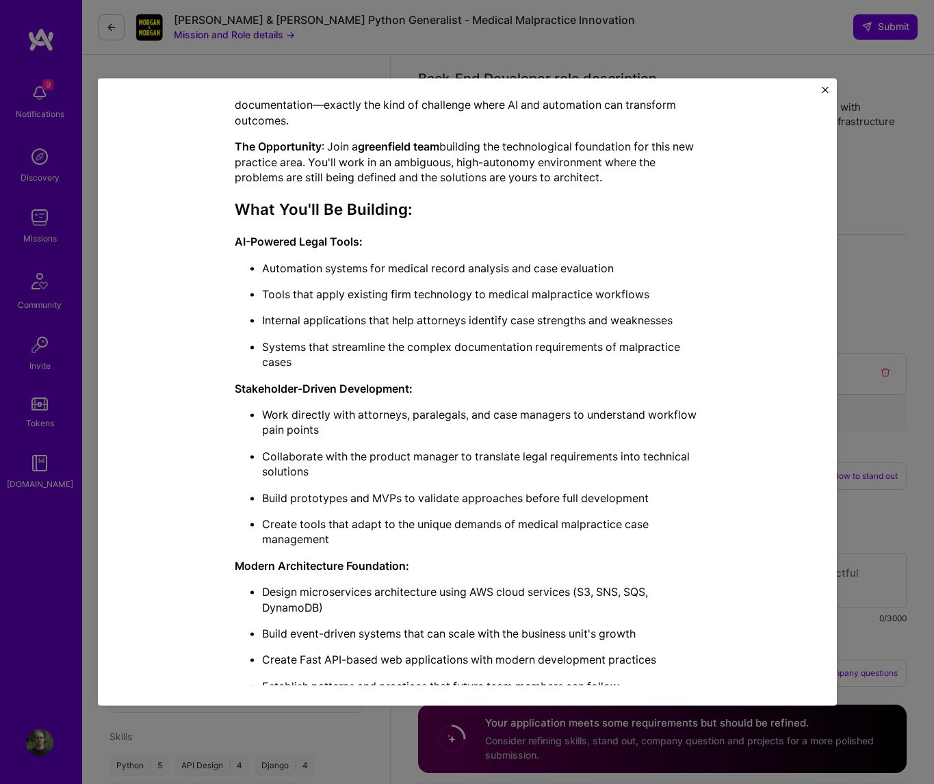
scroll to position [156, 0]
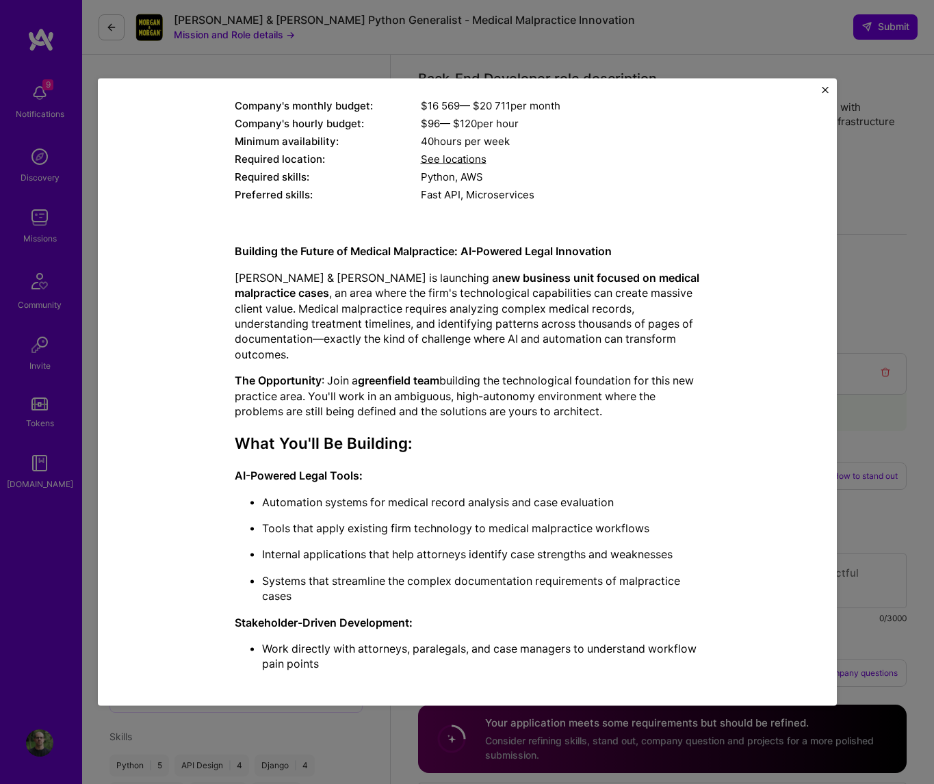
click at [828, 90] on img "Close" at bounding box center [825, 90] width 7 height 7
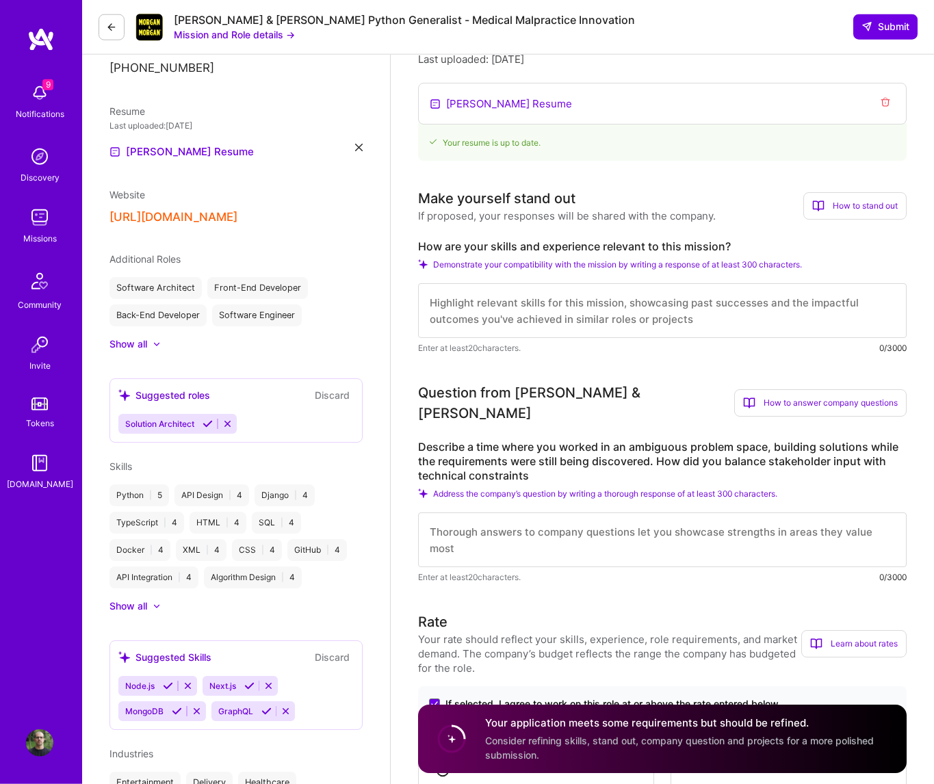
scroll to position [201, 0]
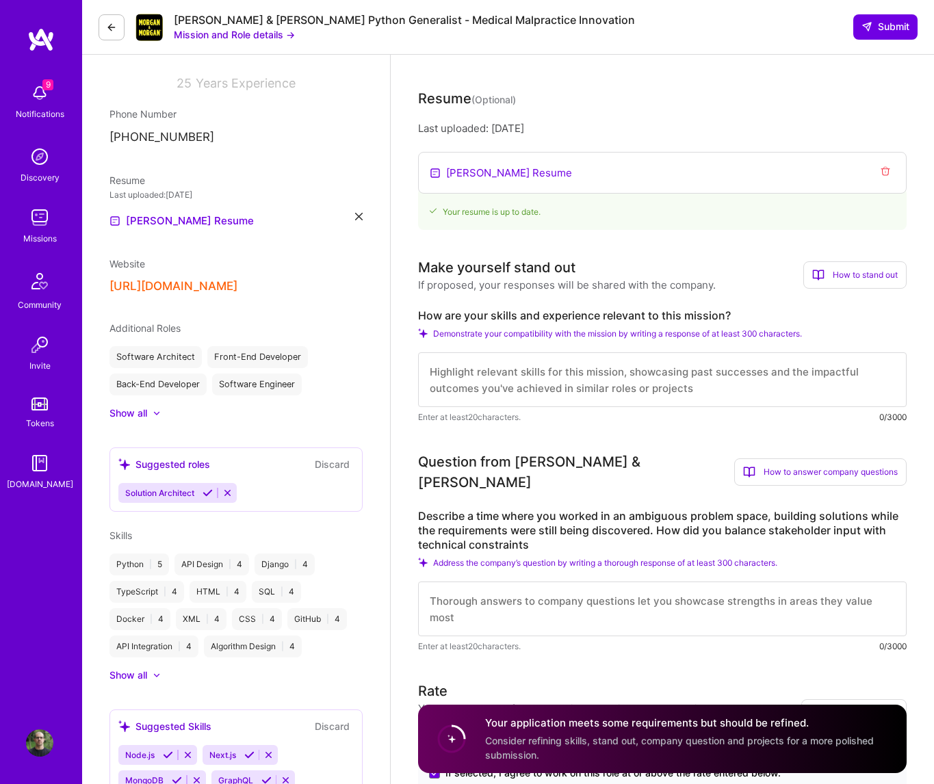
click at [605, 351] on div "How are your skills and experience relevant to this mission? Demonstrate your c…" at bounding box center [662, 367] width 488 height 116
click at [607, 356] on textarea at bounding box center [662, 379] width 488 height 55
click at [655, 378] on textarea at bounding box center [662, 379] width 488 height 55
click at [673, 296] on div "Make yourself stand out If proposed, your responses will be shared with the com…" at bounding box center [662, 340] width 488 height 167
click at [653, 471] on div "Question from Morgan & Morgan How to answer company questions Mastering company…" at bounding box center [662, 472] width 488 height 41
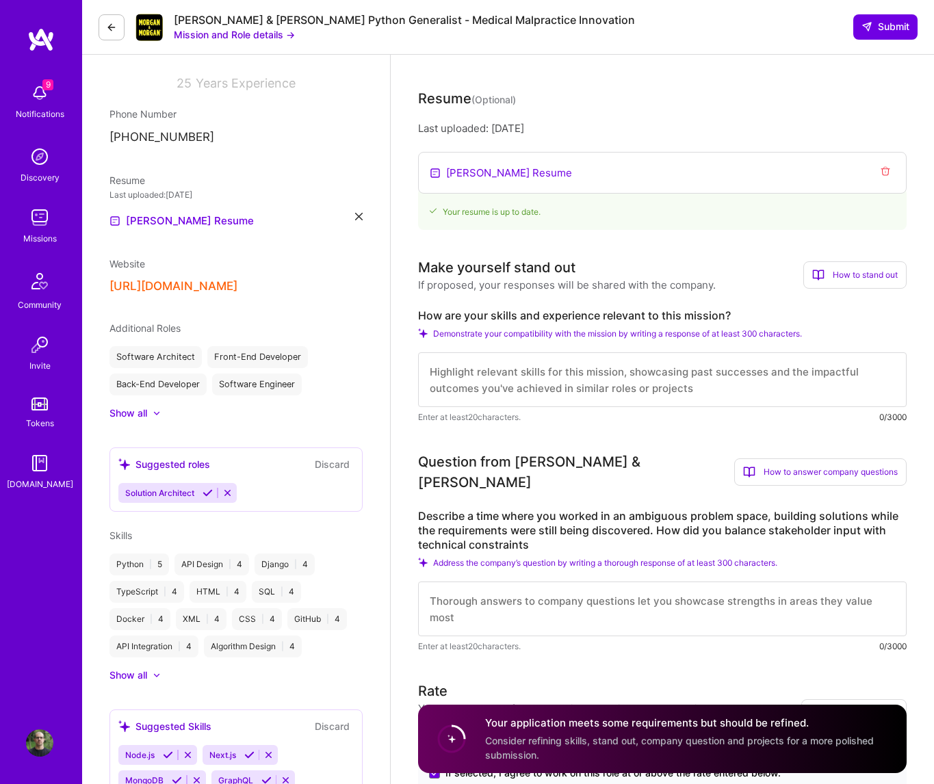
click at [477, 378] on textarea at bounding box center [662, 379] width 488 height 55
paste textarea ">I'm an experienced software engineer with extensive expertise in Python, Djang…"
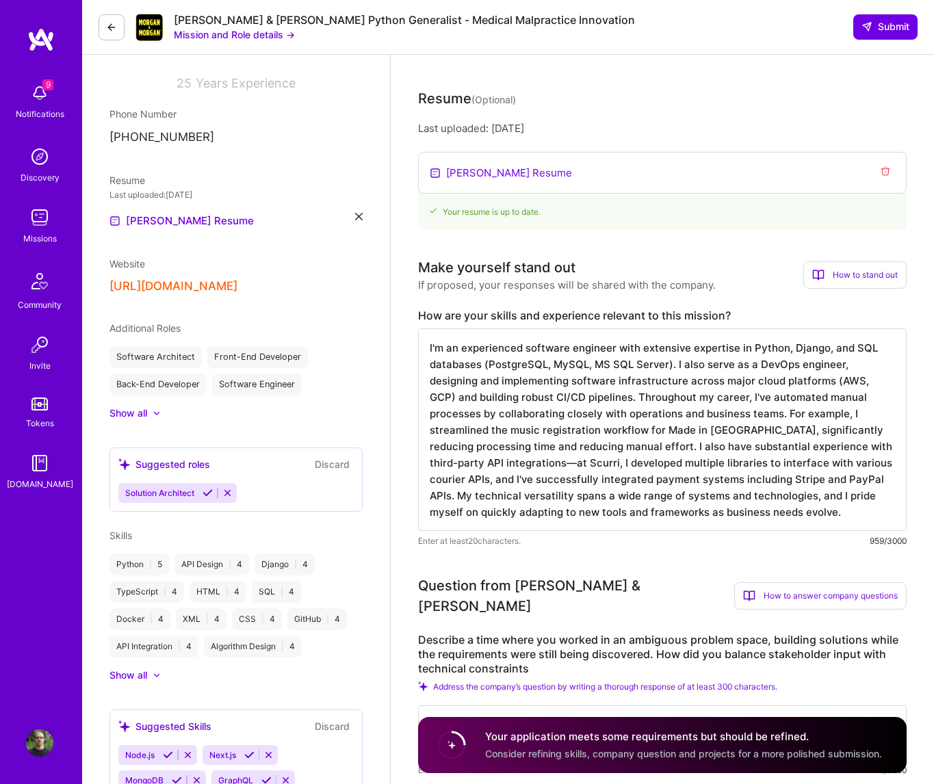
drag, startPoint x: 527, startPoint y: 363, endPoint x: 569, endPoint y: 371, distance: 41.9
click at [532, 365] on textarea "I'm an experienced software engineer with extensive expertise in Python, Django…" at bounding box center [662, 429] width 488 height 203
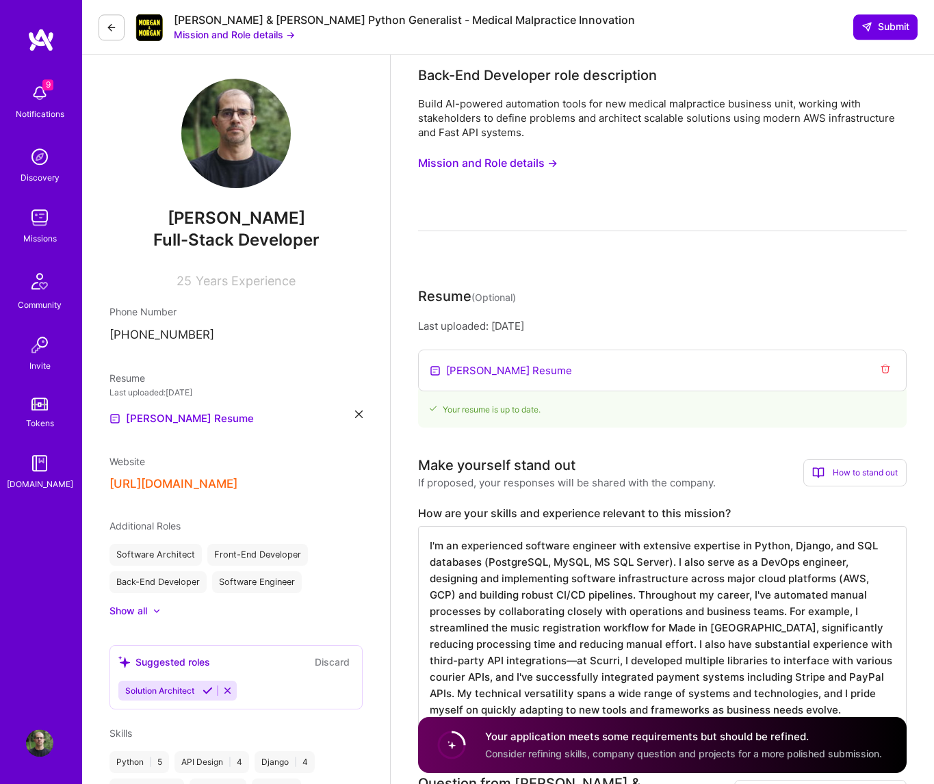
scroll to position [0, 0]
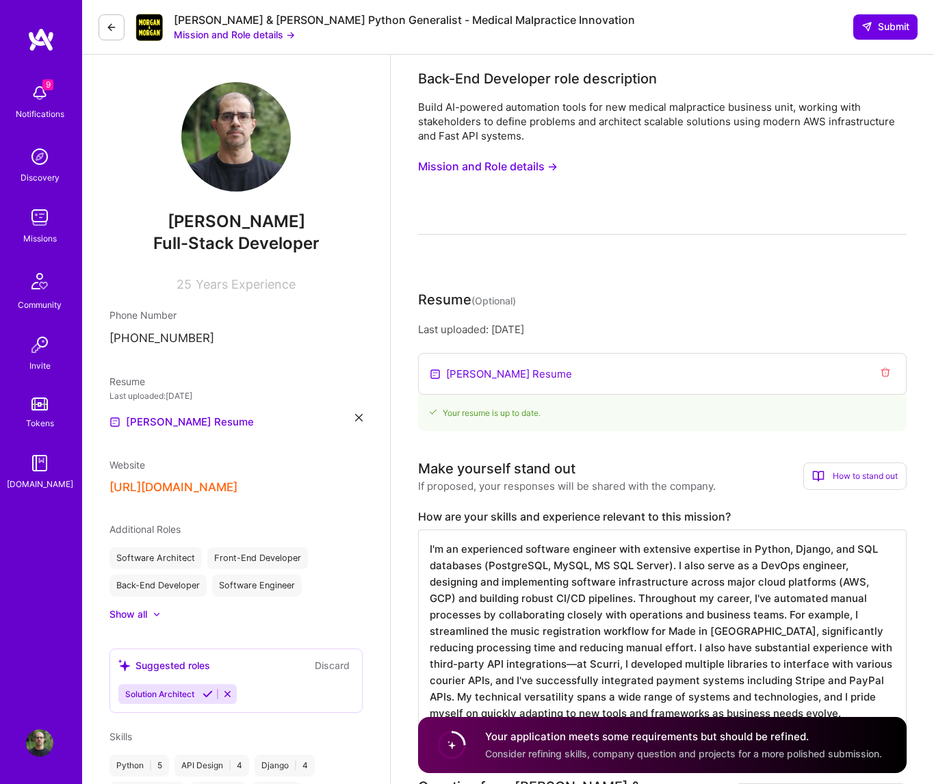
click at [519, 173] on button "Mission and Role details →" at bounding box center [488, 166] width 140 height 25
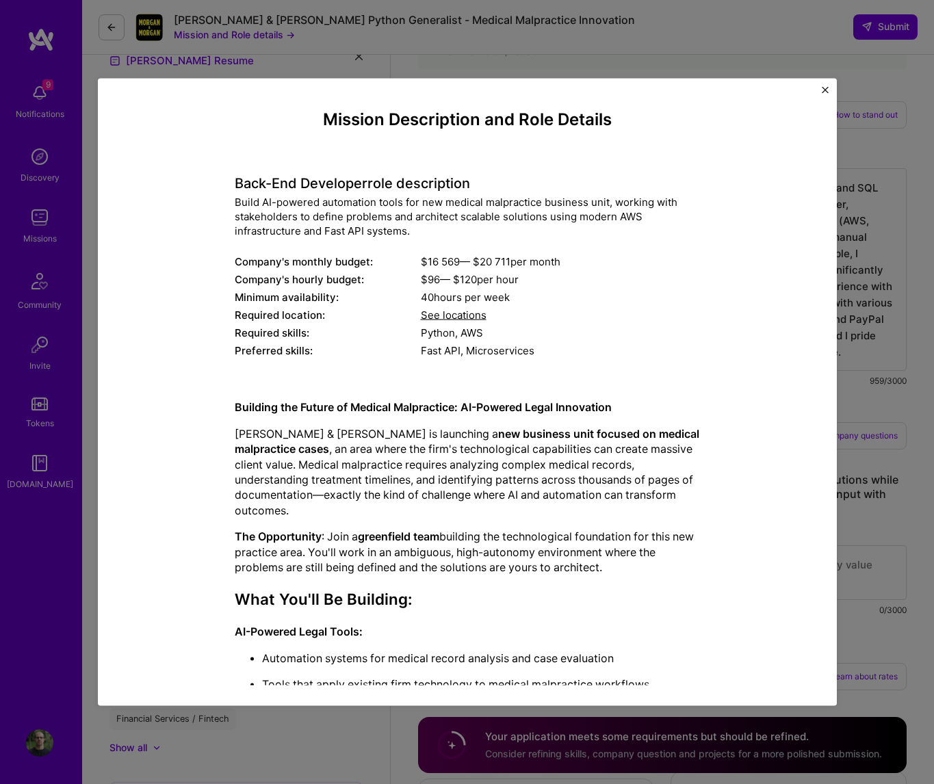
click at [824, 91] on img "Close" at bounding box center [825, 90] width 7 height 7
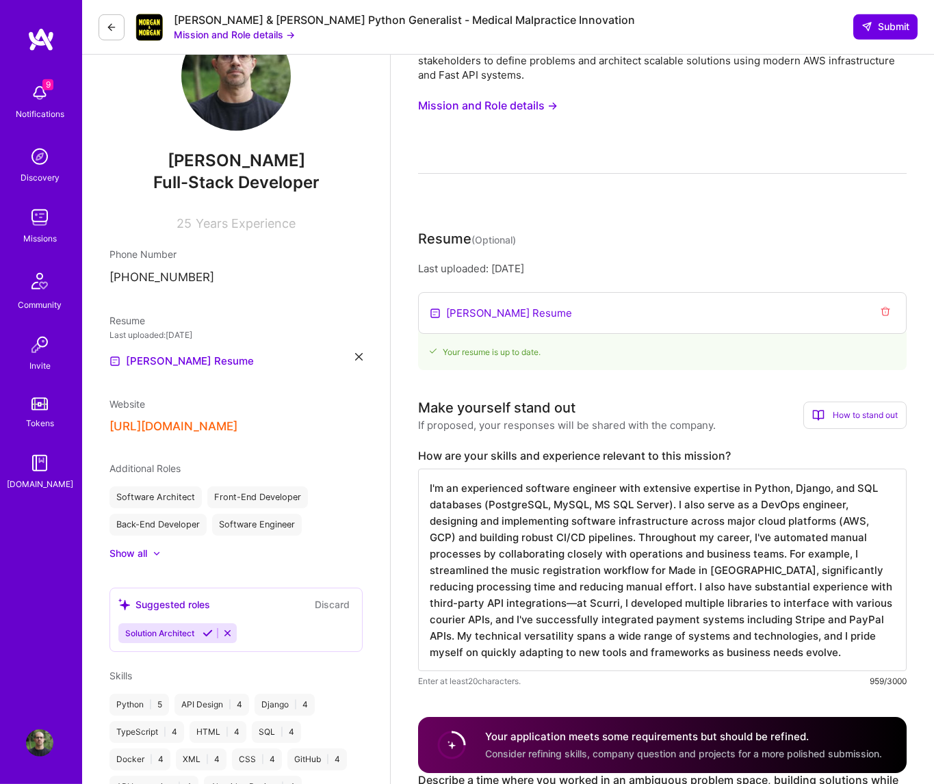
scroll to position [90, 0]
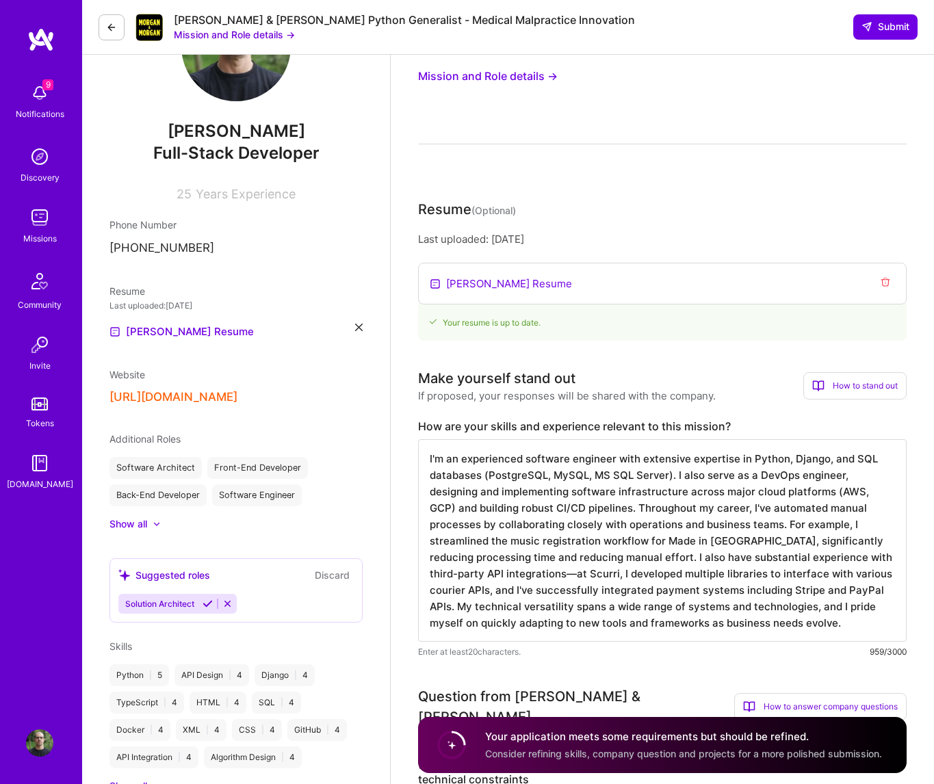
drag, startPoint x: 536, startPoint y: 467, endPoint x: 541, endPoint y: 473, distance: 7.8
click at [538, 471] on textarea "I'm an experienced software engineer with extensive expertise in Python, Django…" at bounding box center [662, 540] width 488 height 203
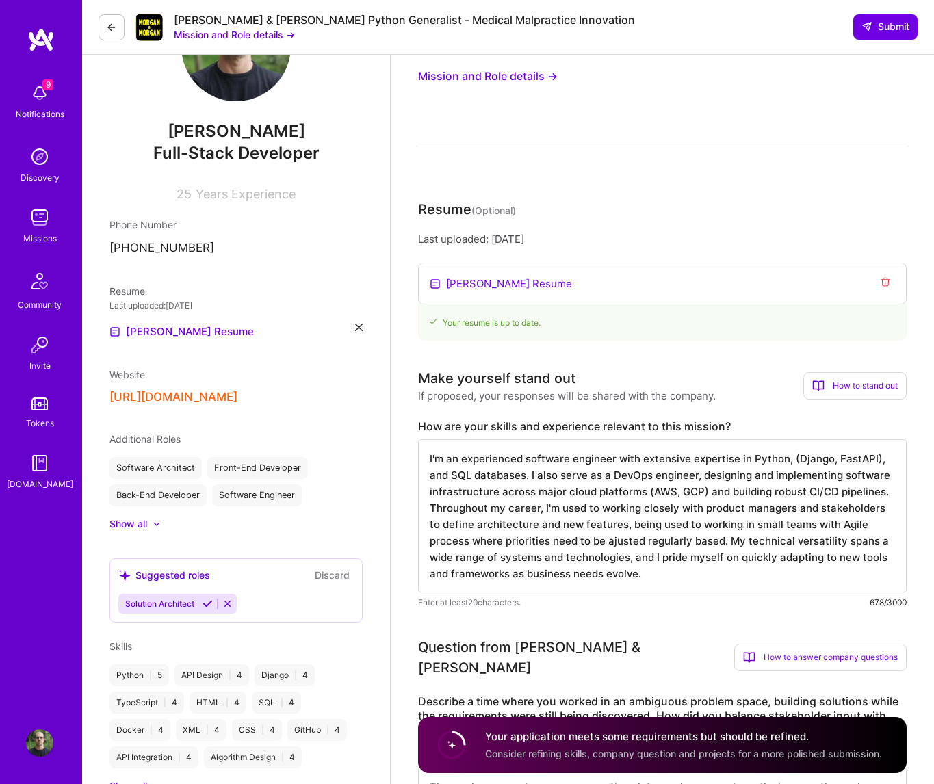
click at [521, 480] on textarea "I'm an experienced software engineer with extensive expertise in Python, (Djang…" at bounding box center [662, 515] width 488 height 153
paste textarea "’m an experienced software engineer with deep expertise in Python (Django, Fast…"
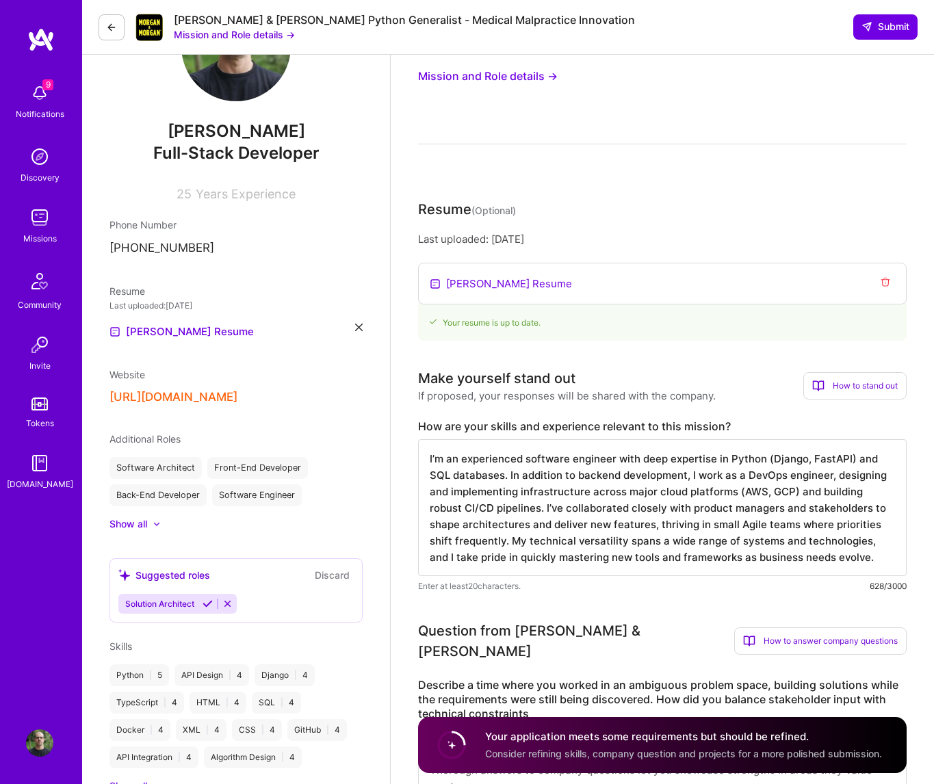
drag, startPoint x: 848, startPoint y: 568, endPoint x: 406, endPoint y: 461, distance: 454.0
click at [418, 461] on textarea "I’m an experienced software engineer with deep expertise in Python (Django, Fas…" at bounding box center [662, 507] width 488 height 137
type textarea "I’m an experienced software engineer with deep expertise in Python (Django, Fas…"
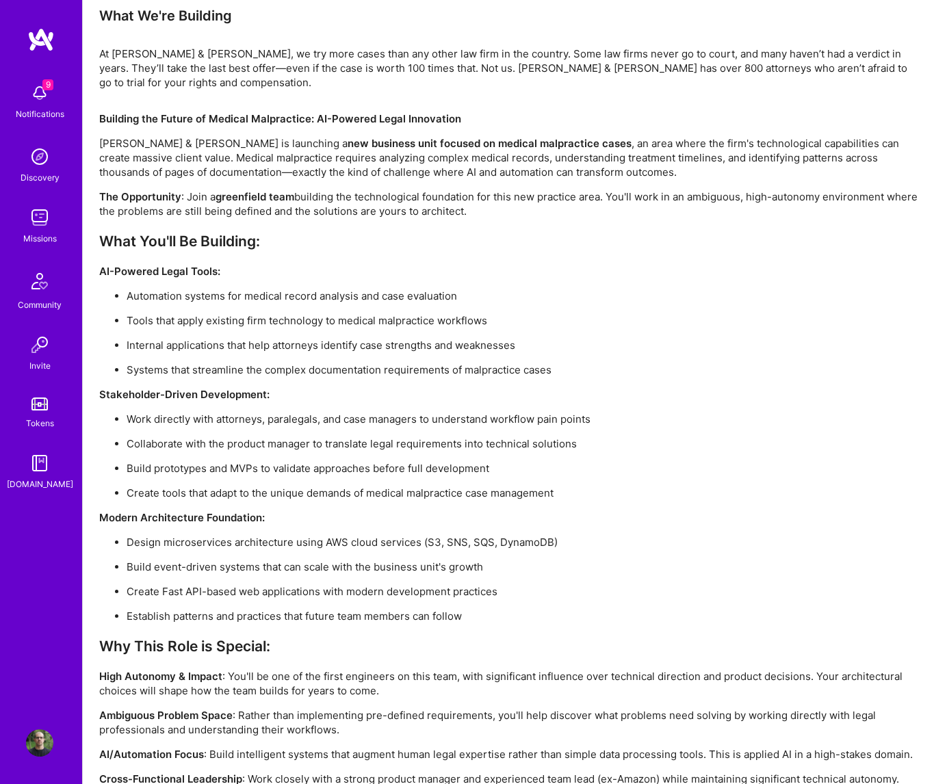
scroll to position [883, 0]
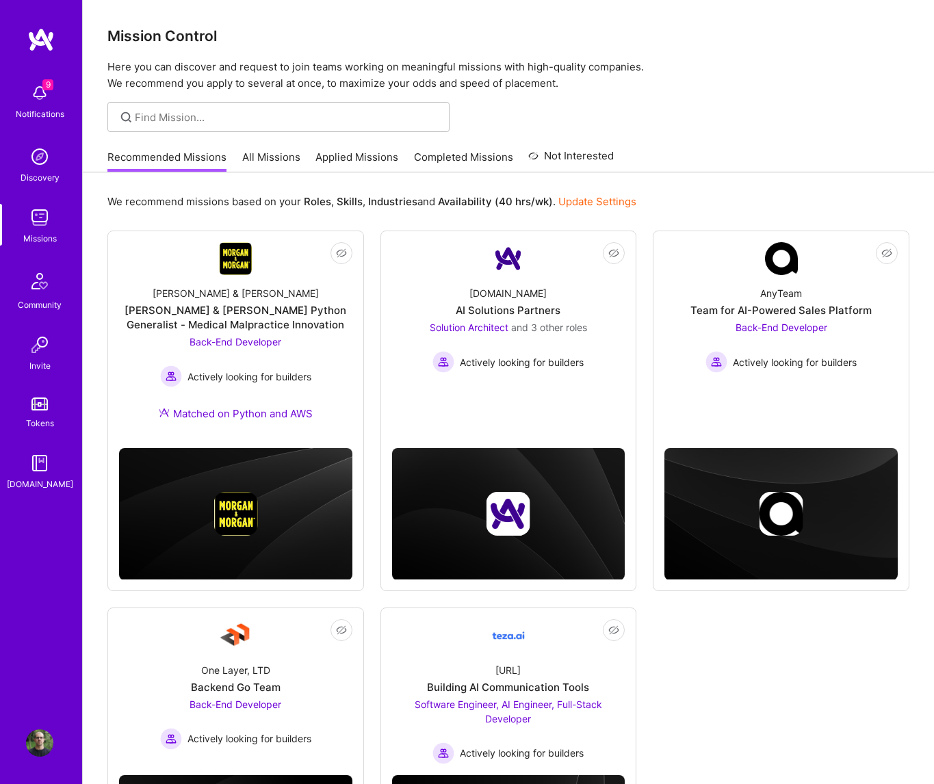
click at [391, 164] on link "Applied Missions" at bounding box center [356, 161] width 83 height 23
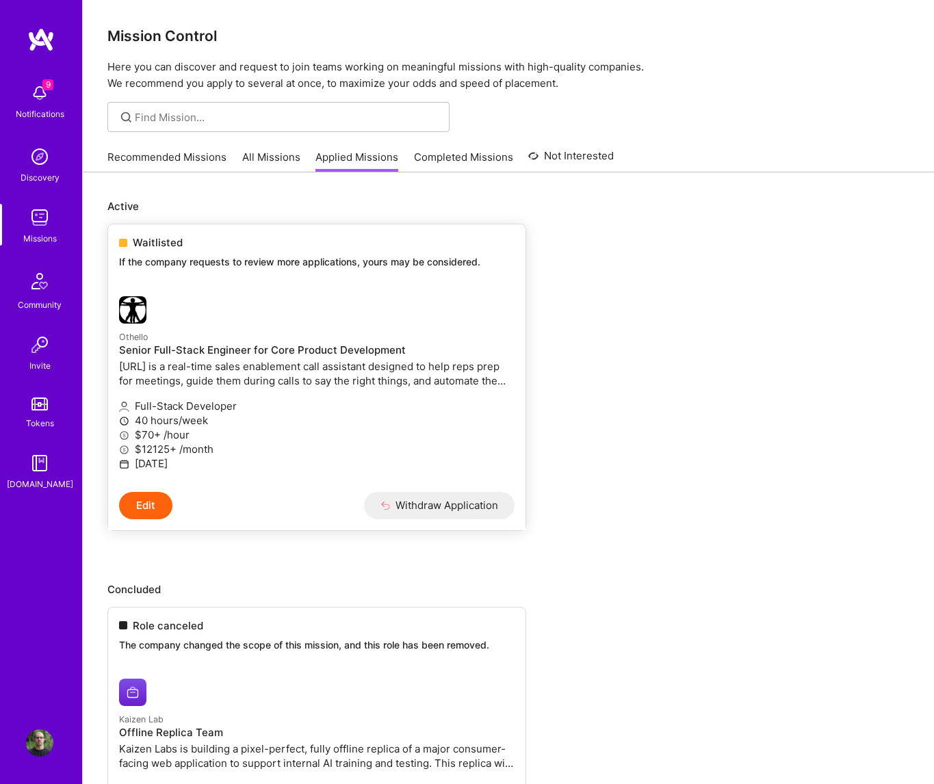
click at [356, 285] on link "Othello Senior Full-Stack Engineer for Core Product Development [URL] is a real…" at bounding box center [316, 388] width 417 height 207
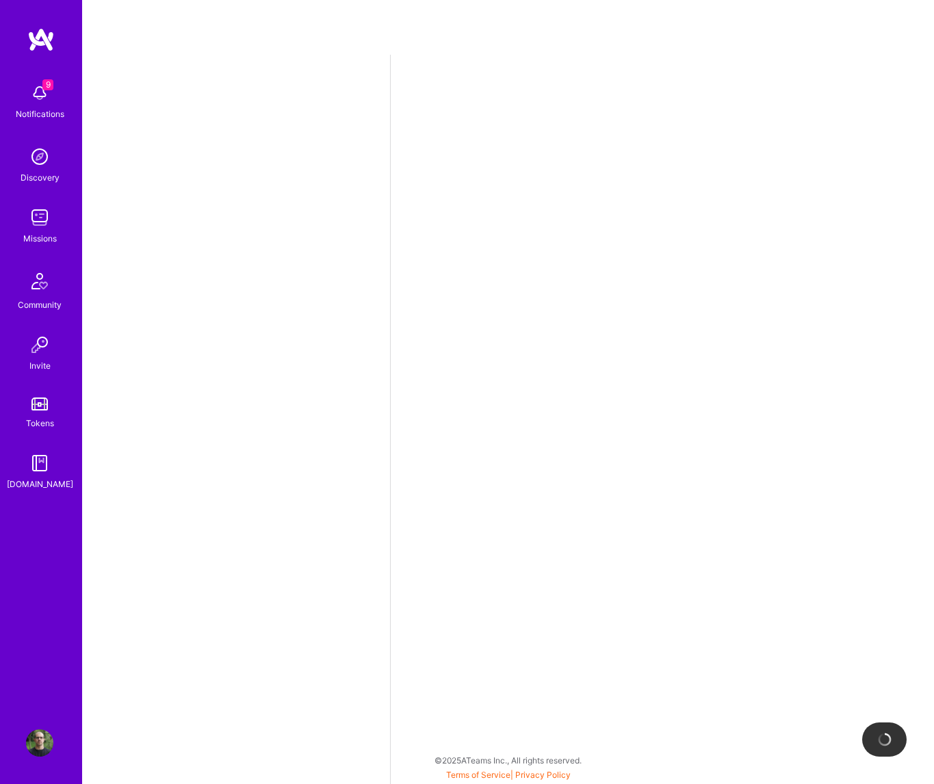
select select "PT"
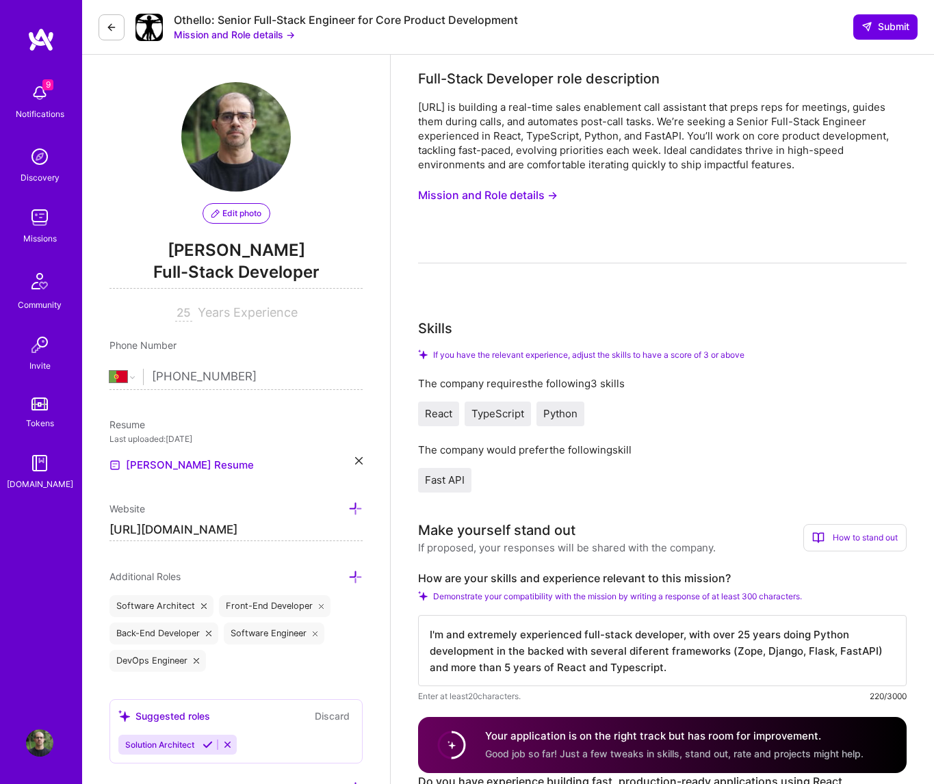
click at [634, 222] on div "[URL] is building a real-time sales enablement call assistant that preps reps f…" at bounding box center [662, 182] width 488 height 164
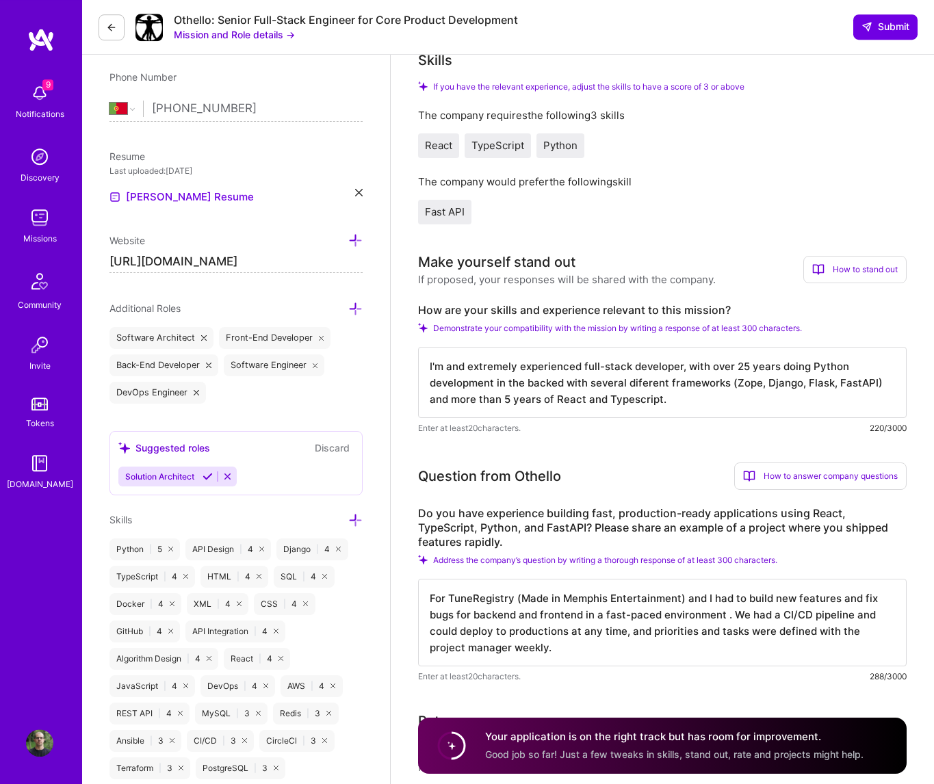
scroll to position [271, 0]
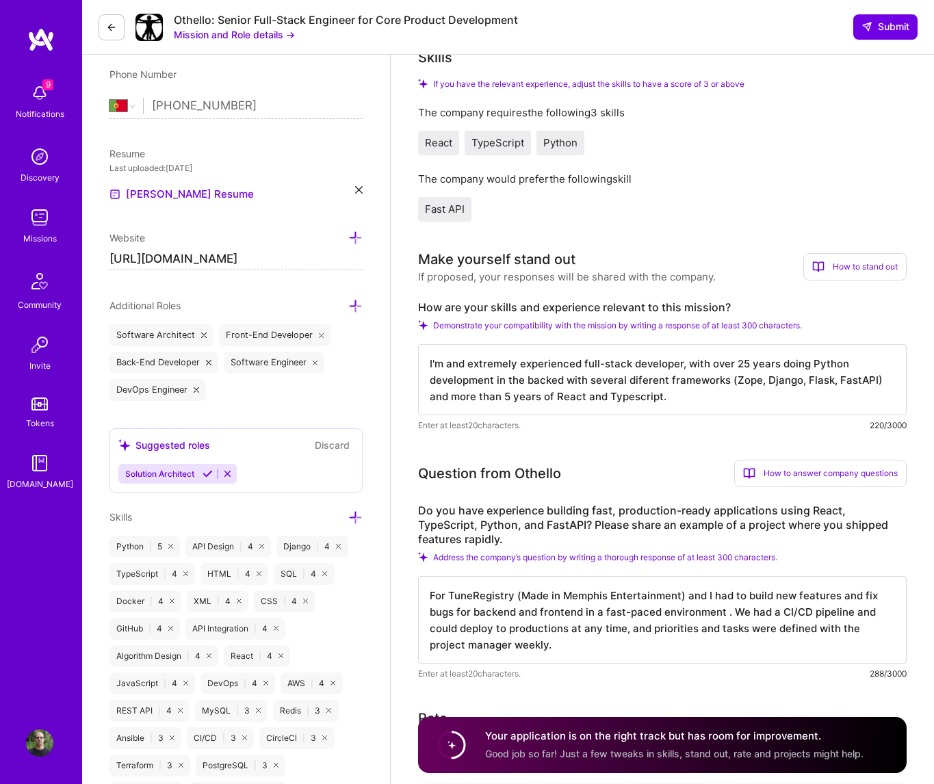
click at [598, 400] on textarea "I'm and extremely experienced full-stack developer, with over 25 years doing Py…" at bounding box center [662, 379] width 488 height 71
click at [731, 105] on div "If you have the relevant experience, adjust the skills to have a score of 3 or …" at bounding box center [662, 150] width 488 height 143
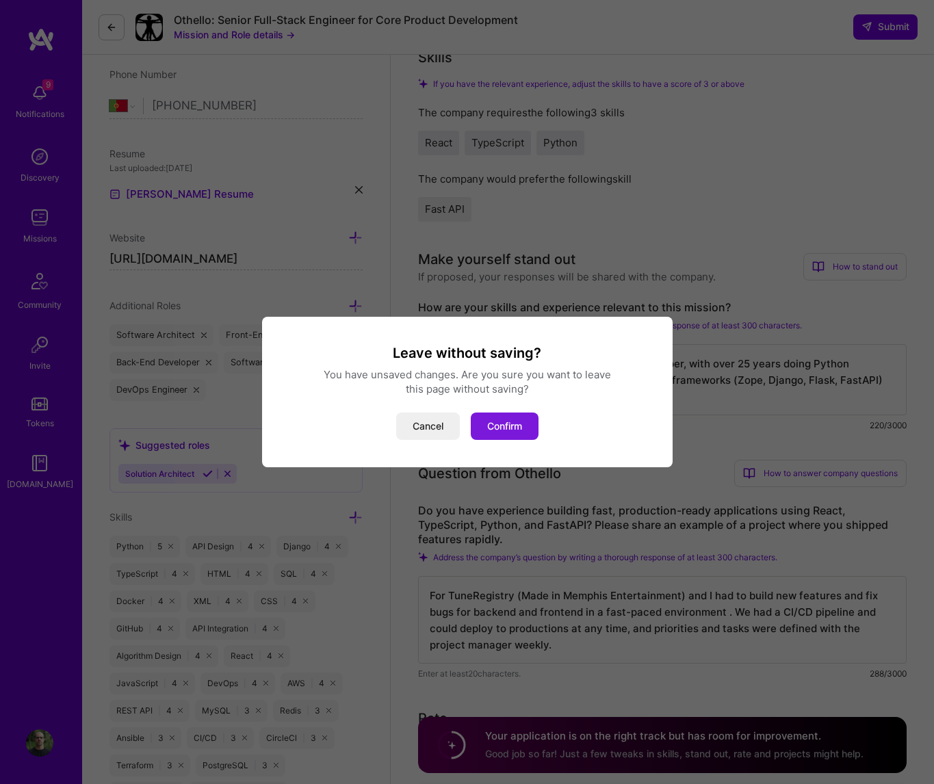
click at [496, 426] on button "Confirm" at bounding box center [505, 426] width 68 height 27
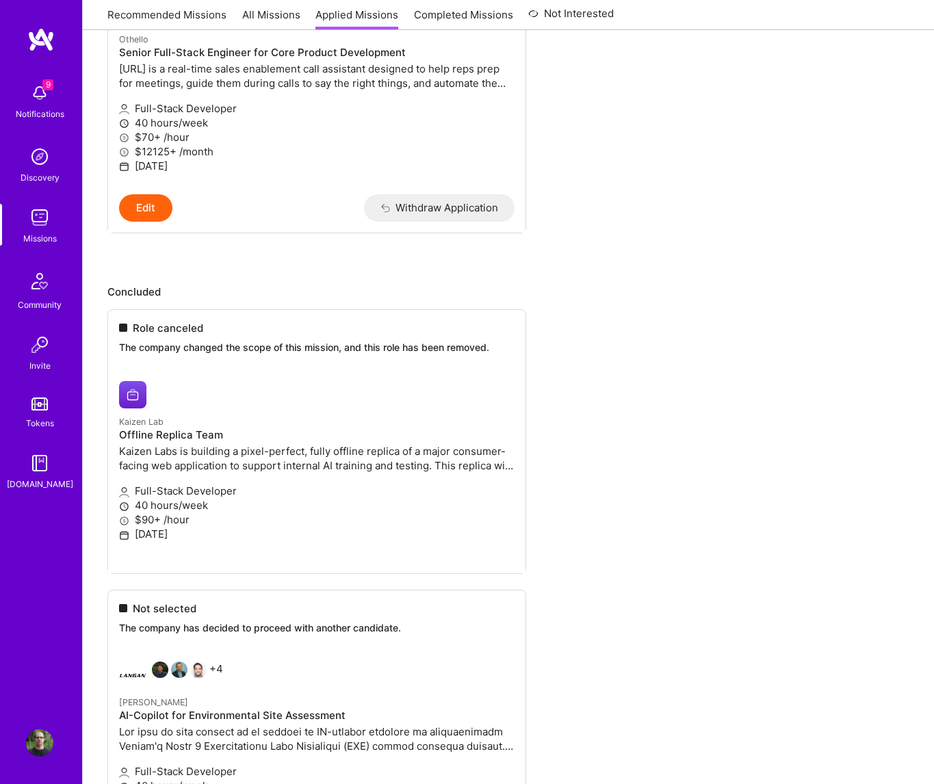
scroll to position [452, 0]
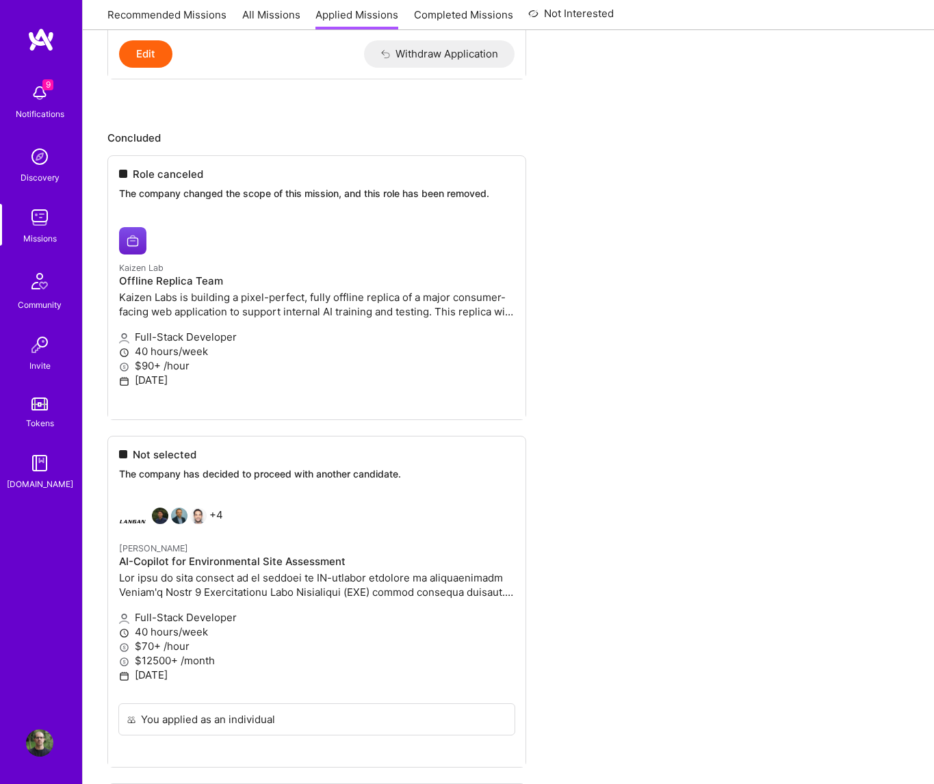
drag, startPoint x: 146, startPoint y: 177, endPoint x: 148, endPoint y: 224, distance: 47.3
drag, startPoint x: 149, startPoint y: 226, endPoint x: 148, endPoint y: 256, distance: 30.1
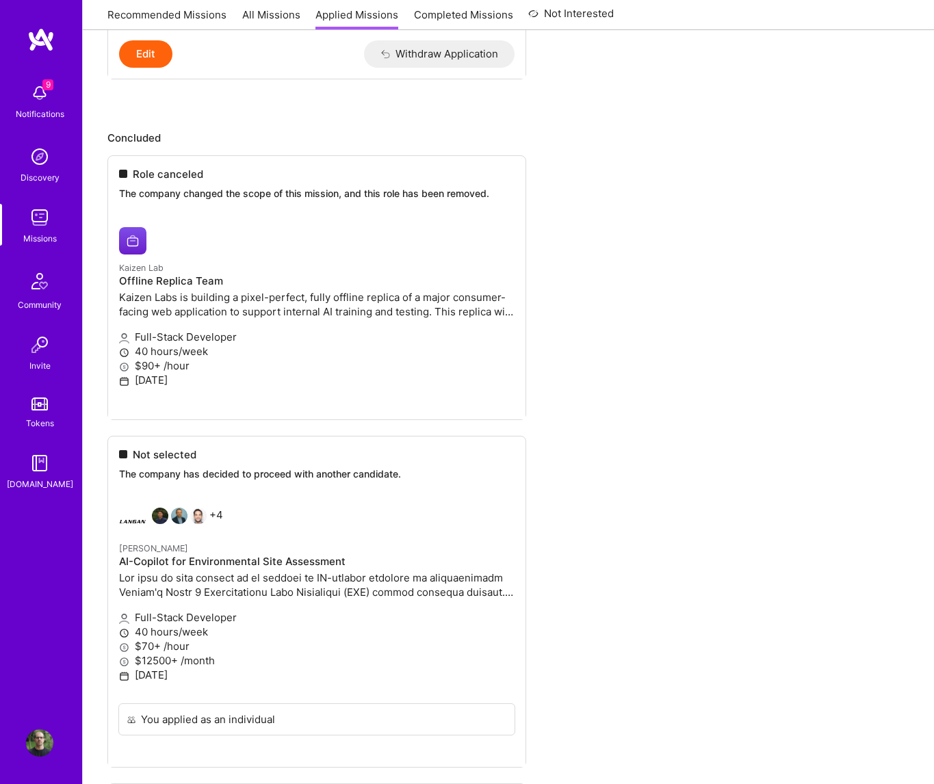
drag, startPoint x: 148, startPoint y: 256, endPoint x: 139, endPoint y: 261, distance: 10.1
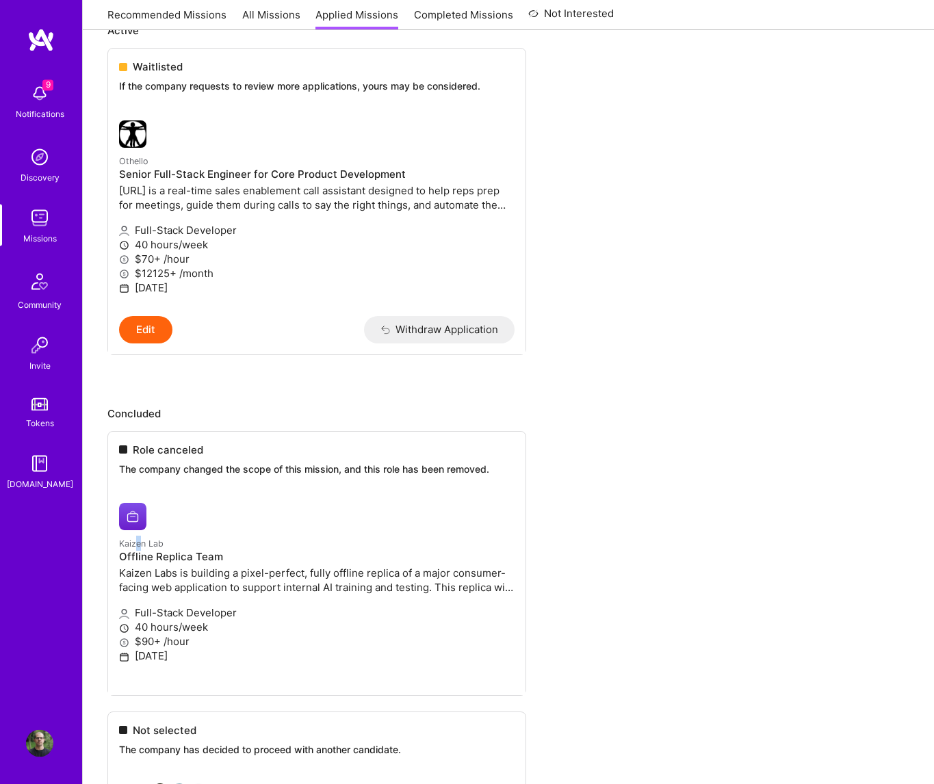
scroll to position [271, 0]
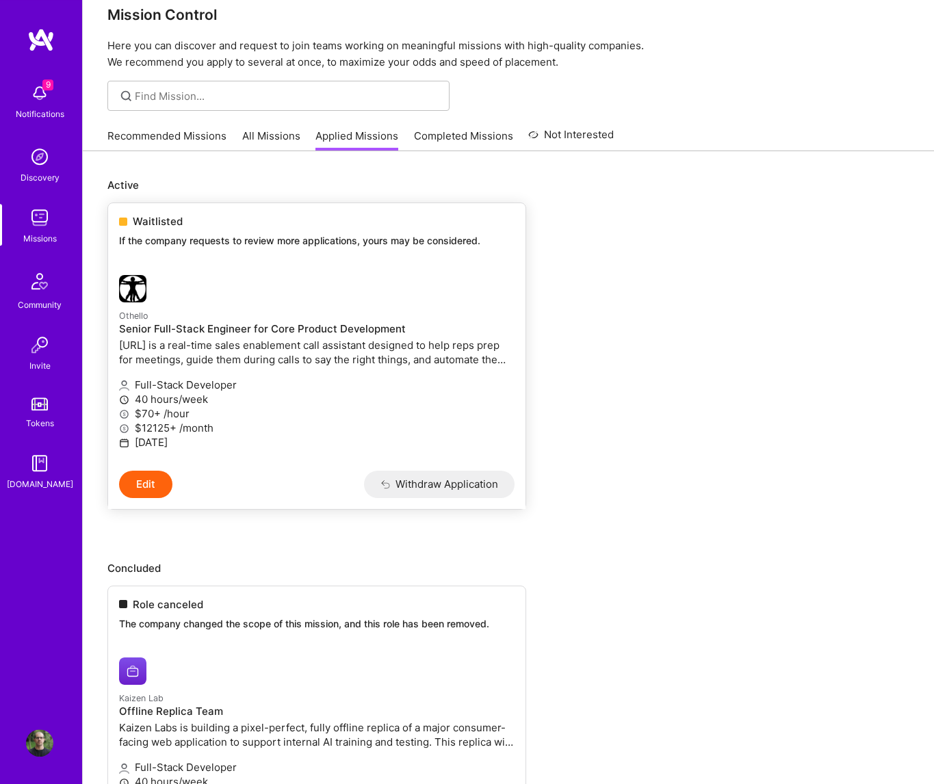
scroll to position [0, 0]
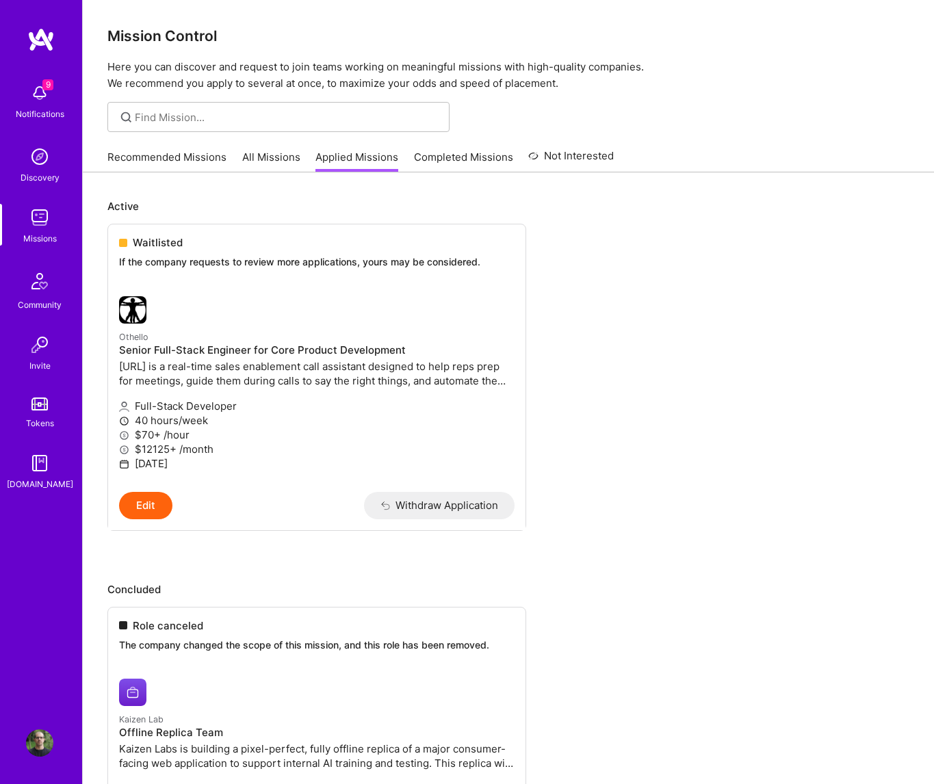
click at [751, 144] on div "Recommended Missions All Missions Applied Missions Completed Missions Not Inter…" at bounding box center [508, 156] width 802 height 29
